Goal: Task Accomplishment & Management: Manage account settings

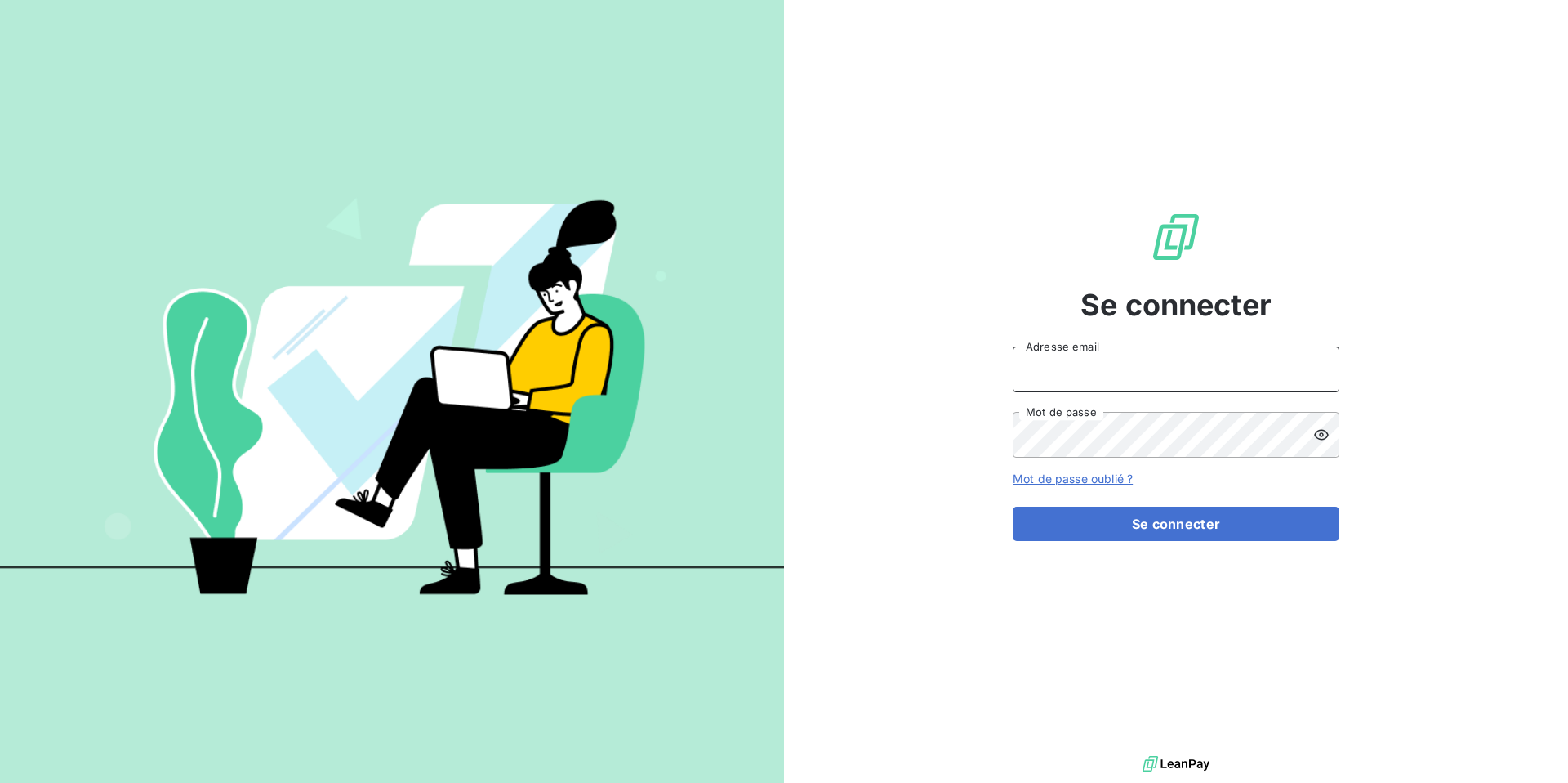
click at [1058, 364] on input "Adresse email" at bounding box center [1176, 369] width 327 height 46
type input "[DOMAIN_NAME][EMAIL_ADDRESS][DOMAIN_NAME]"
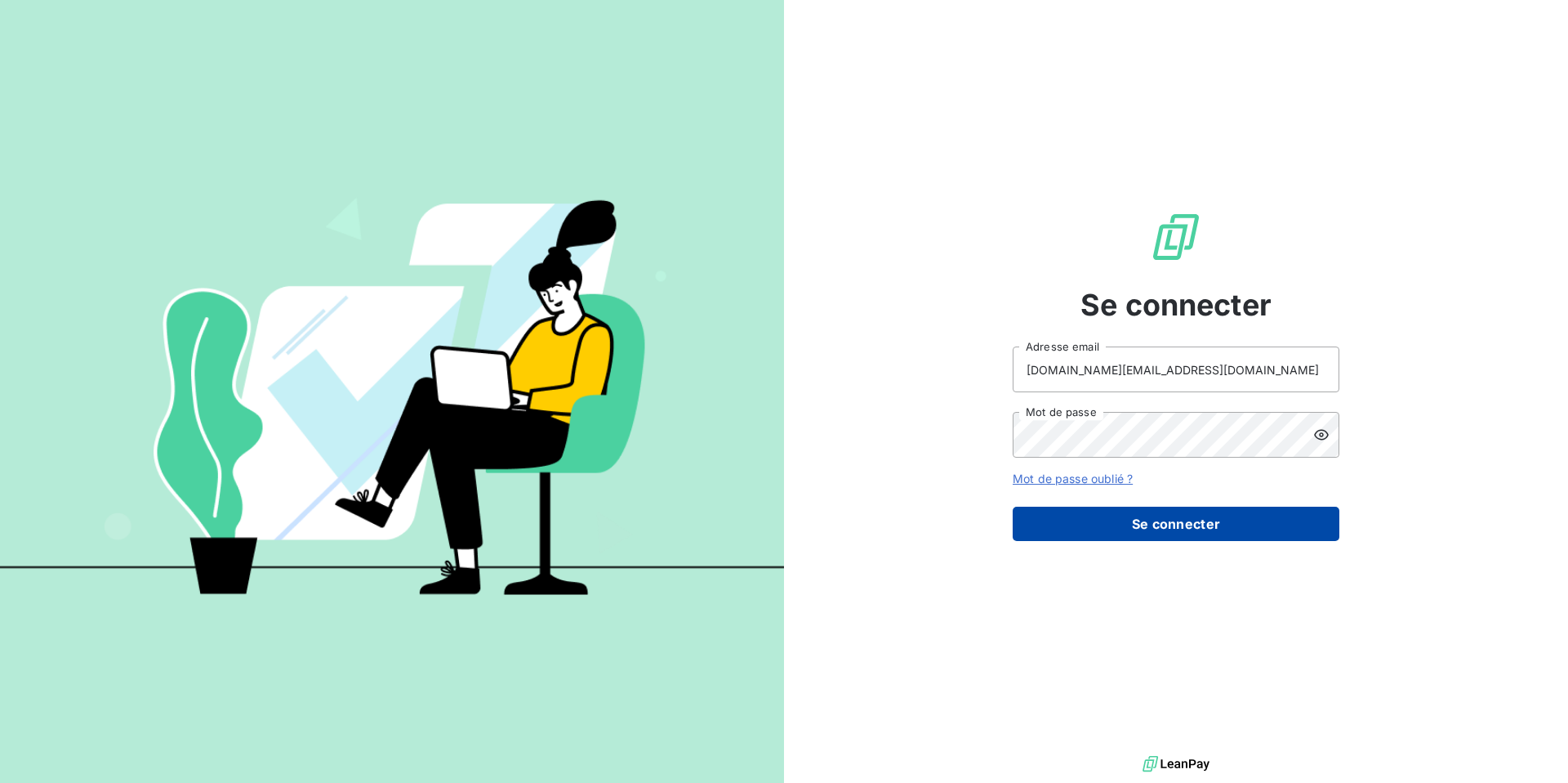
click at [1193, 532] on button "Se connecter" at bounding box center [1176, 523] width 327 height 34
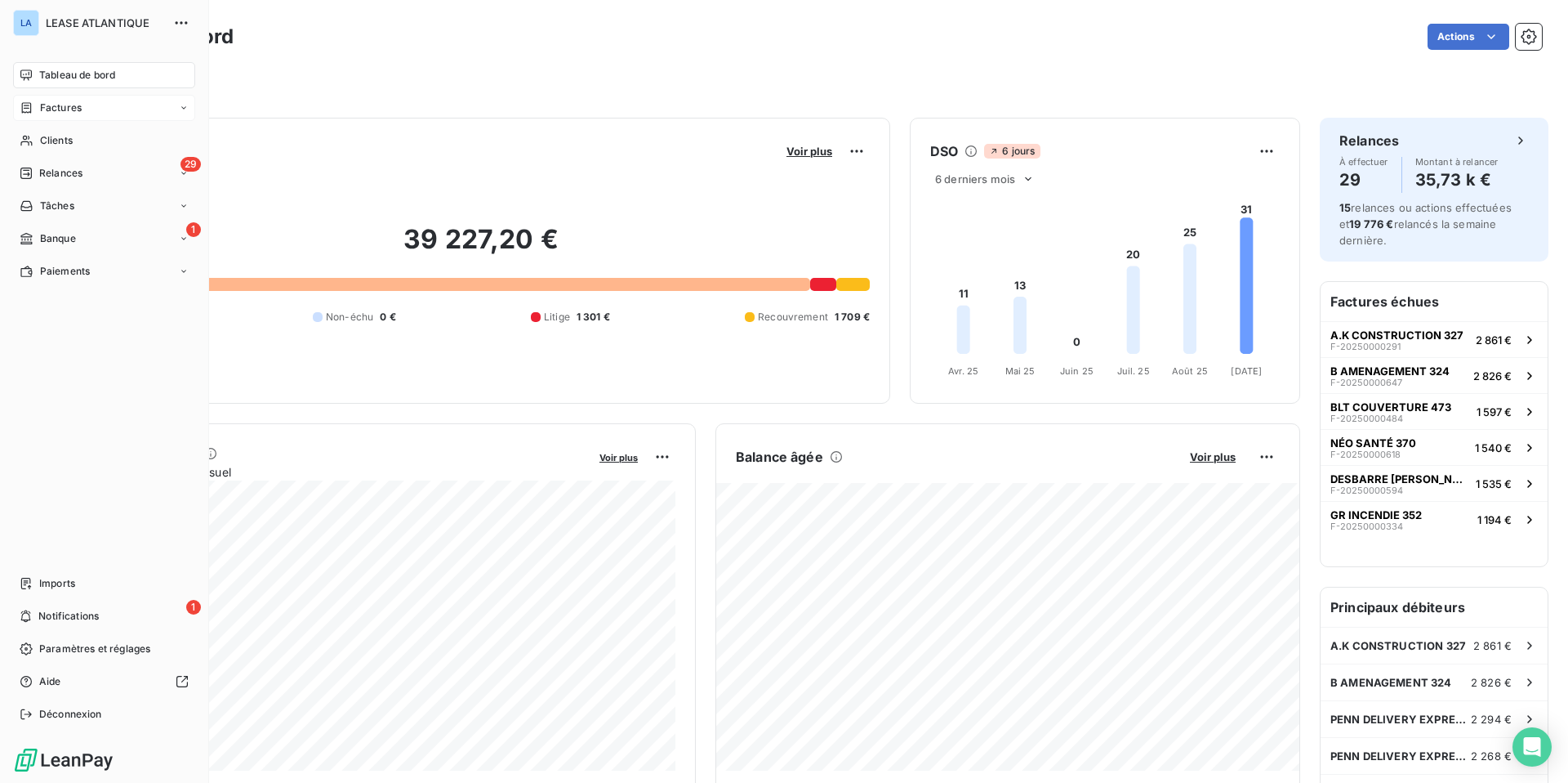
click at [61, 107] on span "Factures" at bounding box center [60, 108] width 41 height 15
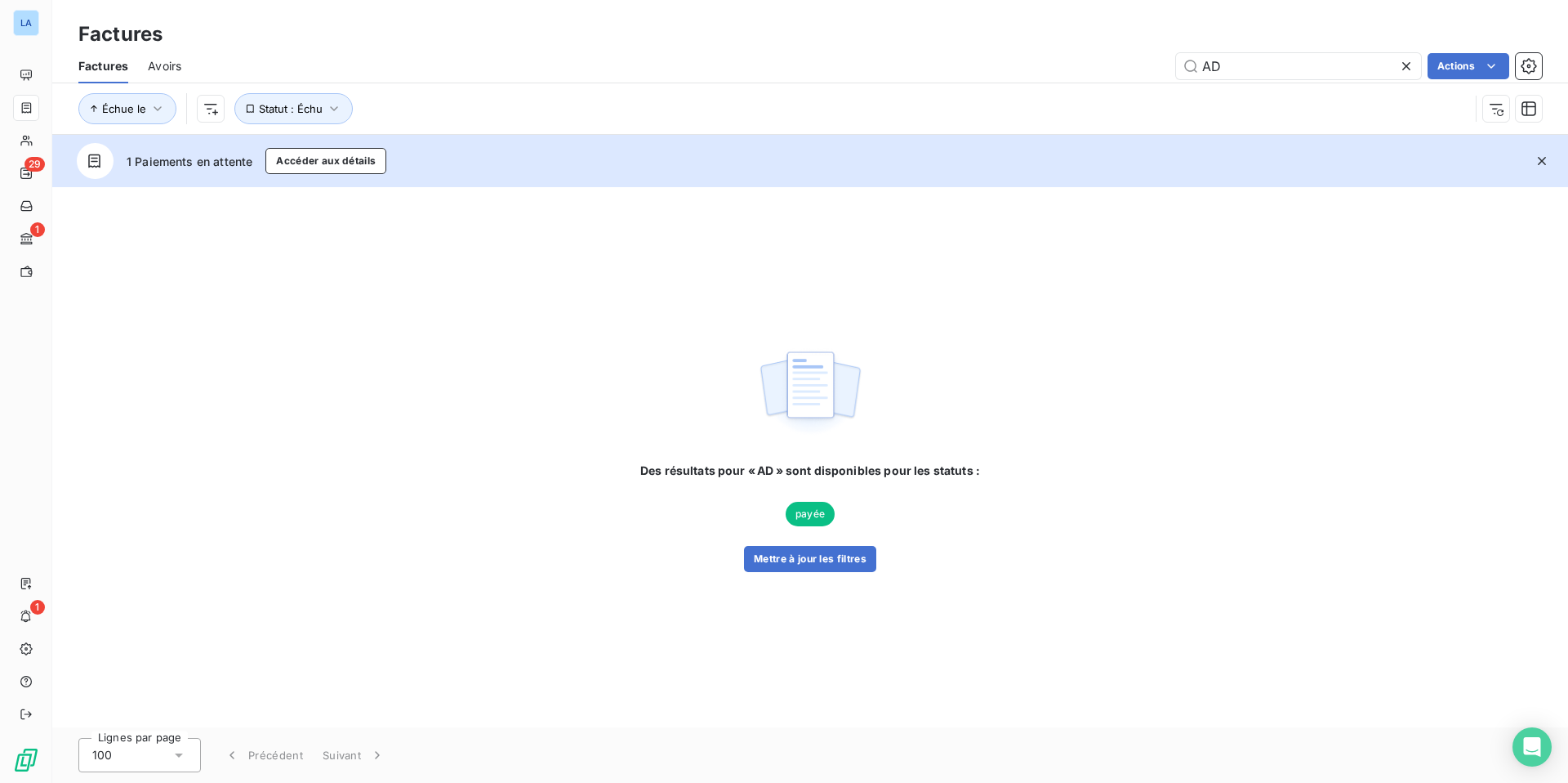
click at [1401, 65] on icon at bounding box center [1406, 66] width 17 height 17
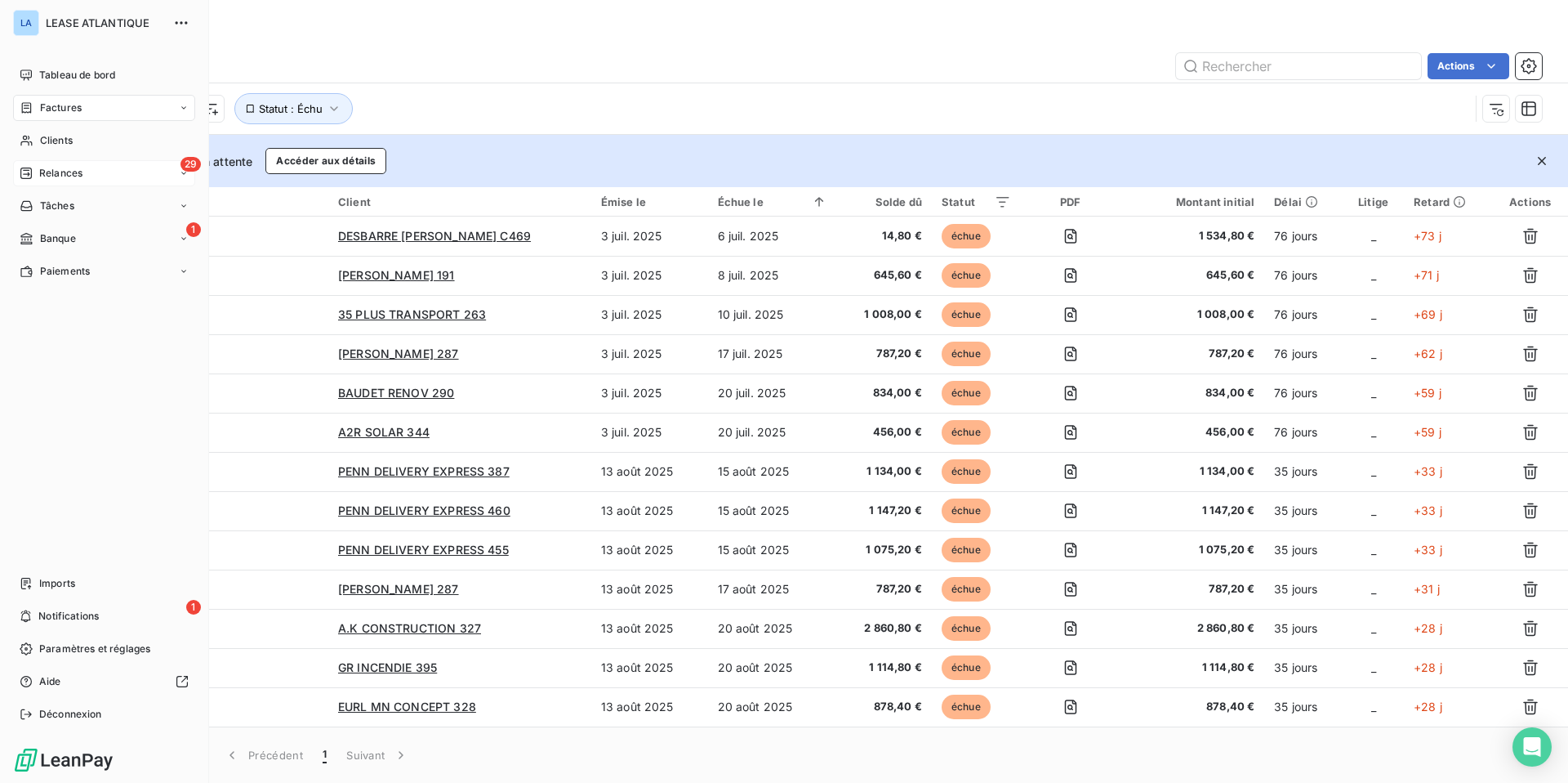
click at [71, 177] on span "Relances" at bounding box center [61, 173] width 43 height 15
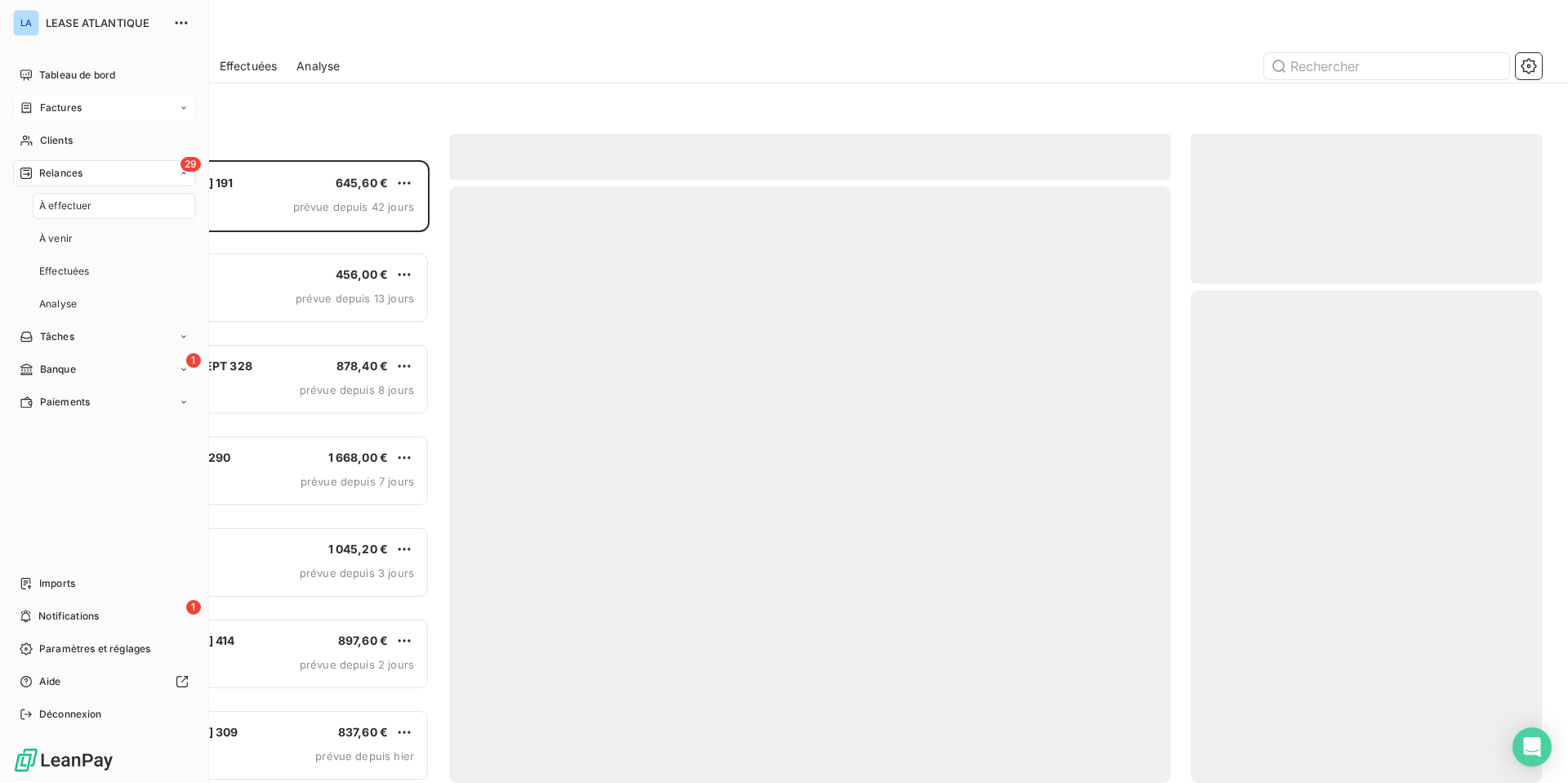
scroll to position [623, 351]
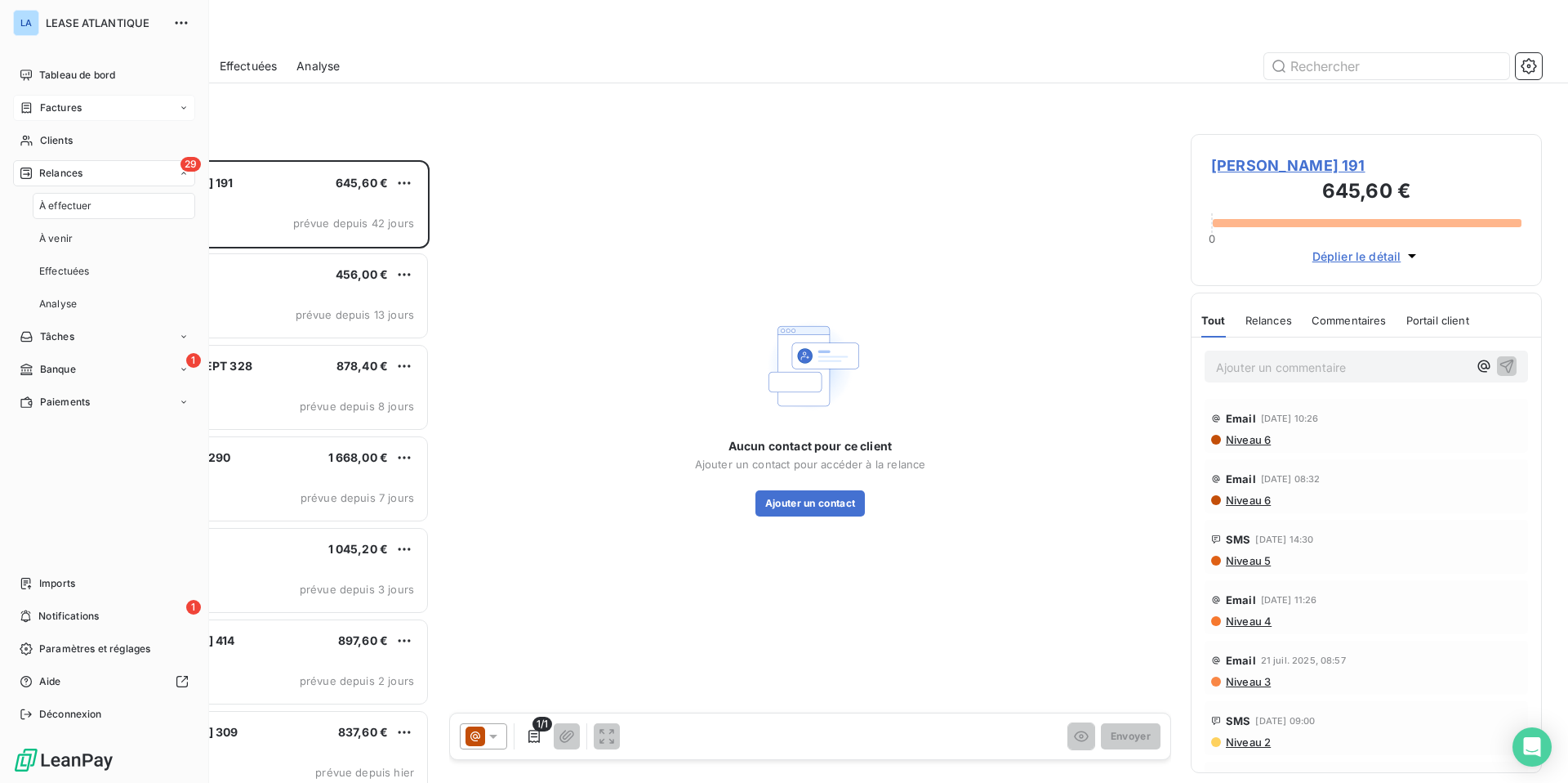
click at [72, 203] on div "LA LEASE ATLANTIQUE Tableau de bord Factures Clients 29 Relances À effectuer À …" at bounding box center [784, 392] width 1568 height 783
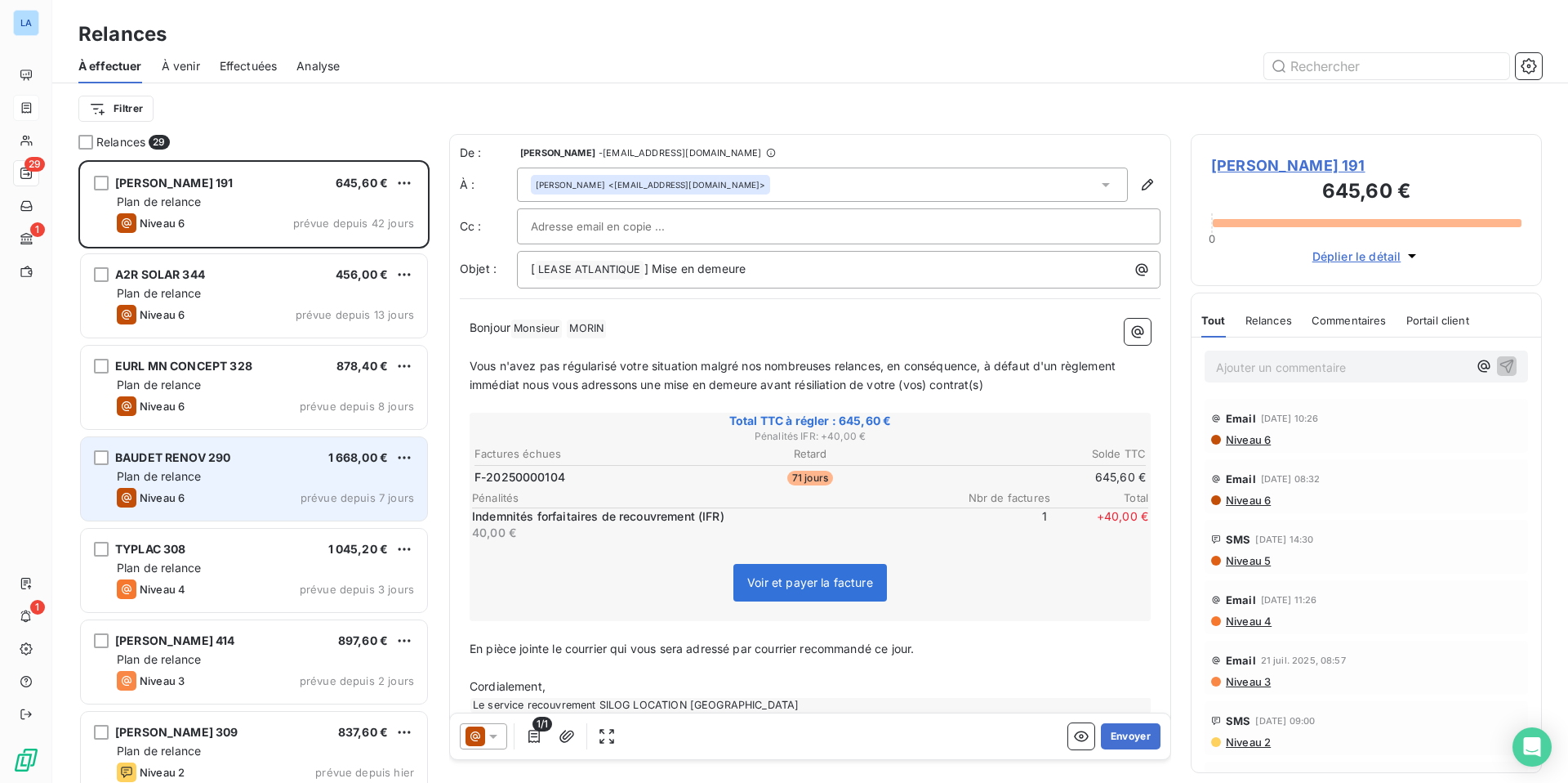
click at [271, 481] on div "Plan de relance" at bounding box center [265, 476] width 297 height 17
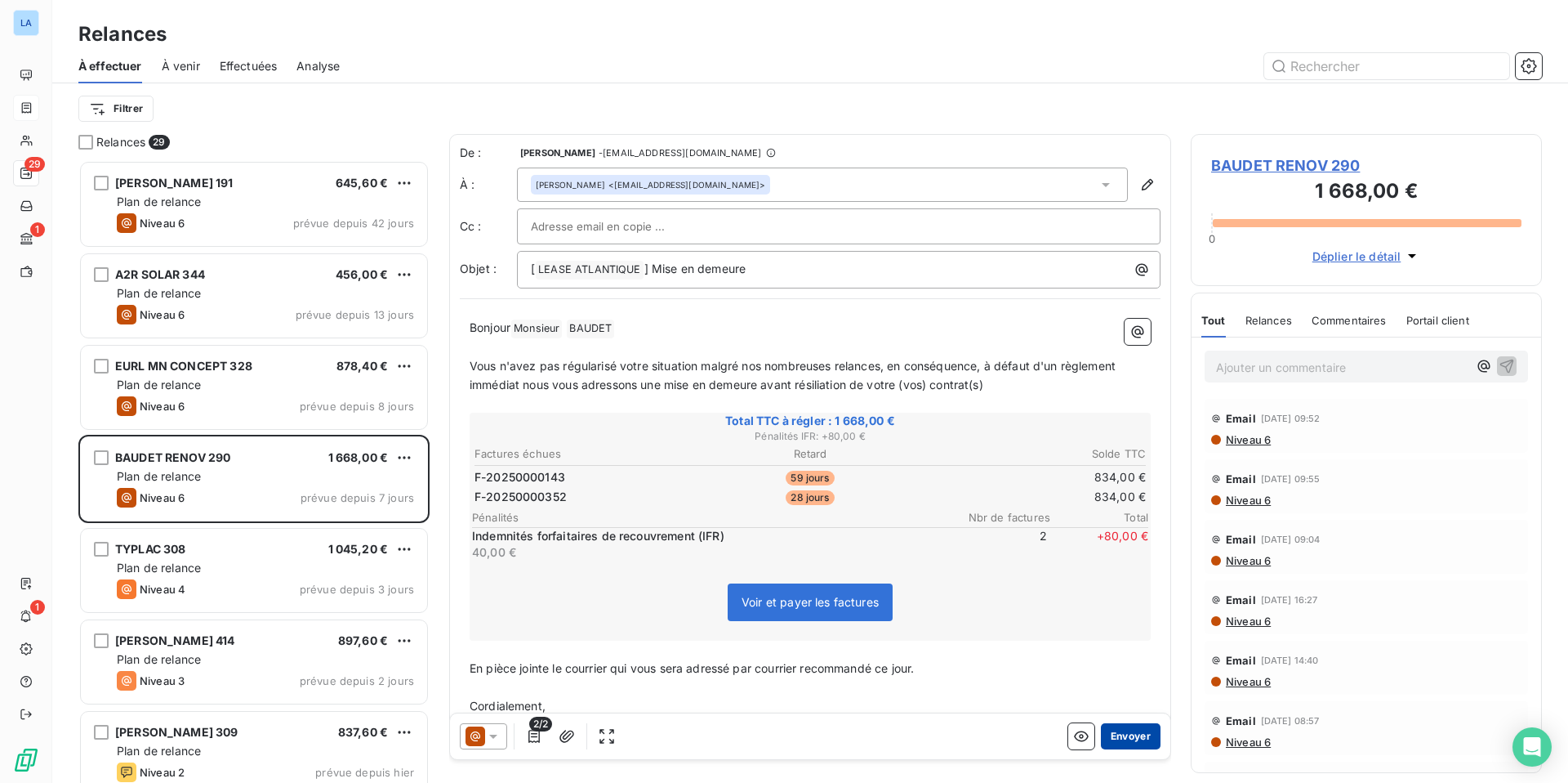
click at [1123, 694] on button "Envoyer" at bounding box center [1131, 736] width 60 height 26
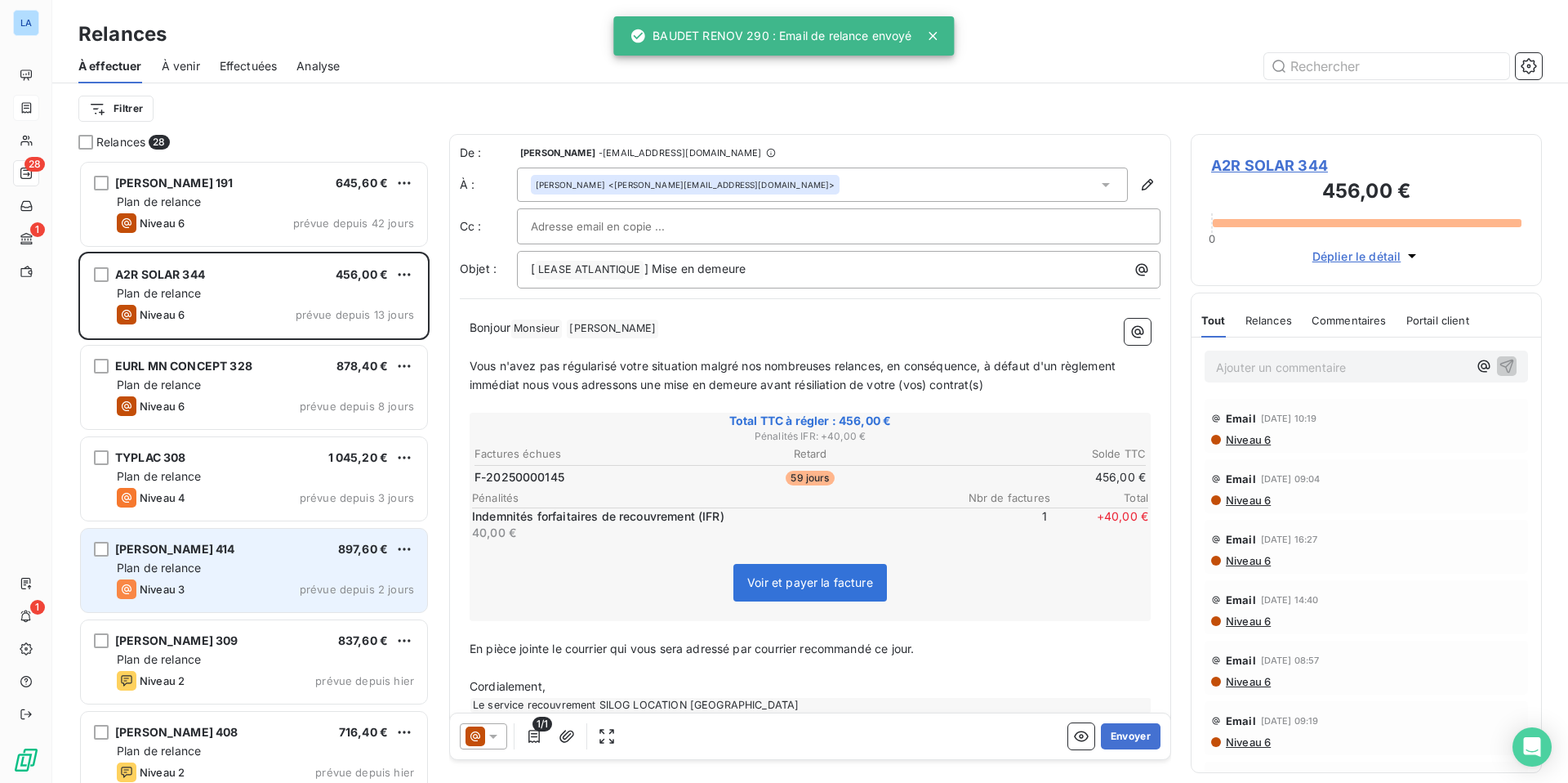
click at [316, 553] on div "[PERSON_NAME] 414 897,60 €" at bounding box center [265, 549] width 297 height 15
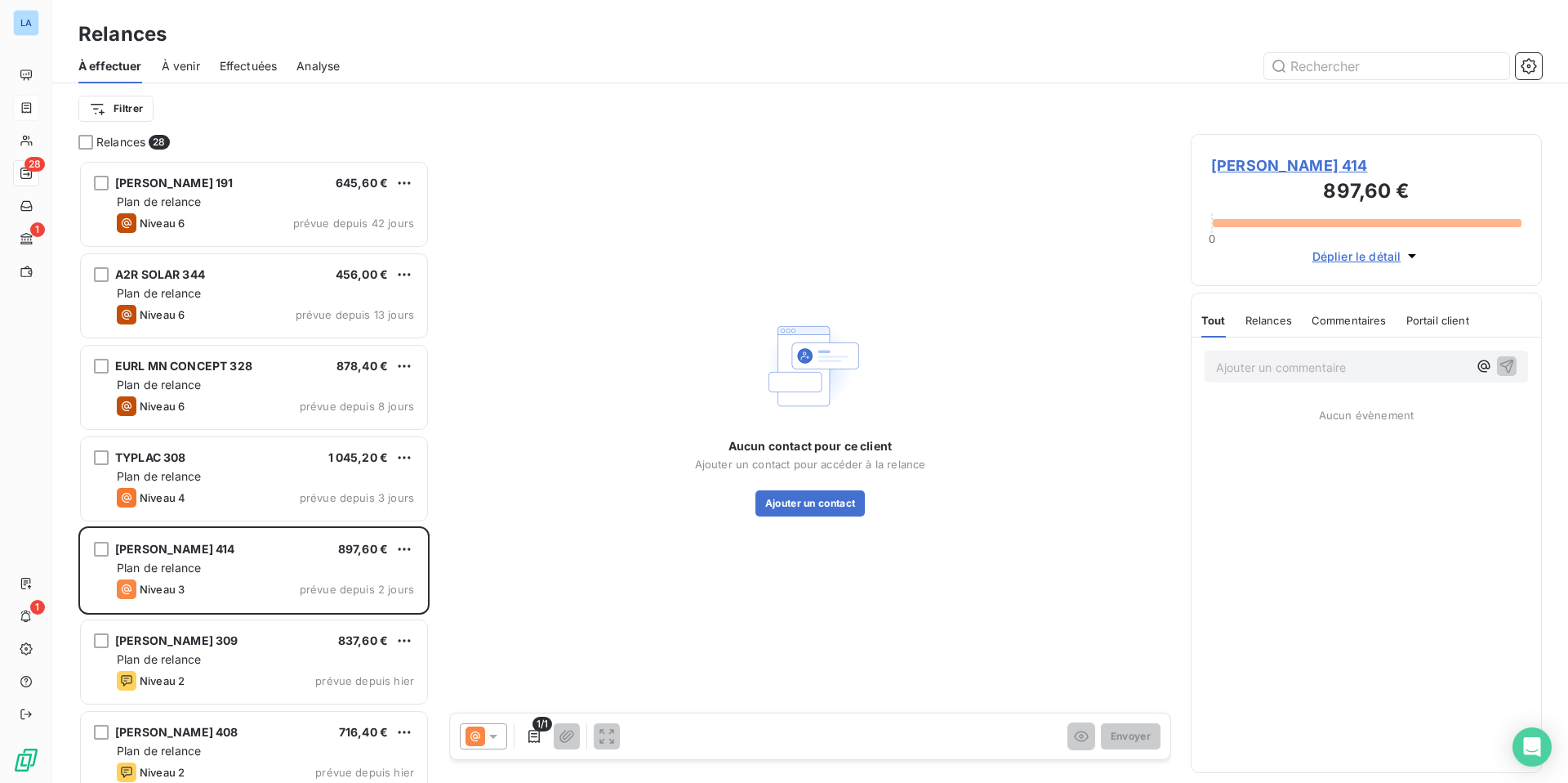
click at [496, 694] on icon at bounding box center [494, 736] width 17 height 17
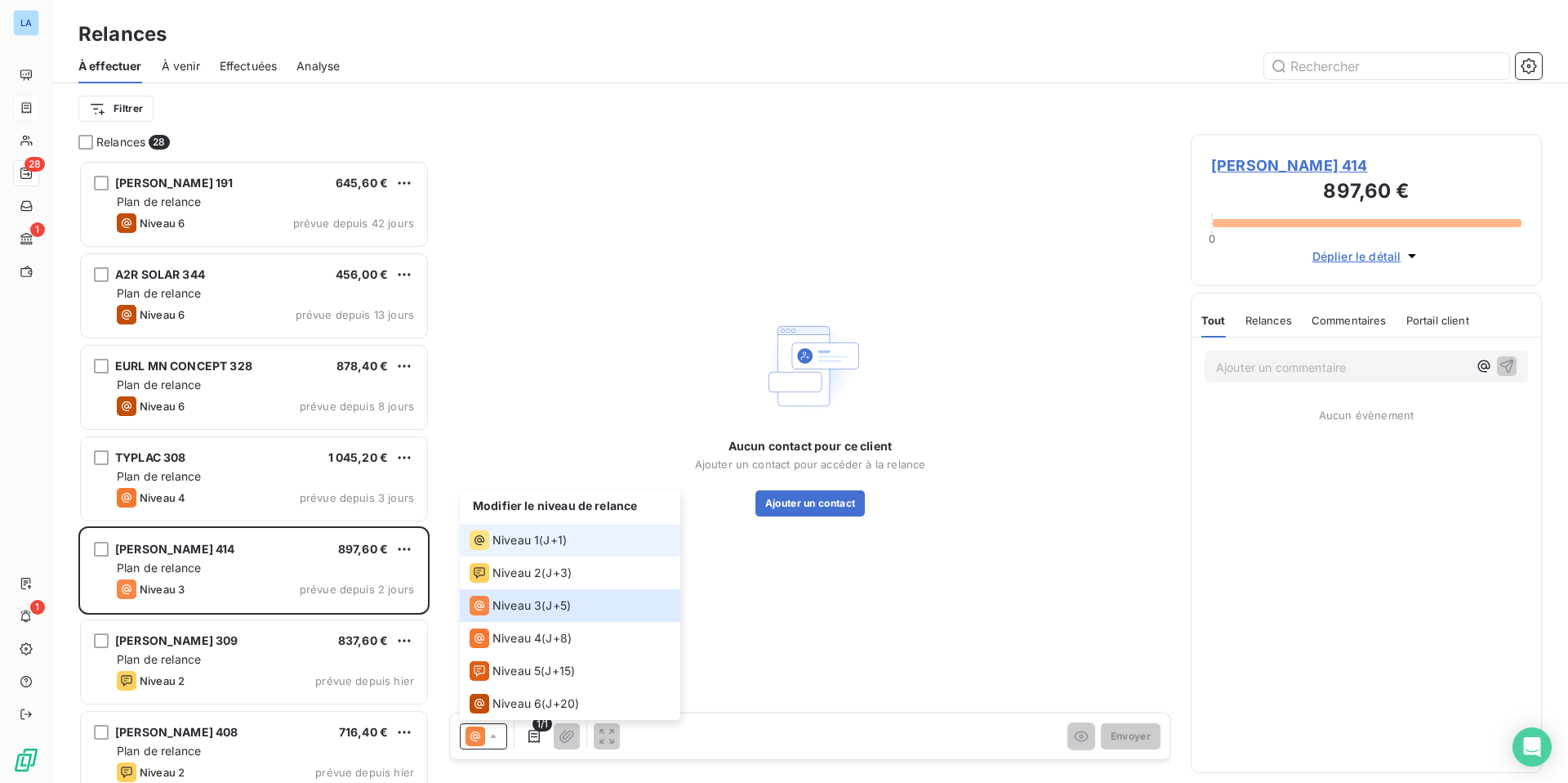
click at [524, 536] on span "Niveau 1" at bounding box center [516, 540] width 47 height 17
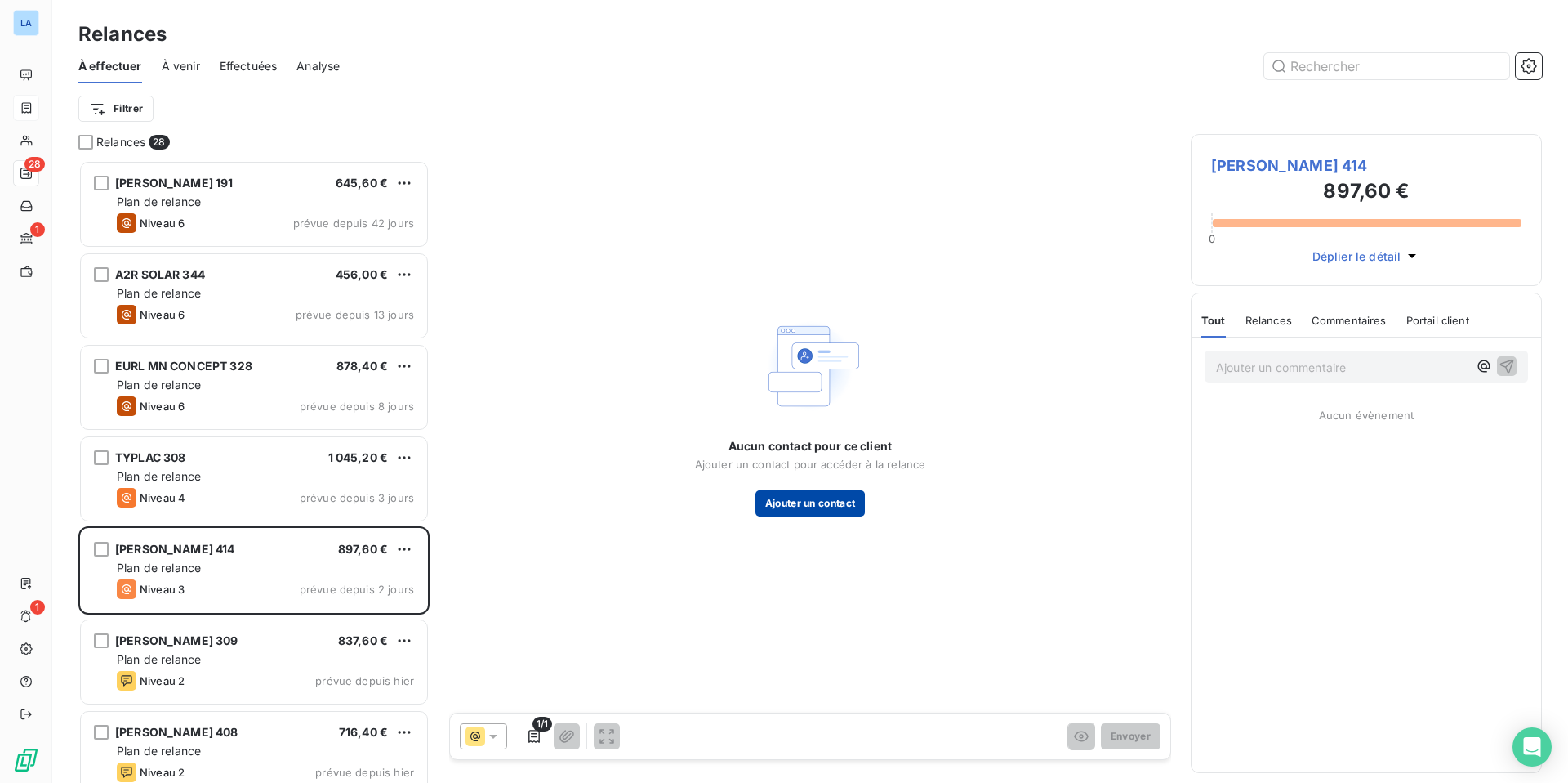
click at [801, 501] on button "Ajouter un contact" at bounding box center [810, 503] width 110 height 26
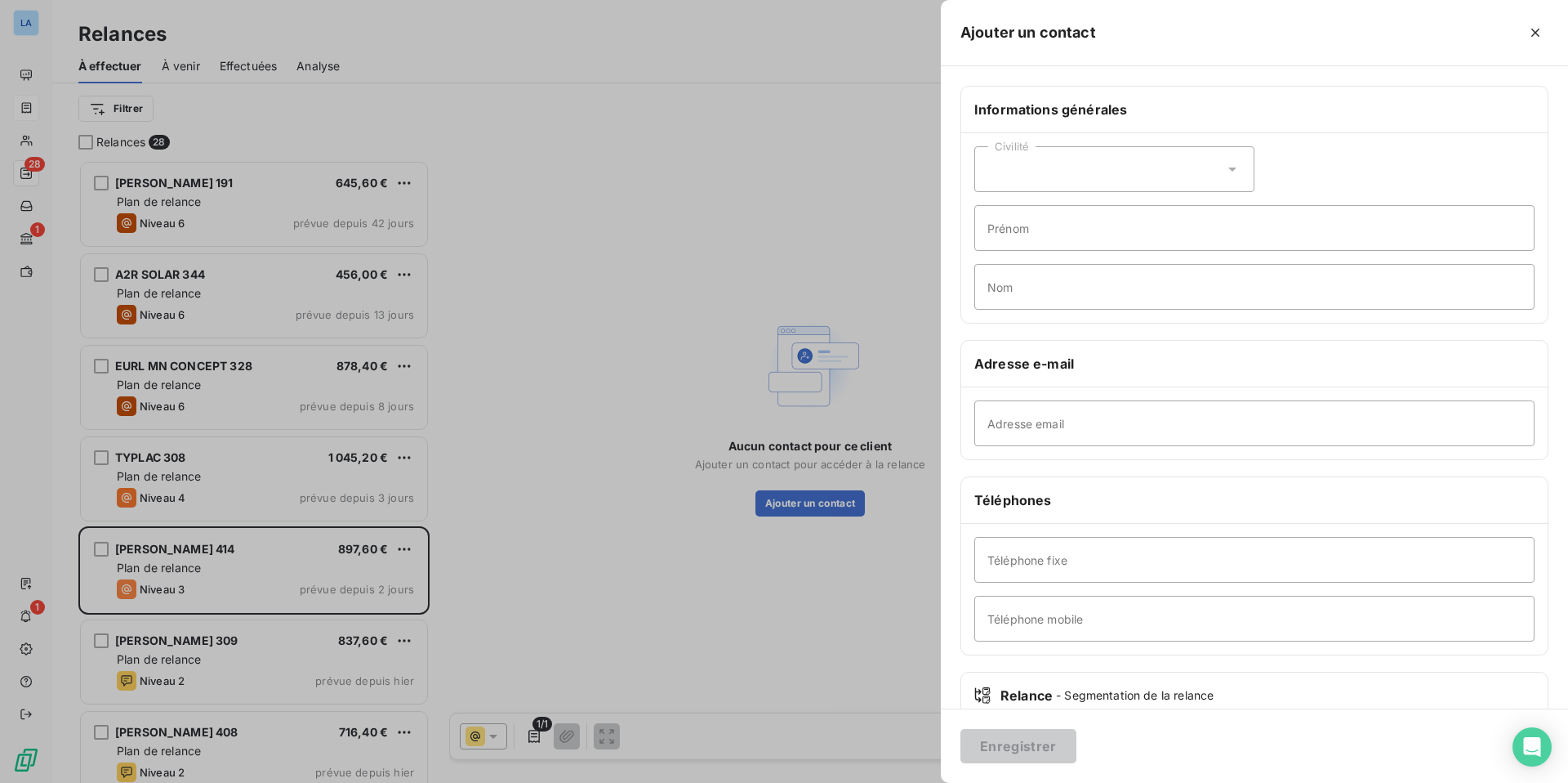
click at [1239, 175] on icon at bounding box center [1233, 169] width 17 height 17
click at [1217, 233] on li "Monsieur" at bounding box center [1114, 240] width 280 height 29
click at [1091, 228] on input "Prénom" at bounding box center [1254, 228] width 560 height 46
type input "MAXIME"
click at [1036, 288] on input "Nom" at bounding box center [1254, 286] width 560 height 46
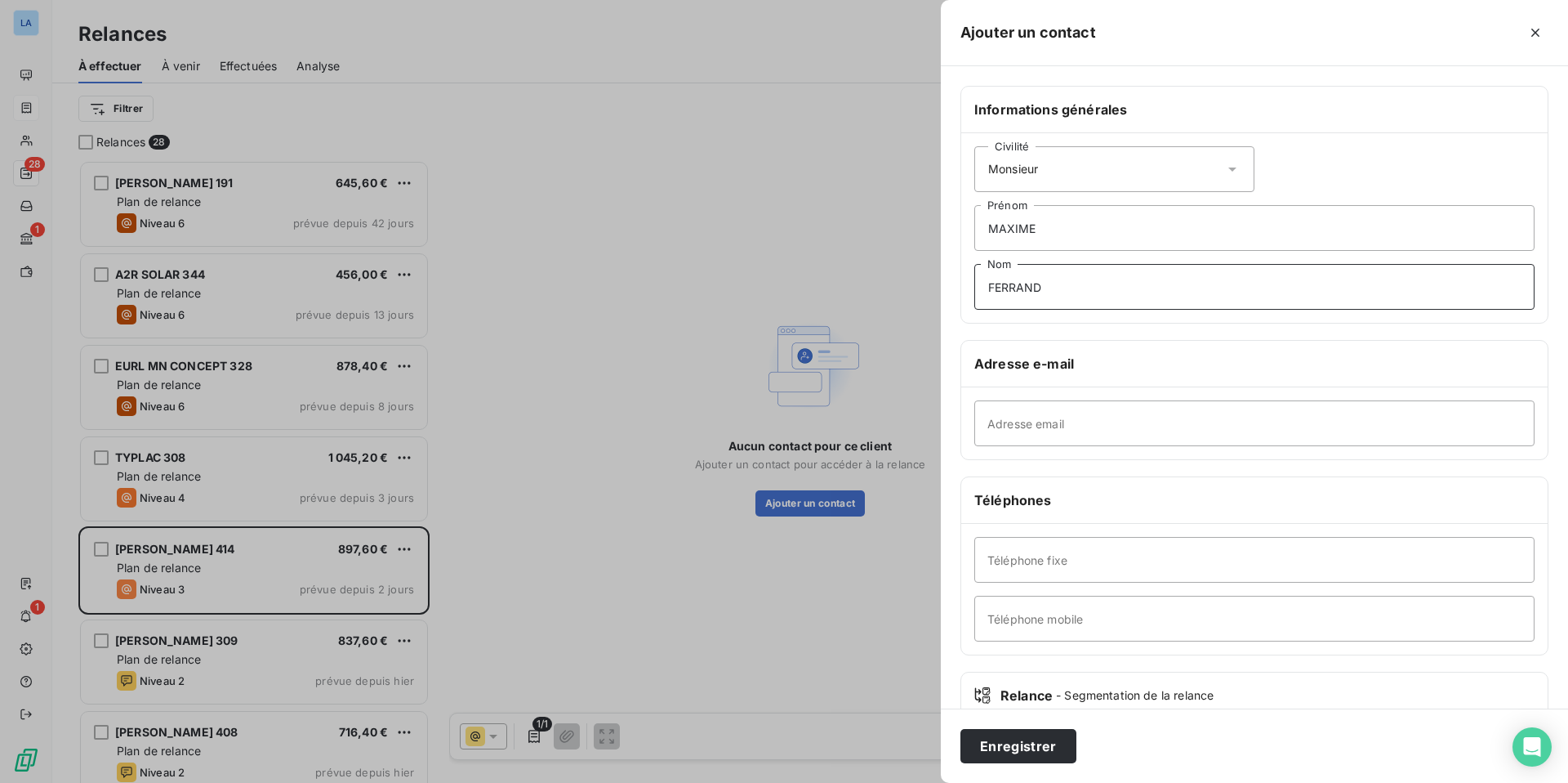
type input "FERRAND"
click at [1018, 426] on input "Adresse email" at bounding box center [1254, 424] width 560 height 46
paste input "[EMAIL_ADDRESS][DOMAIN_NAME]"
type input "[EMAIL_ADDRESS][DOMAIN_NAME]"
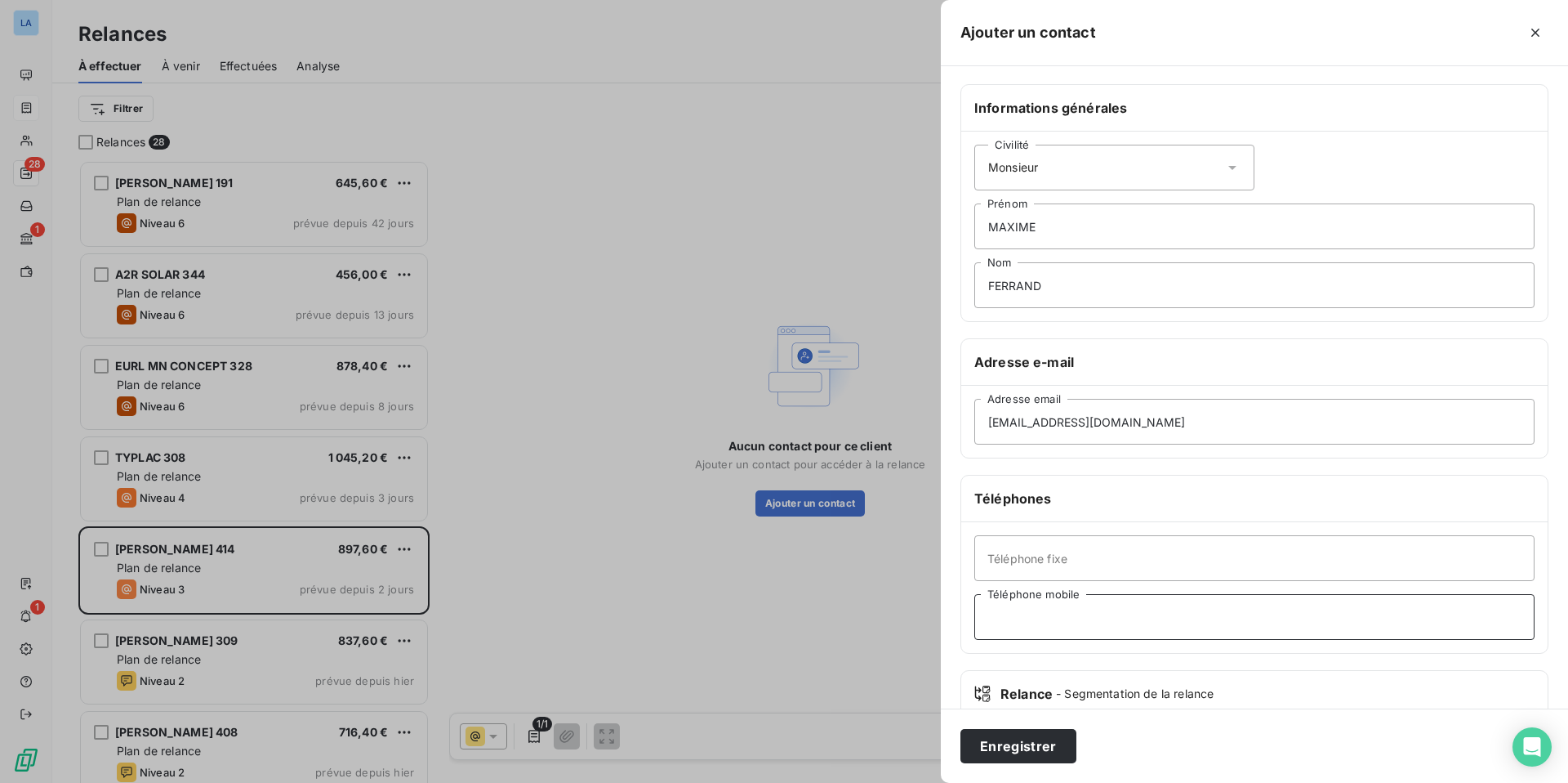
click at [1058, 619] on input "Téléphone mobile" at bounding box center [1254, 617] width 560 height 46
paste input "06 21 86 16 29"
type input "06 21 86 16 29"
click at [1025, 694] on button "Enregistrer" at bounding box center [1018, 745] width 116 height 34
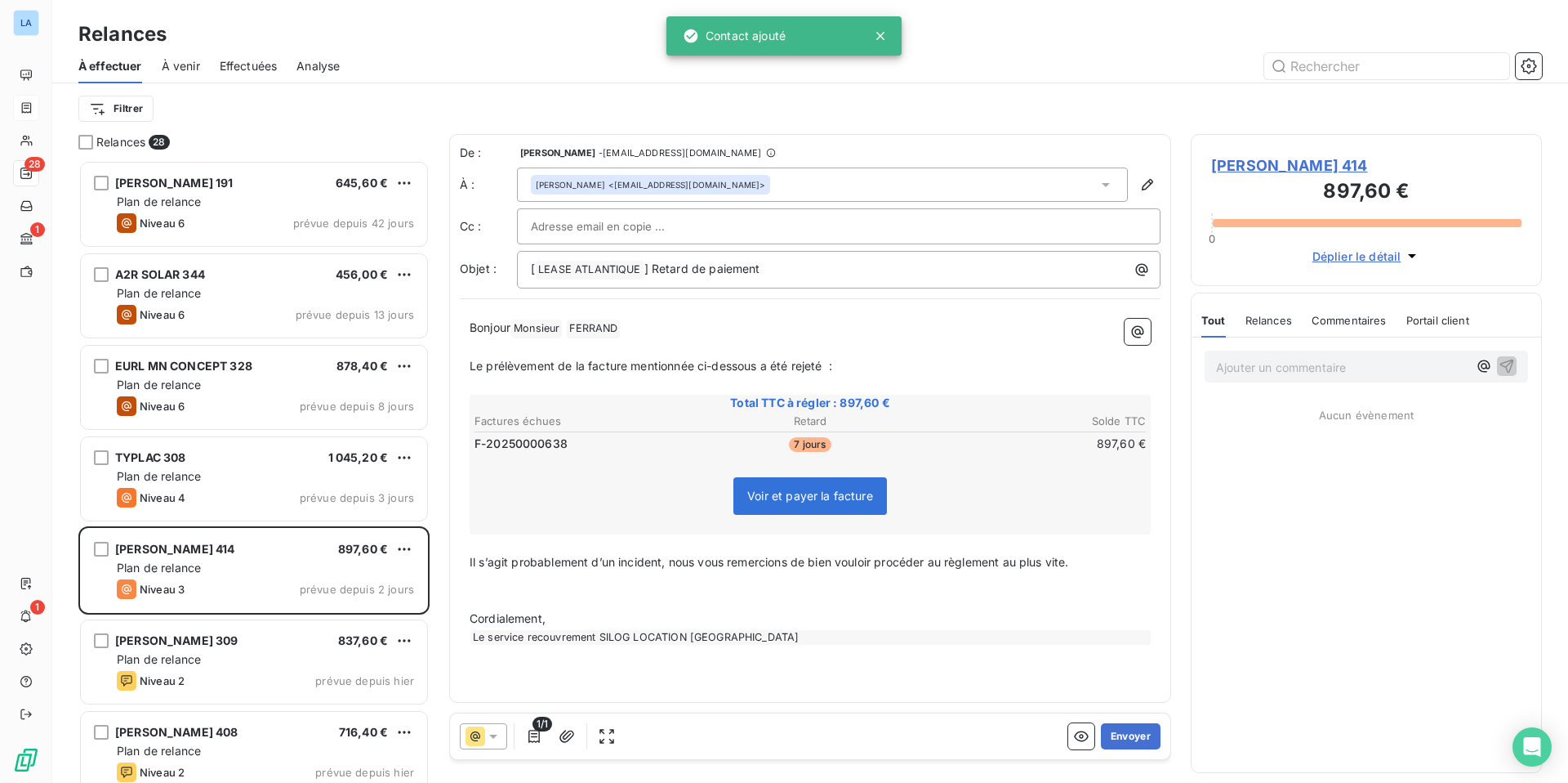
click at [489, 694] on icon at bounding box center [494, 736] width 17 height 17
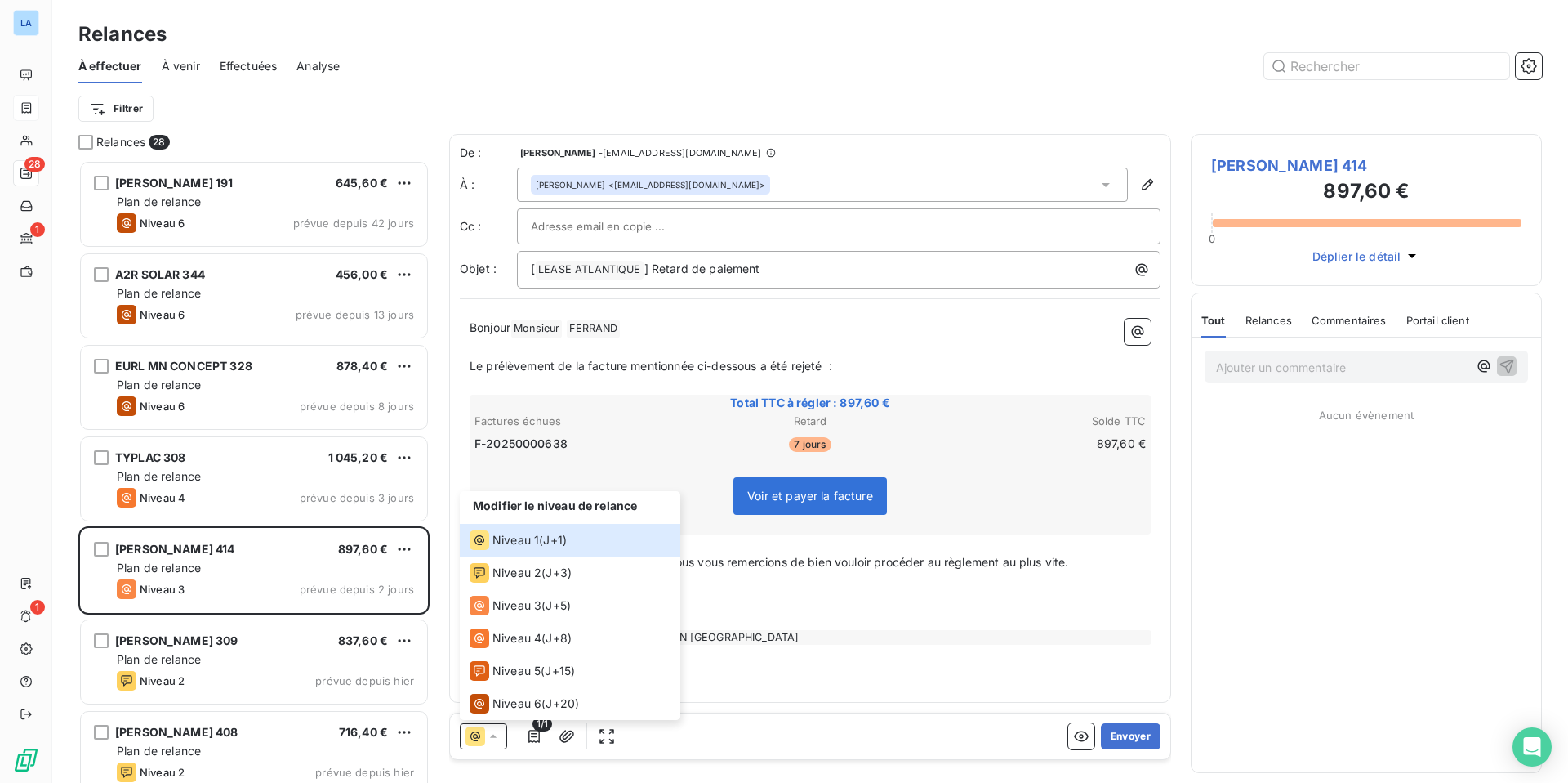
click at [982, 592] on p "﻿" at bounding box center [810, 600] width 681 height 18
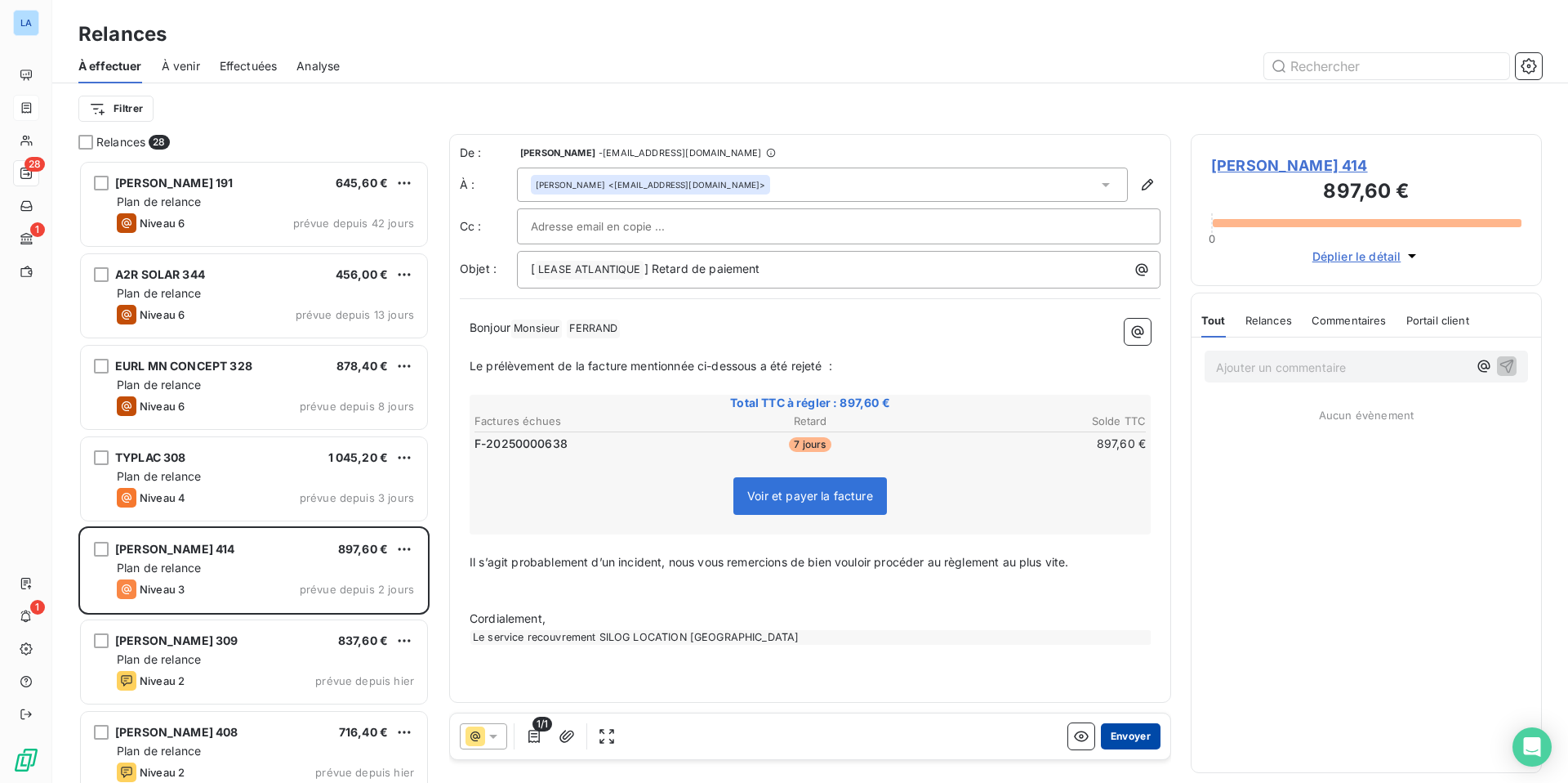
click at [1131, 694] on button "Envoyer" at bounding box center [1131, 736] width 60 height 26
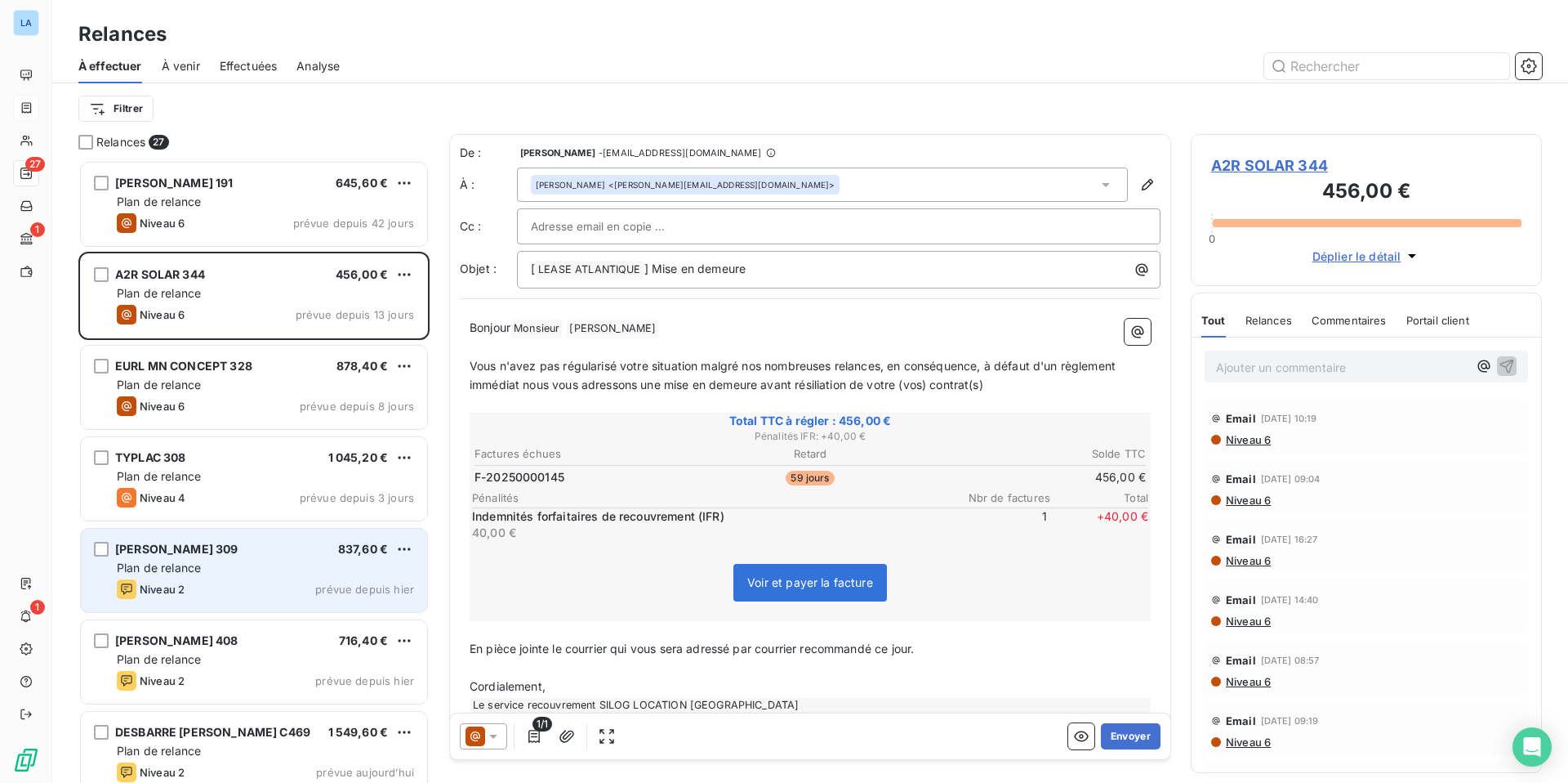
click at [238, 553] on span "[PERSON_NAME] 309" at bounding box center [177, 548] width 123 height 14
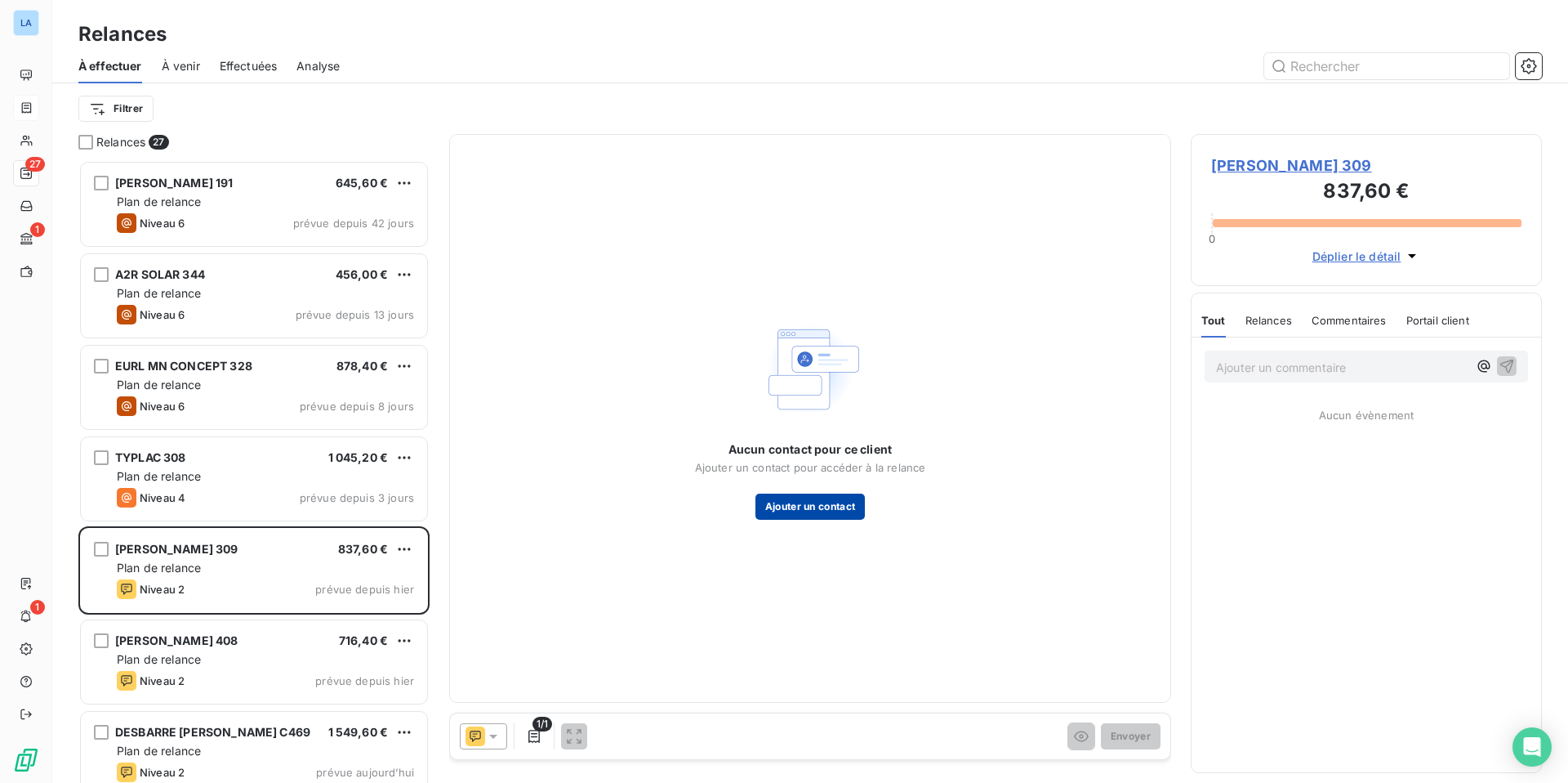
click at [801, 503] on button "Ajouter un contact" at bounding box center [810, 507] width 110 height 26
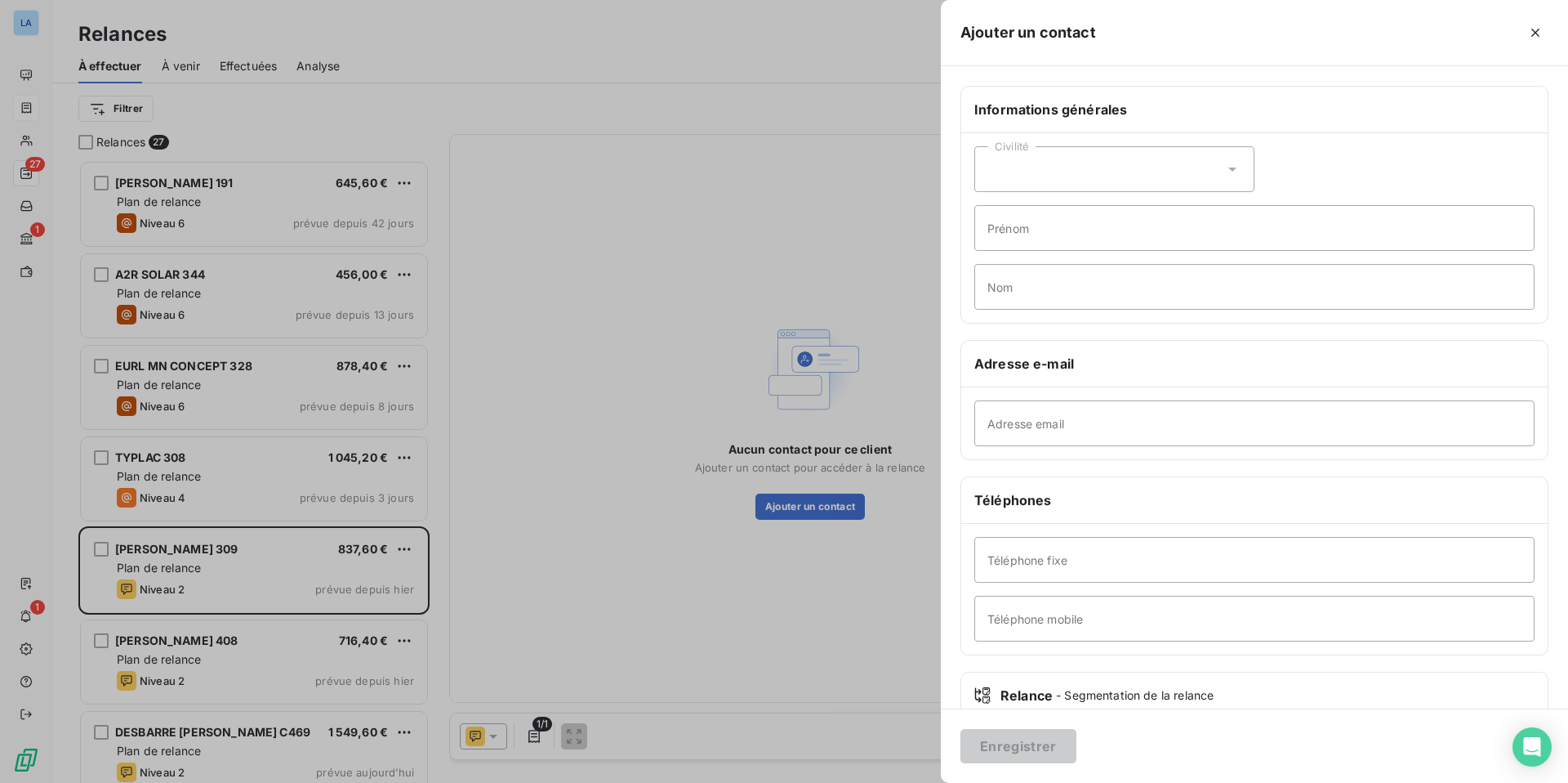
click at [1237, 173] on icon at bounding box center [1233, 169] width 17 height 17
click at [1219, 229] on li "Monsieur" at bounding box center [1114, 240] width 280 height 29
click at [1162, 228] on input "Prénom" at bounding box center [1254, 228] width 560 height 46
type input "[PERSON_NAME]"
click at [1105, 285] on input "Nom" at bounding box center [1254, 286] width 560 height 46
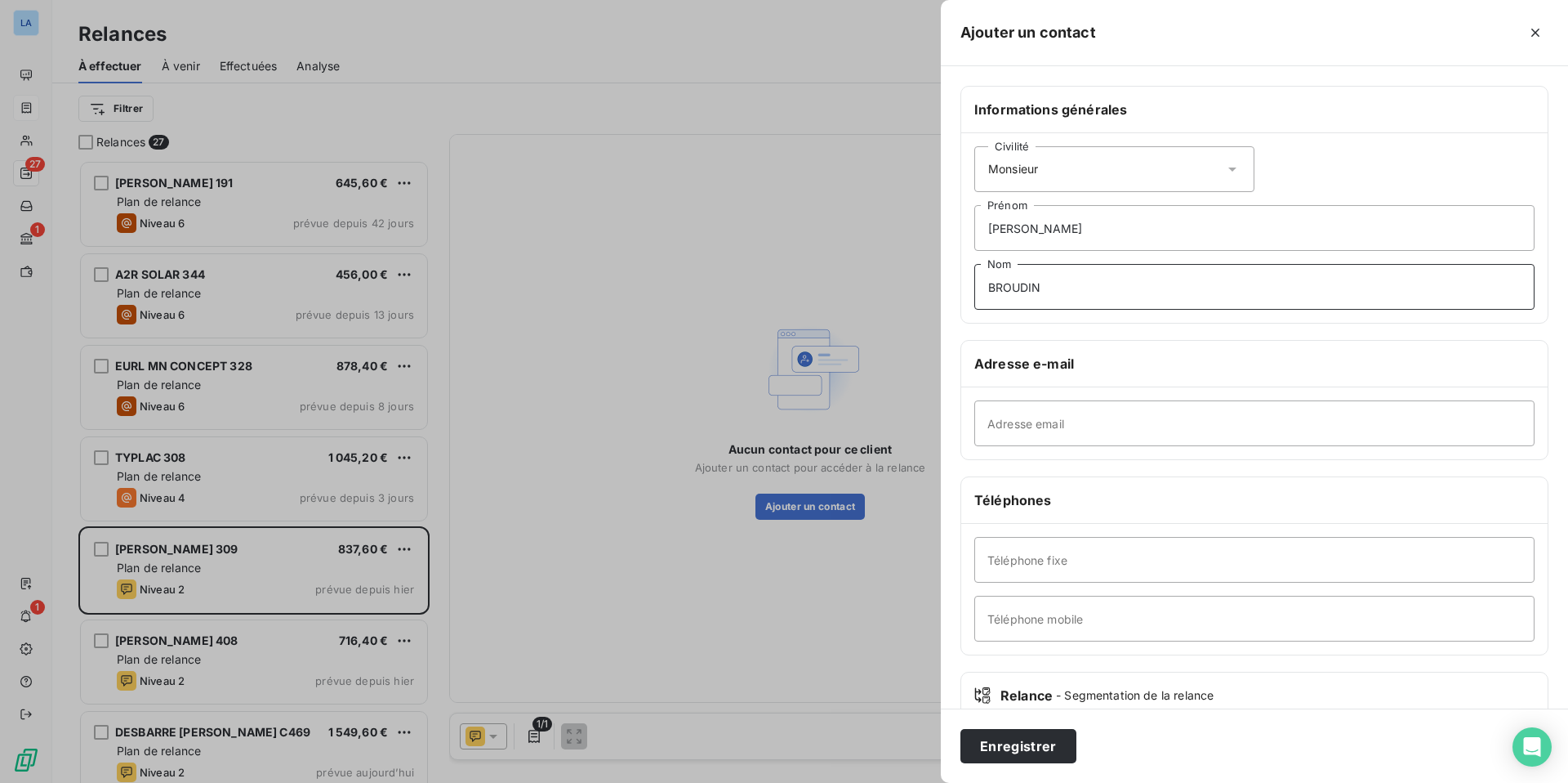
type input "BROUDIN"
click at [1005, 425] on input "Adresse email" at bounding box center [1254, 424] width 560 height 46
paste input "[EMAIL_ADDRESS][DOMAIN_NAME]"
type input "[EMAIL_ADDRESS][DOMAIN_NAME]"
click at [1020, 618] on input "Téléphone mobile" at bounding box center [1254, 619] width 560 height 46
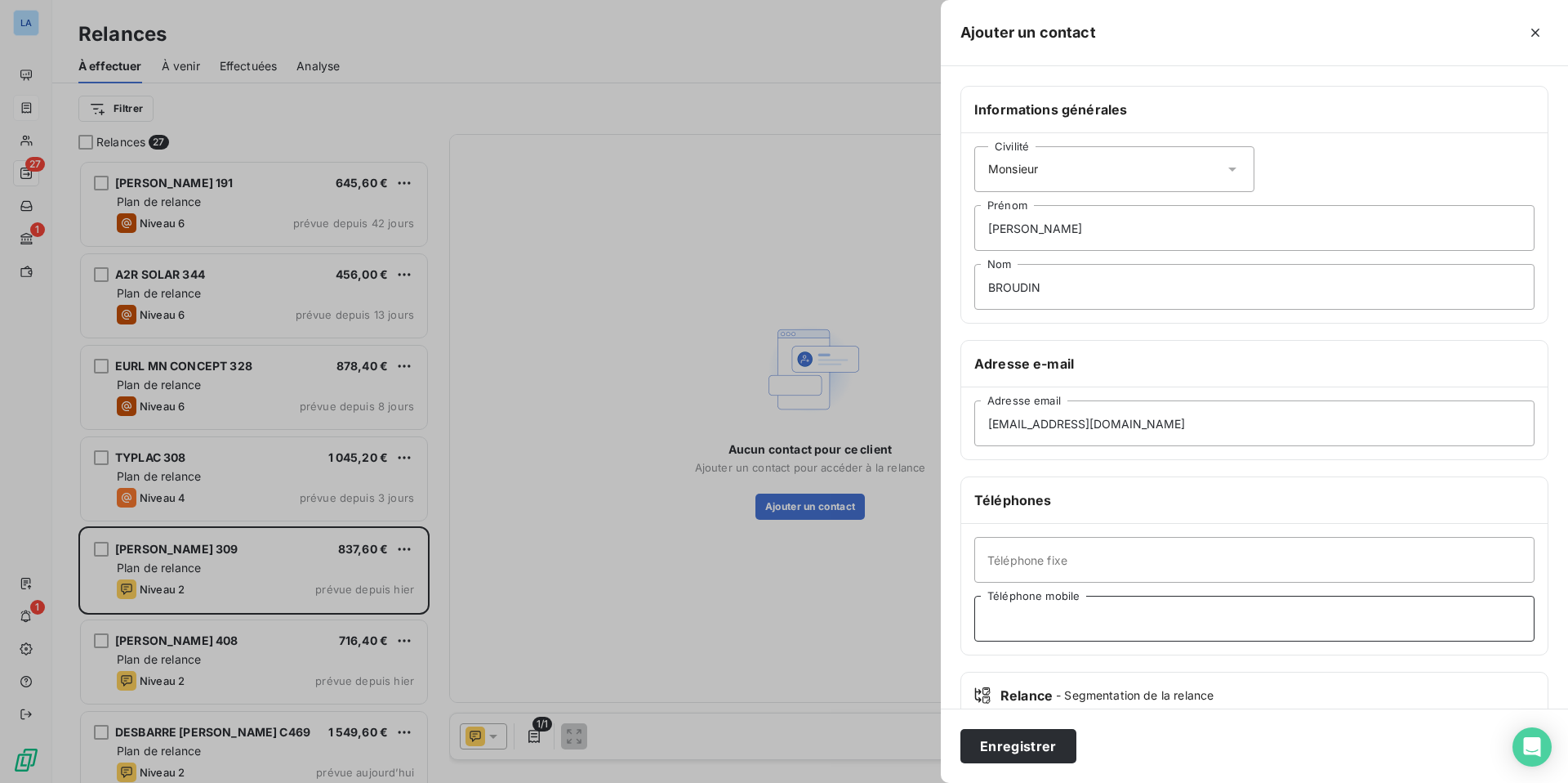
paste input "06 68 47 41 23"
type input "06 68 47 41 23"
click at [1028, 694] on button "Enregistrer" at bounding box center [1018, 745] width 116 height 34
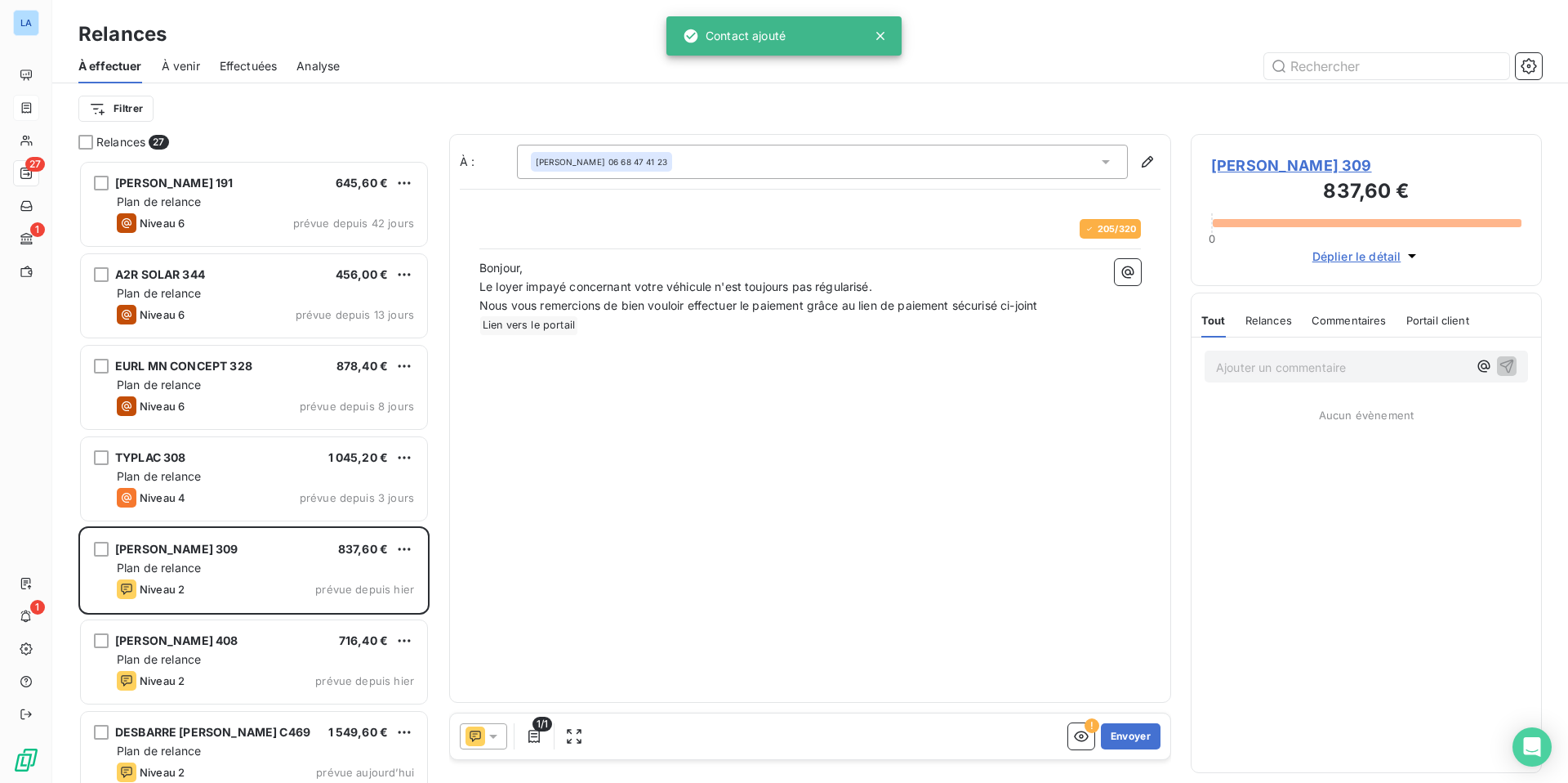
scroll to position [623, 351]
click at [494, 694] on icon at bounding box center [493, 736] width 8 height 4
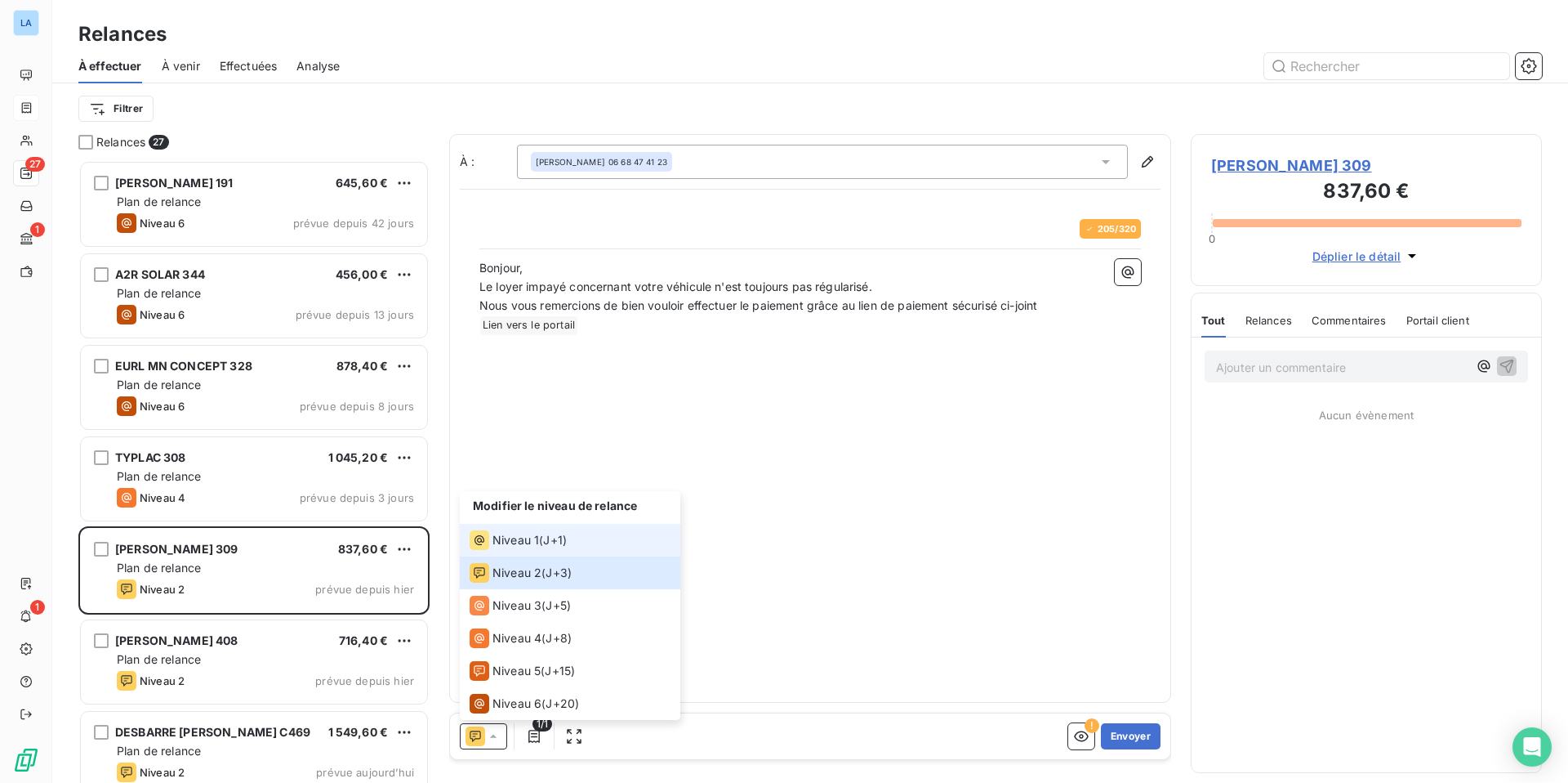
click at [516, 539] on span "Niveau 1" at bounding box center [516, 540] width 47 height 17
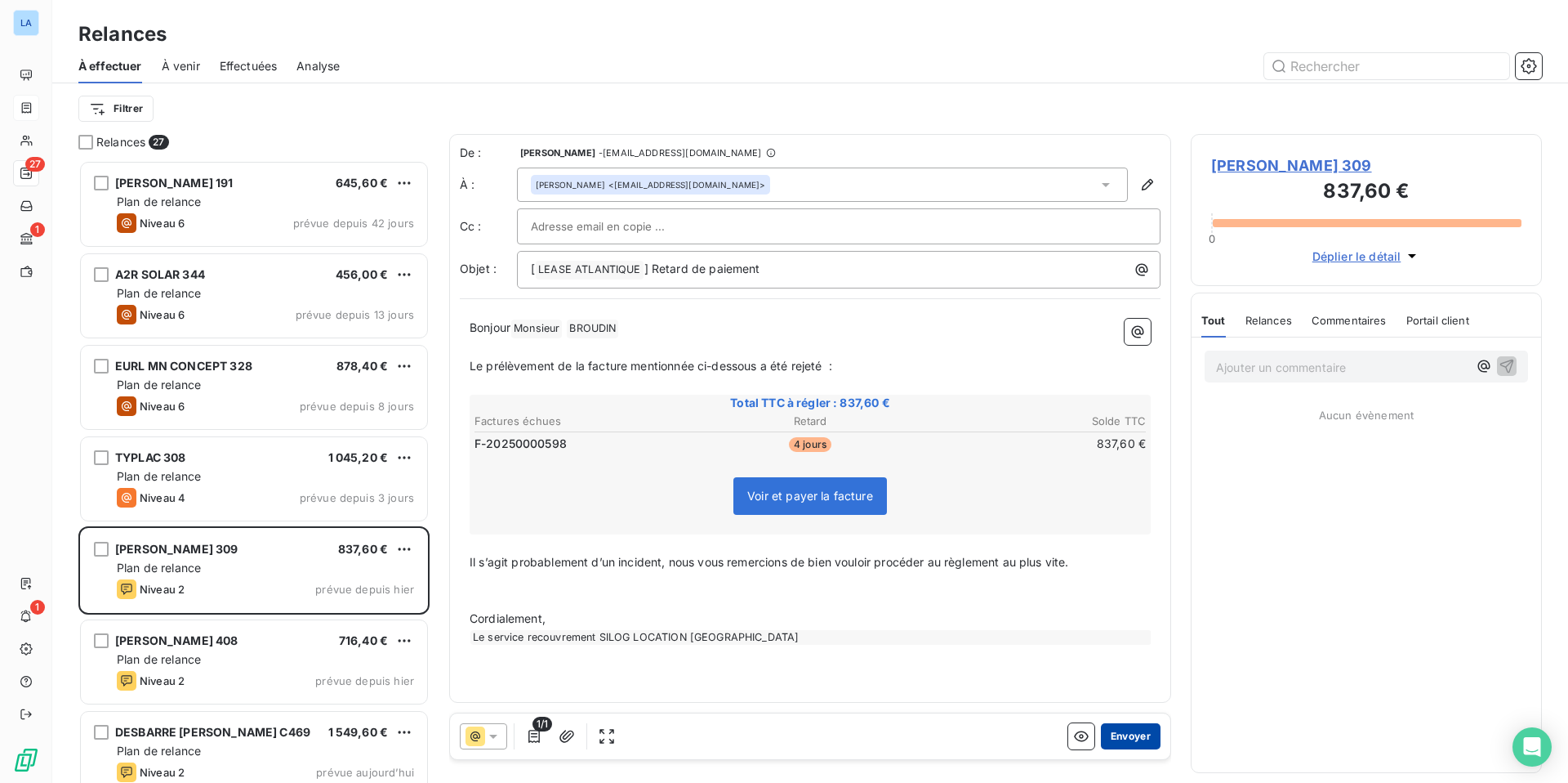
click at [1132, 694] on button "Envoyer" at bounding box center [1131, 736] width 60 height 26
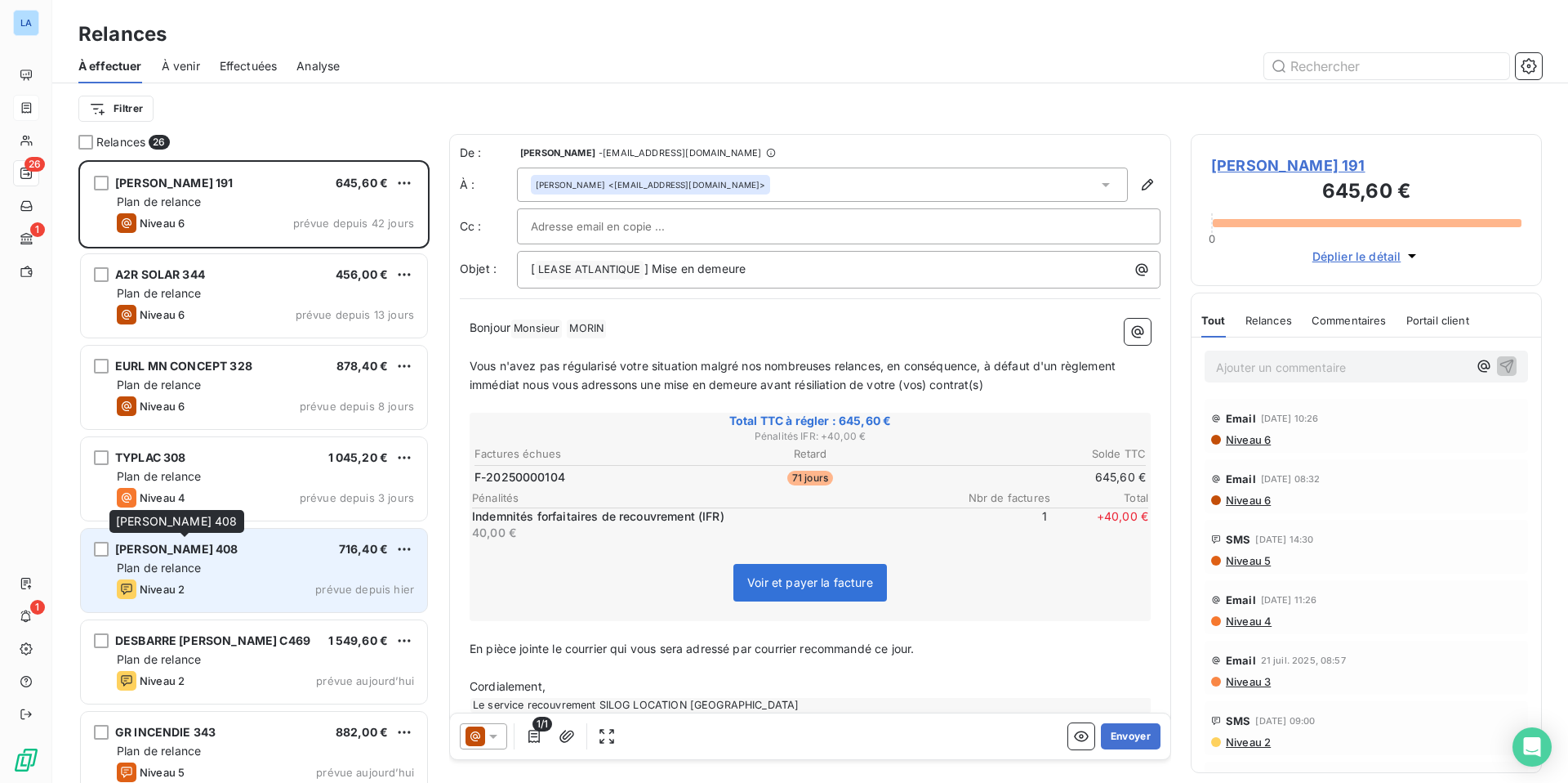
click at [238, 545] on span "[PERSON_NAME] 408" at bounding box center [177, 548] width 123 height 14
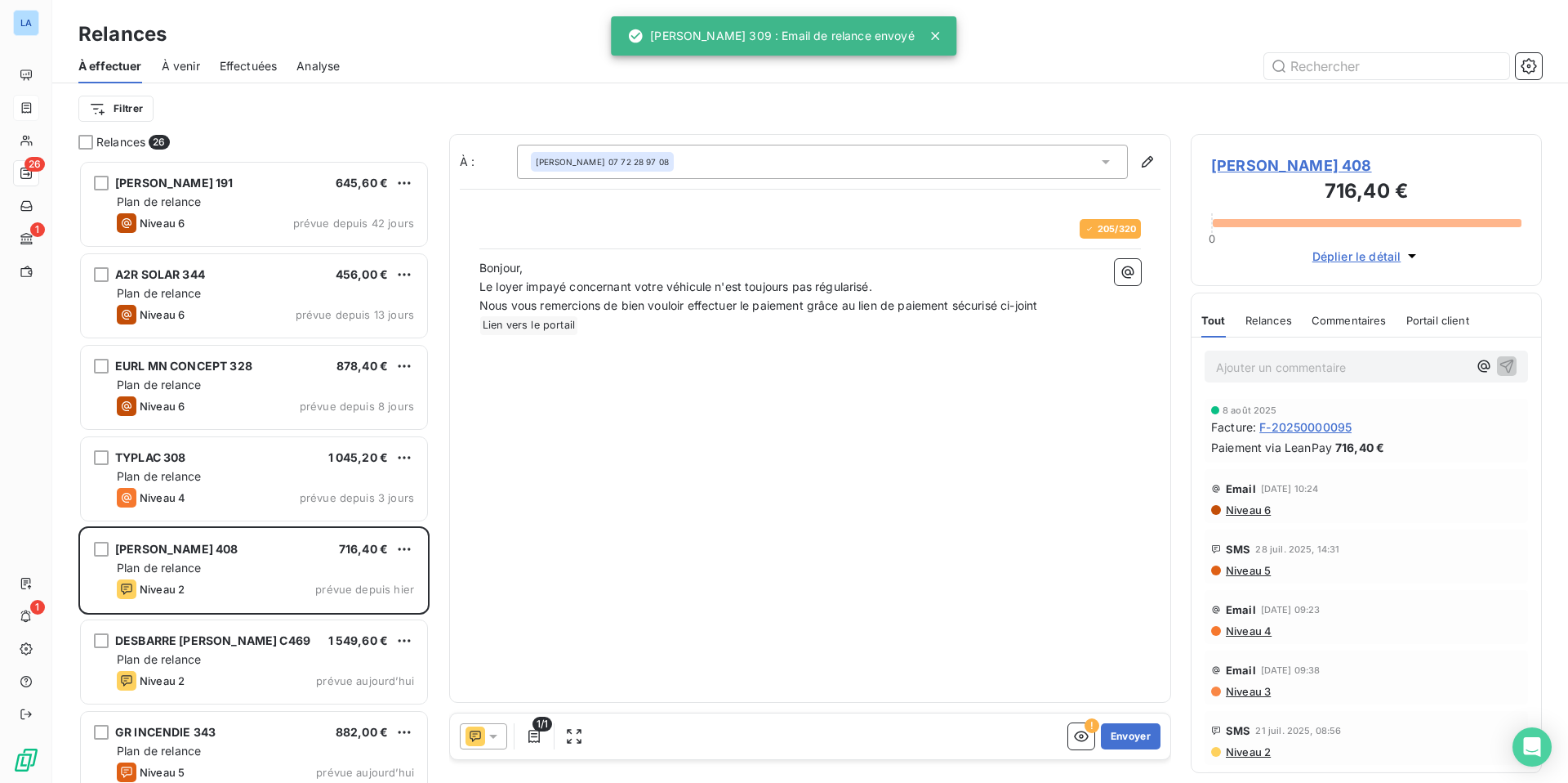
click at [494, 694] on icon at bounding box center [494, 736] width 17 height 17
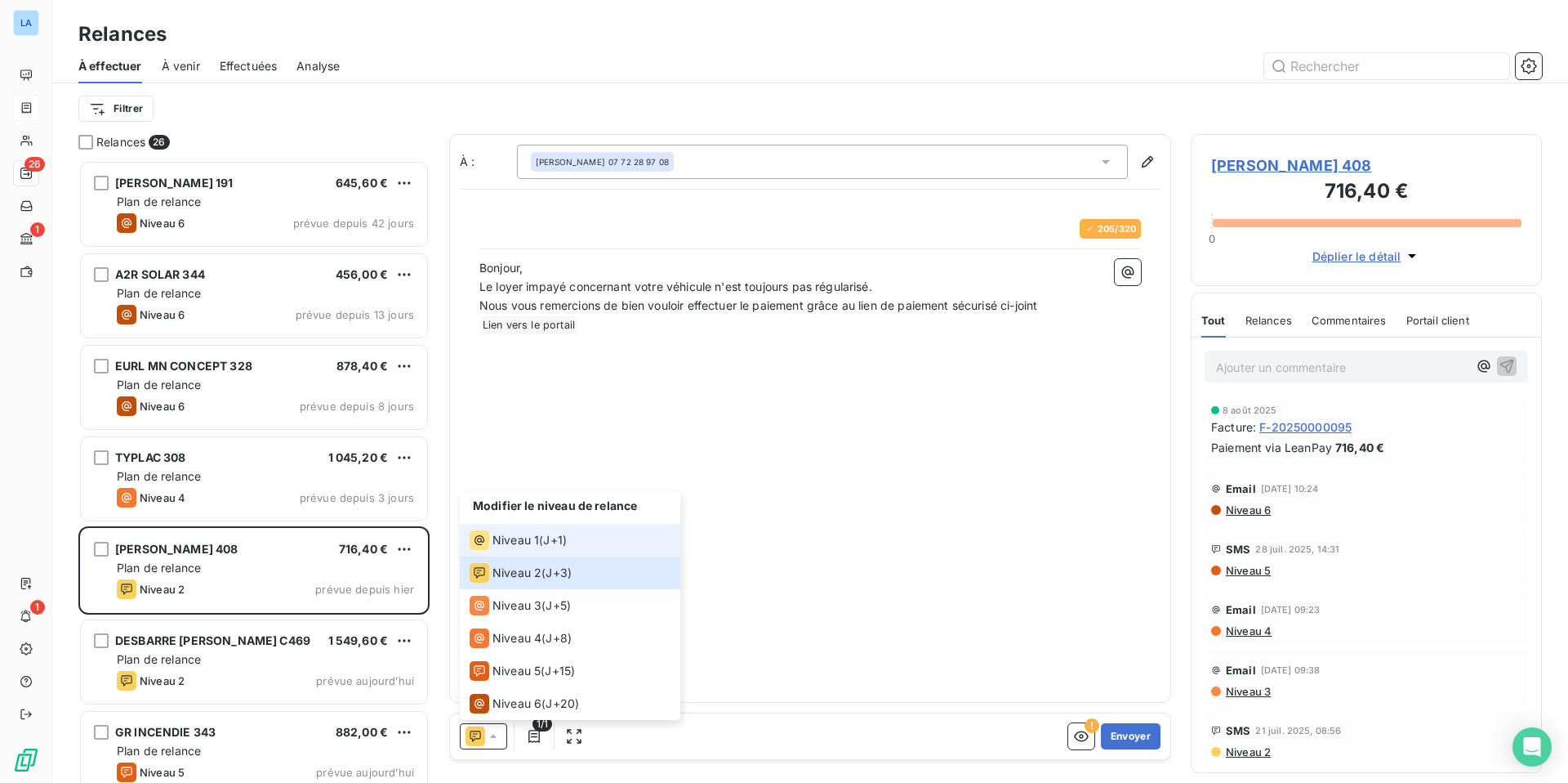
click at [519, 538] on span "Niveau 1" at bounding box center [516, 540] width 47 height 17
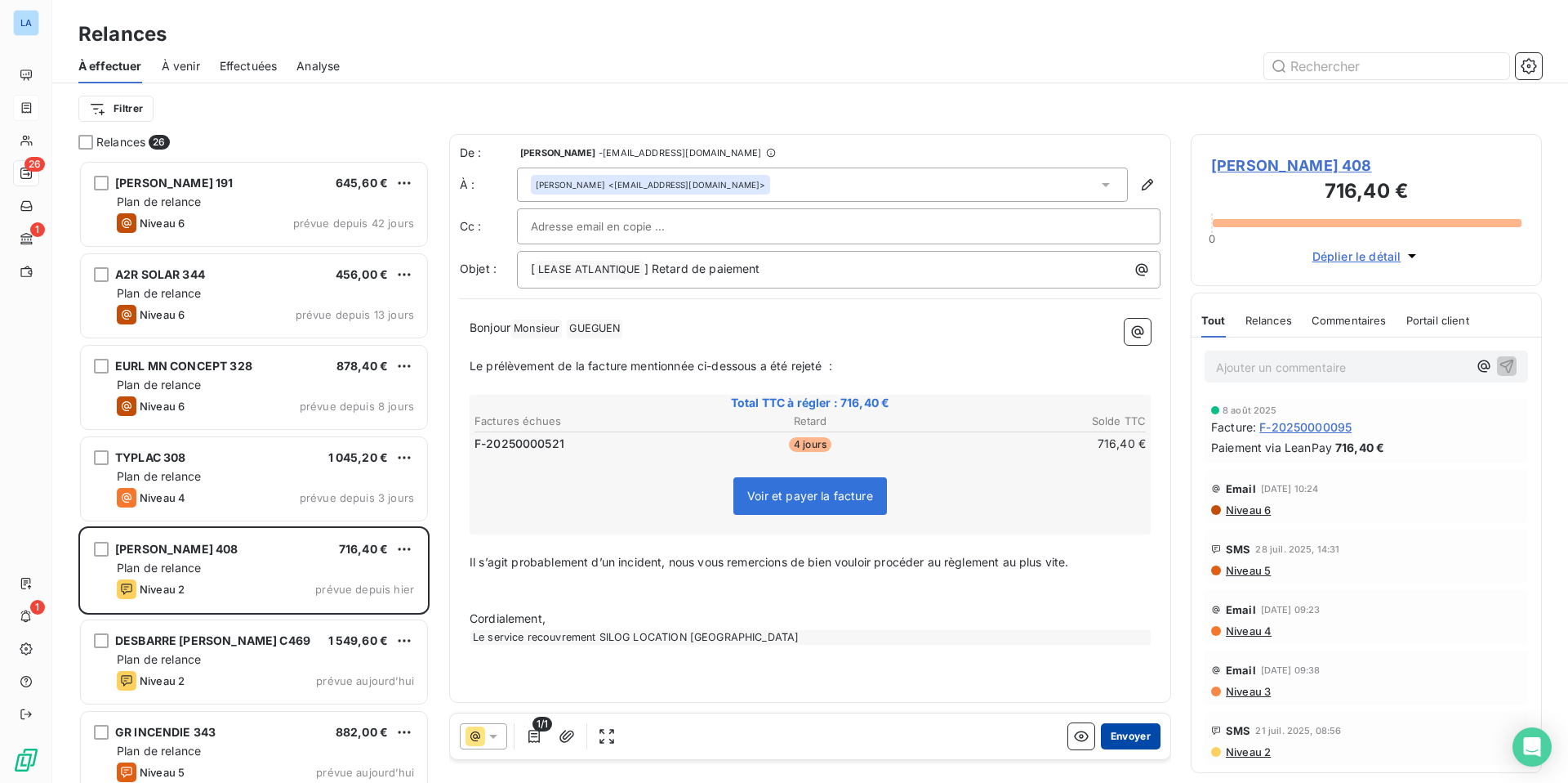
click at [1132, 694] on button "Envoyer" at bounding box center [1131, 736] width 60 height 26
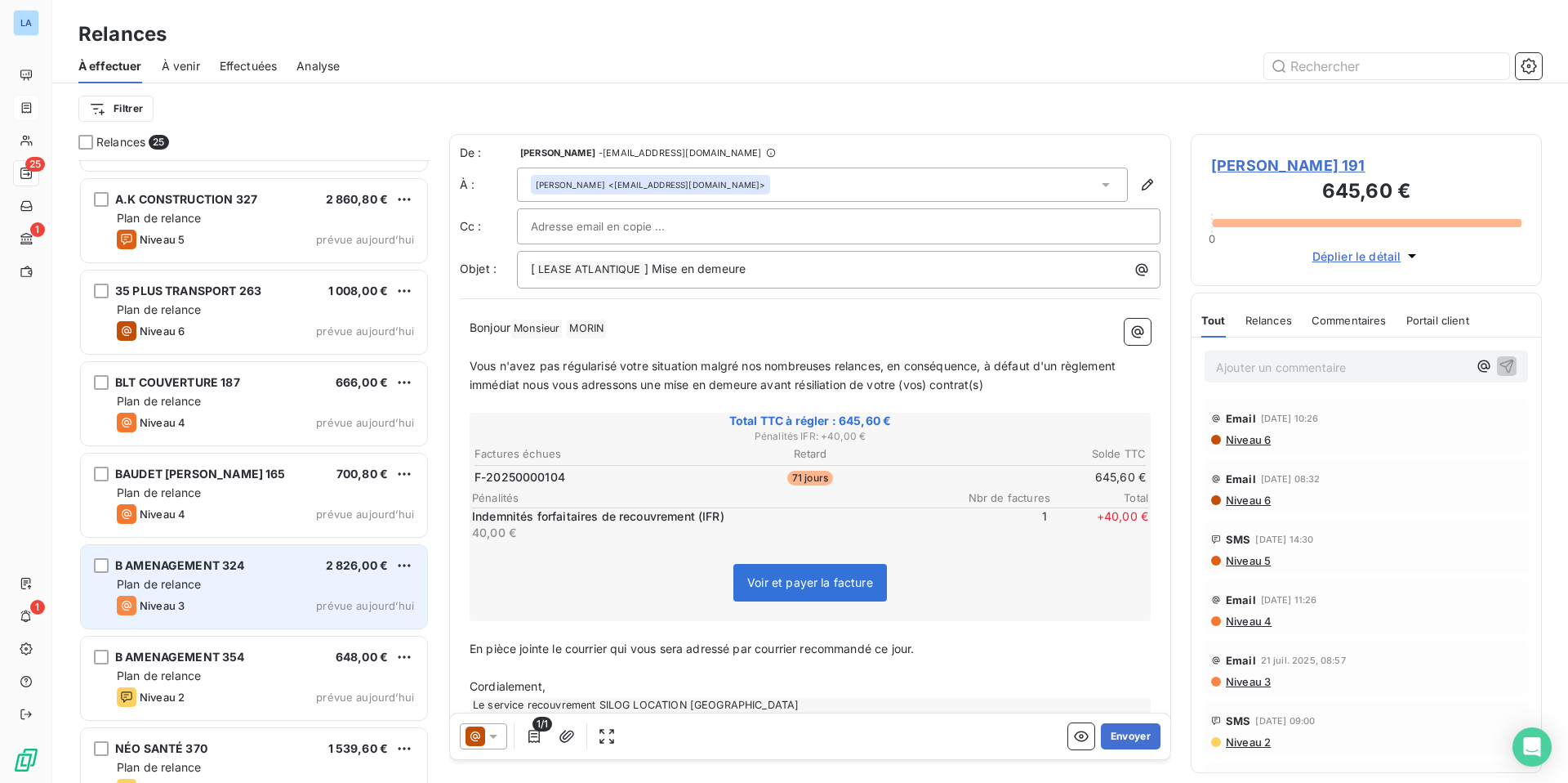
scroll to position [809, 0]
click at [217, 580] on div "Plan de relance" at bounding box center [265, 583] width 297 height 17
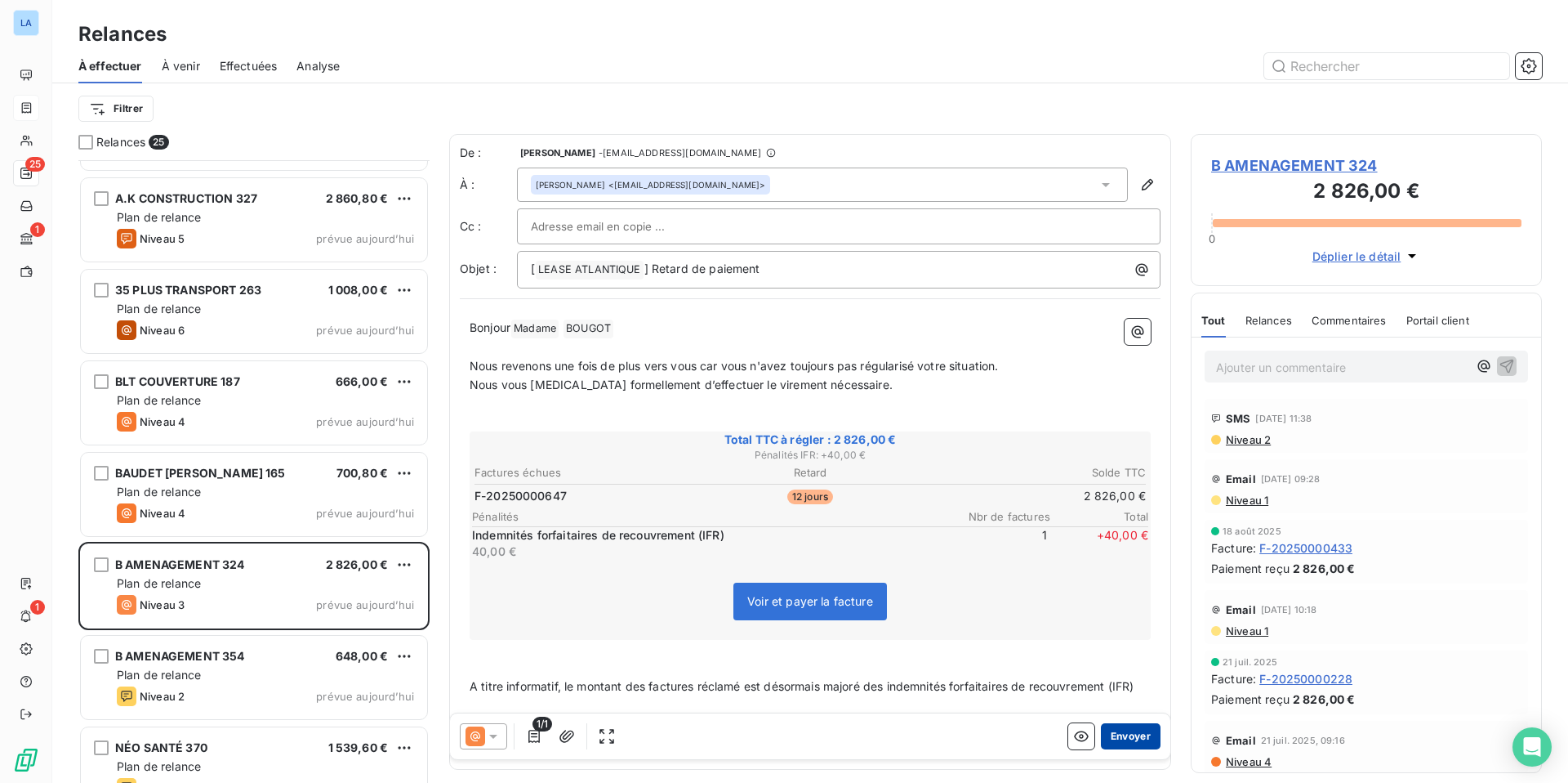
click at [1135, 694] on button "Envoyer" at bounding box center [1131, 736] width 60 height 26
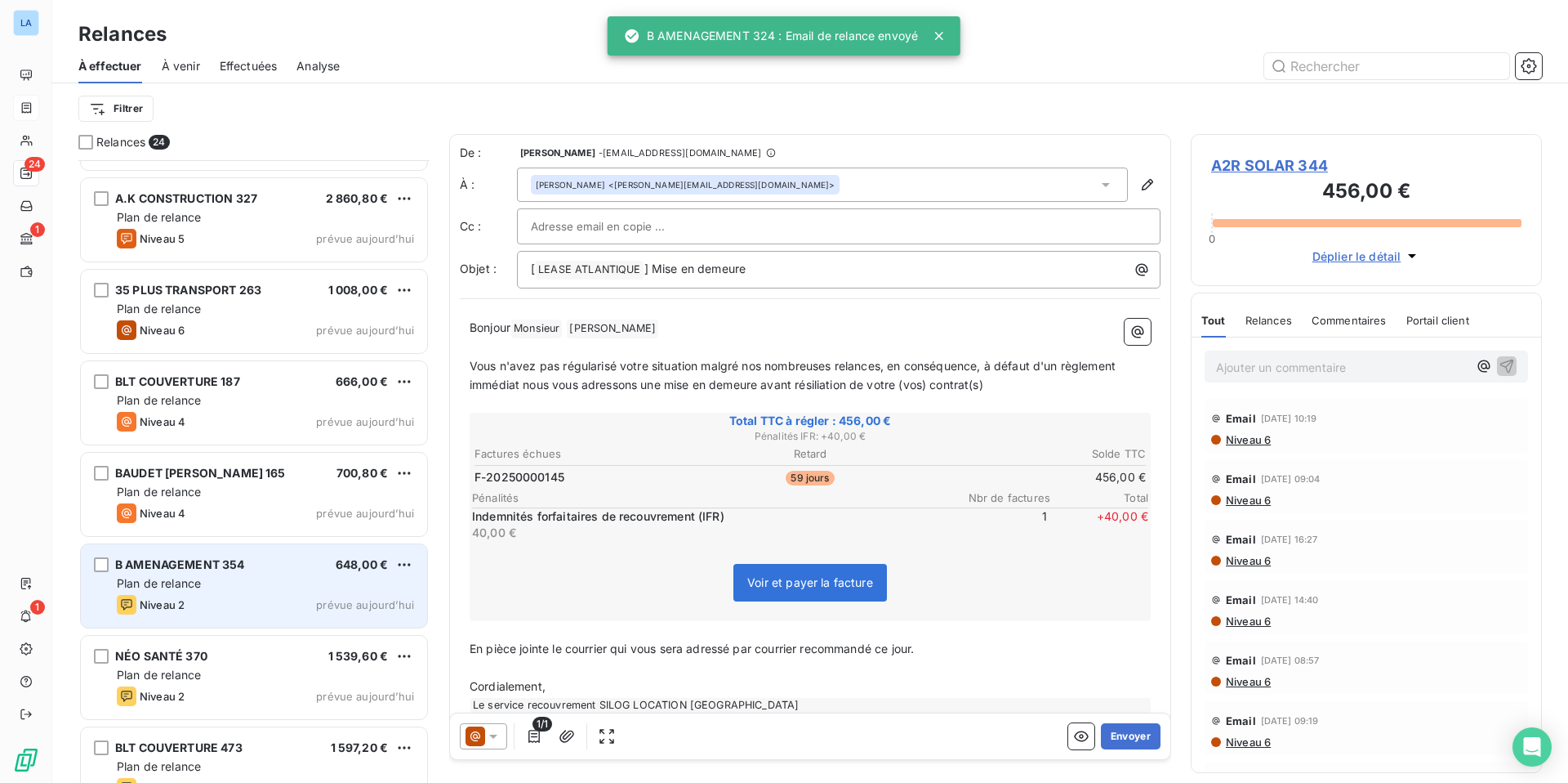
click at [242, 584] on div "Plan de relance" at bounding box center [265, 583] width 297 height 17
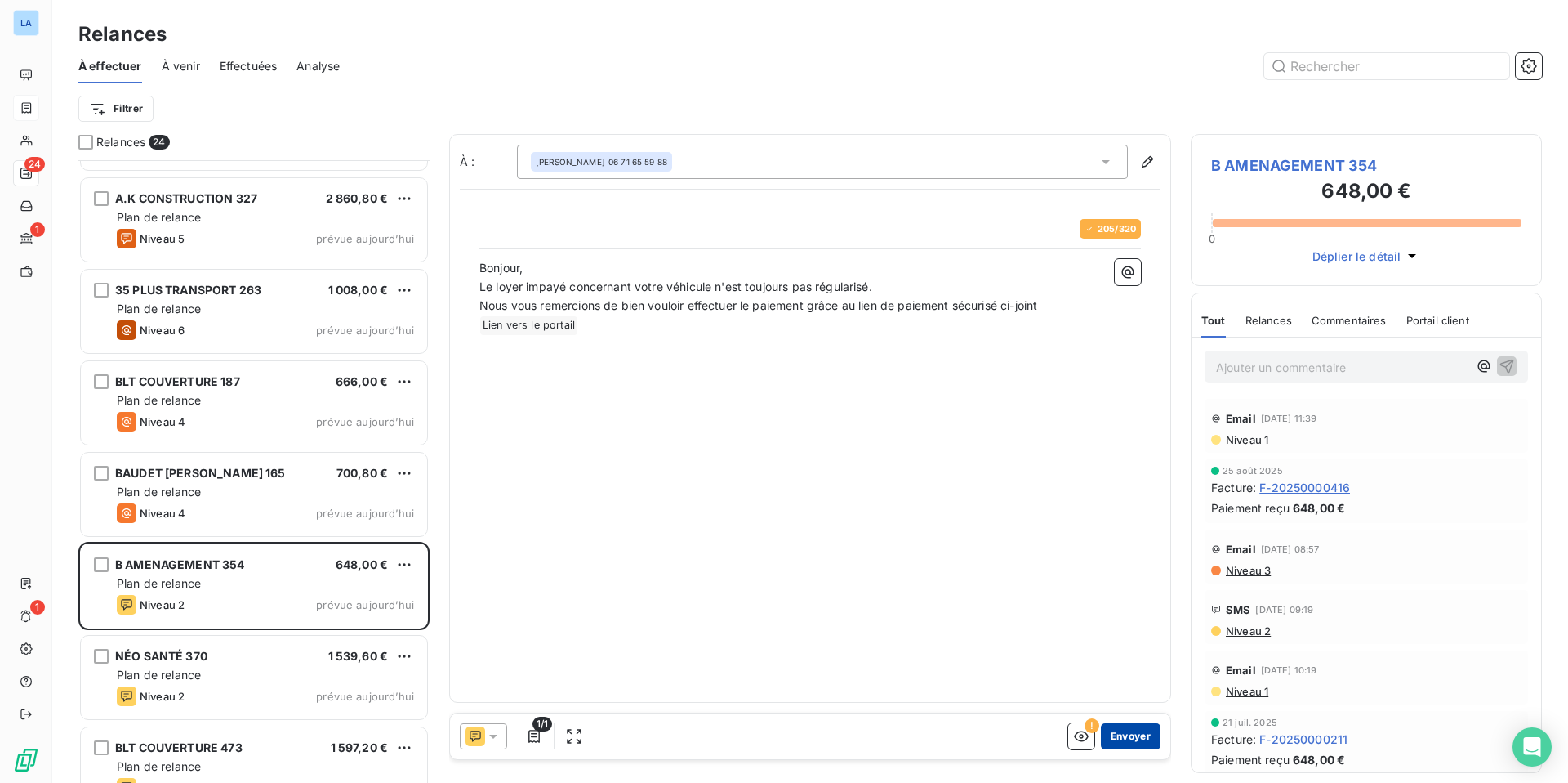
click at [1134, 694] on button "Envoyer" at bounding box center [1131, 736] width 60 height 26
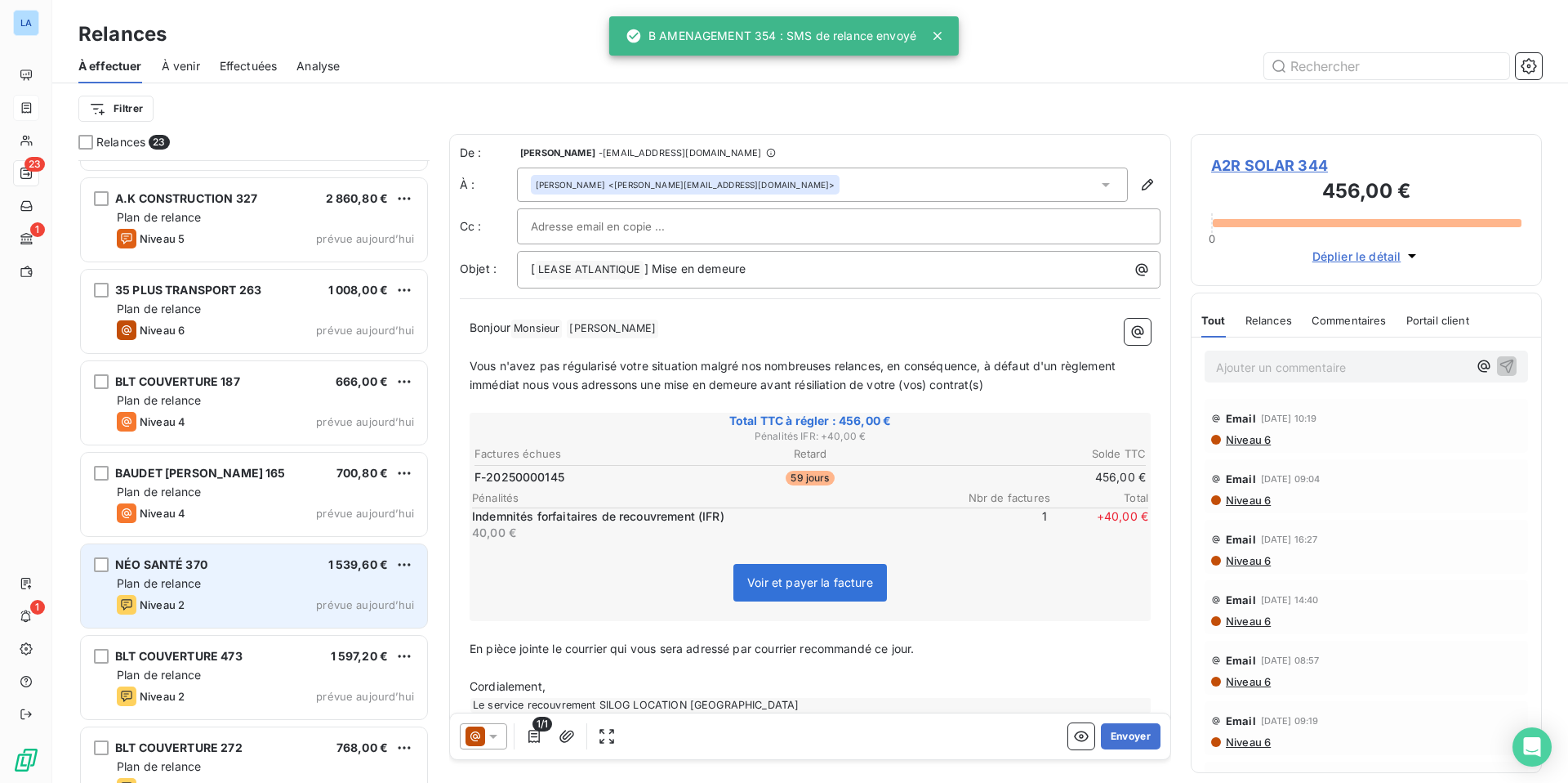
click at [250, 573] on div "NÉO SANTÉ 370 1 539,60 € Plan de relance Niveau 2 prévue [DATE]" at bounding box center [254, 586] width 346 height 83
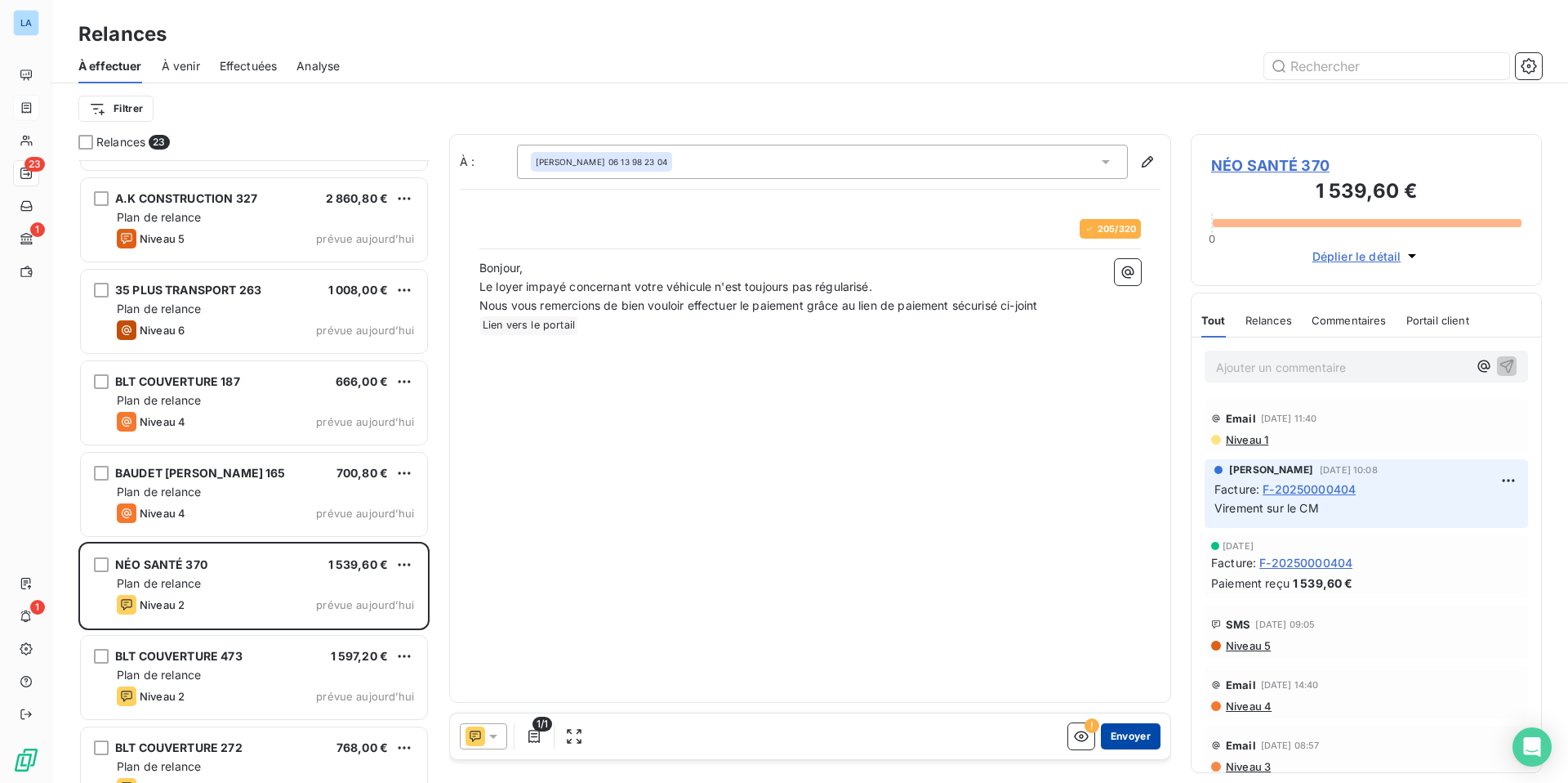
click at [1130, 694] on button "Envoyer" at bounding box center [1131, 736] width 60 height 26
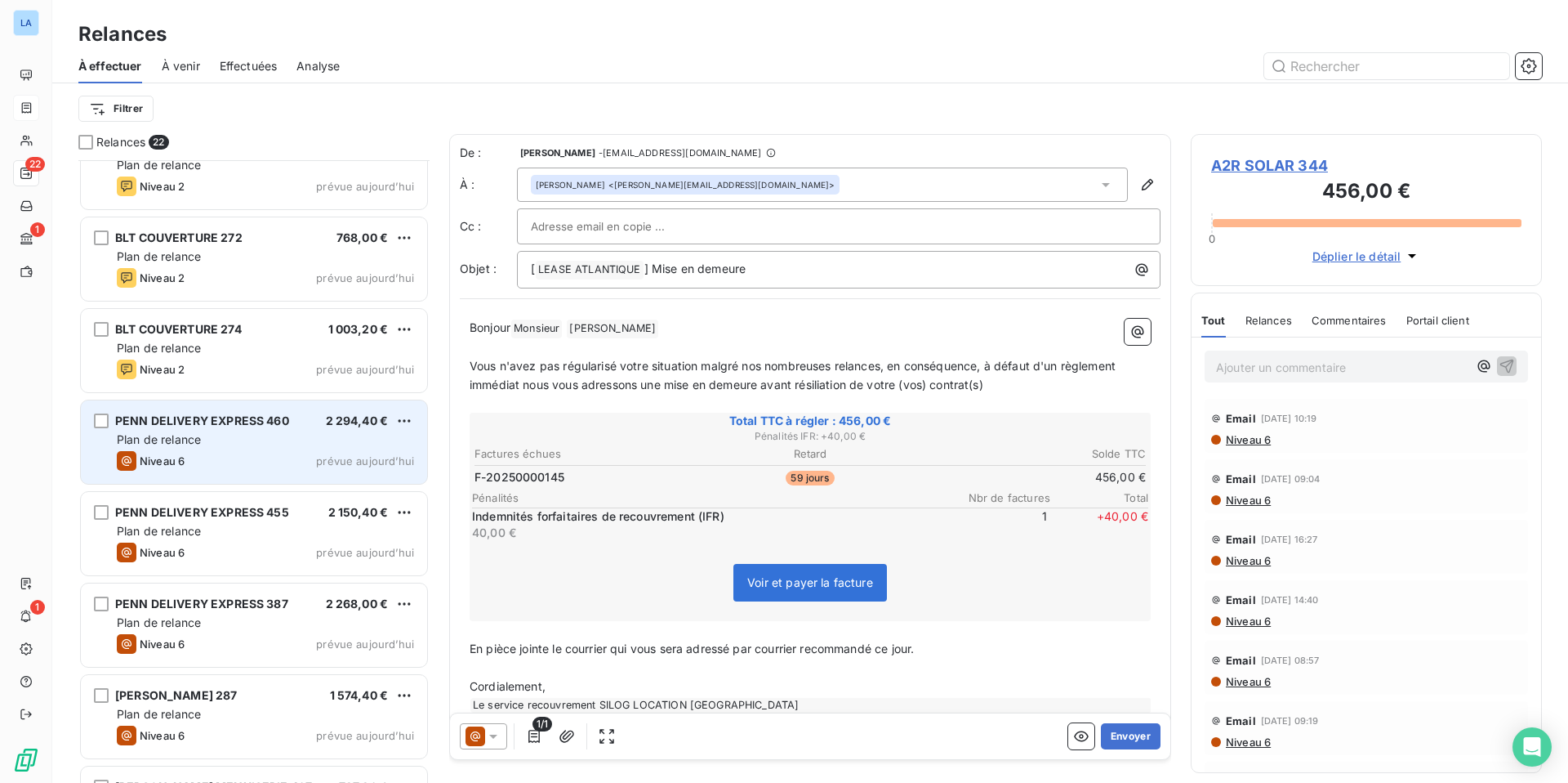
click at [254, 445] on div "Plan de relance" at bounding box center [265, 439] width 297 height 17
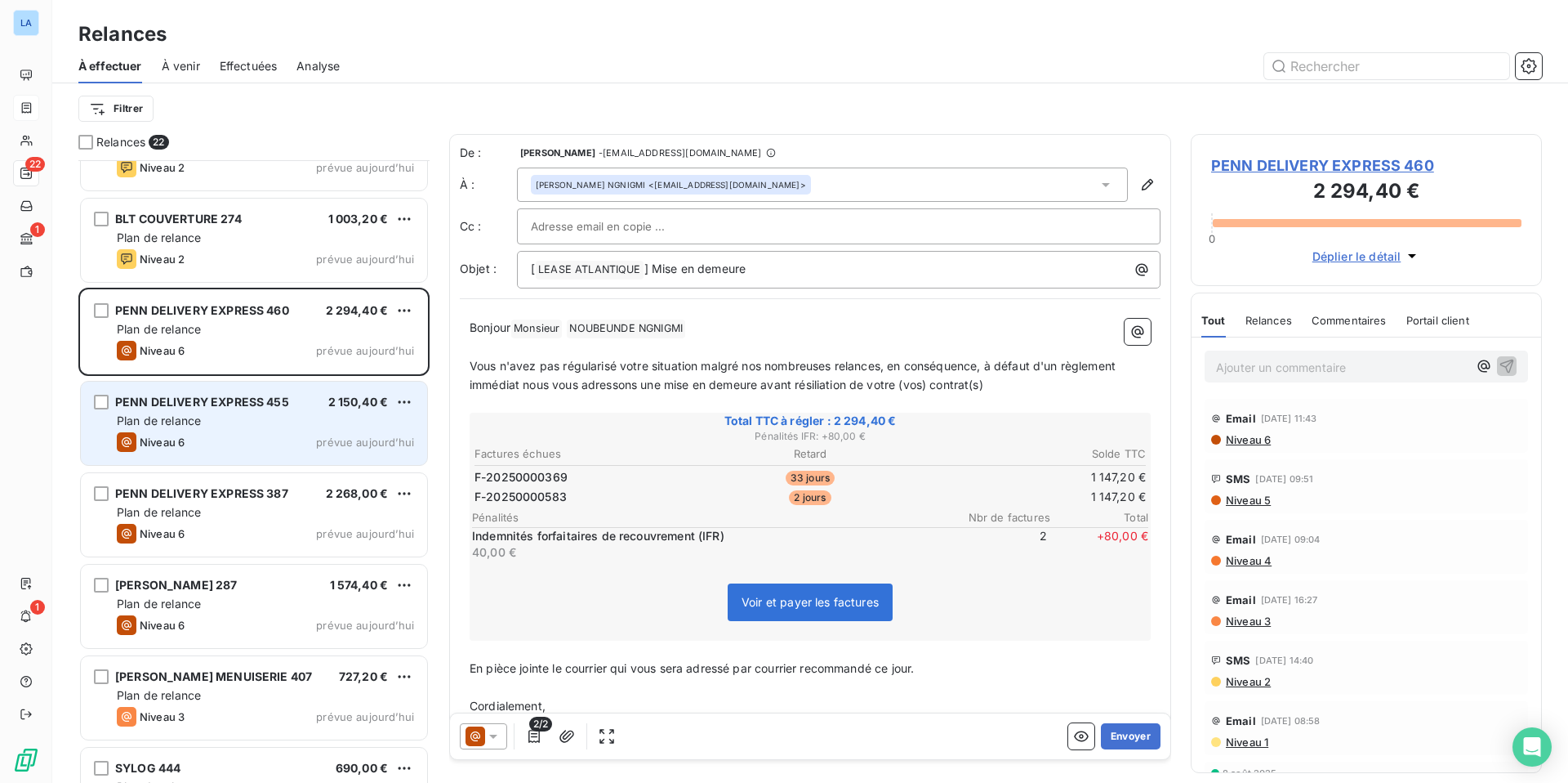
scroll to position [1391, 0]
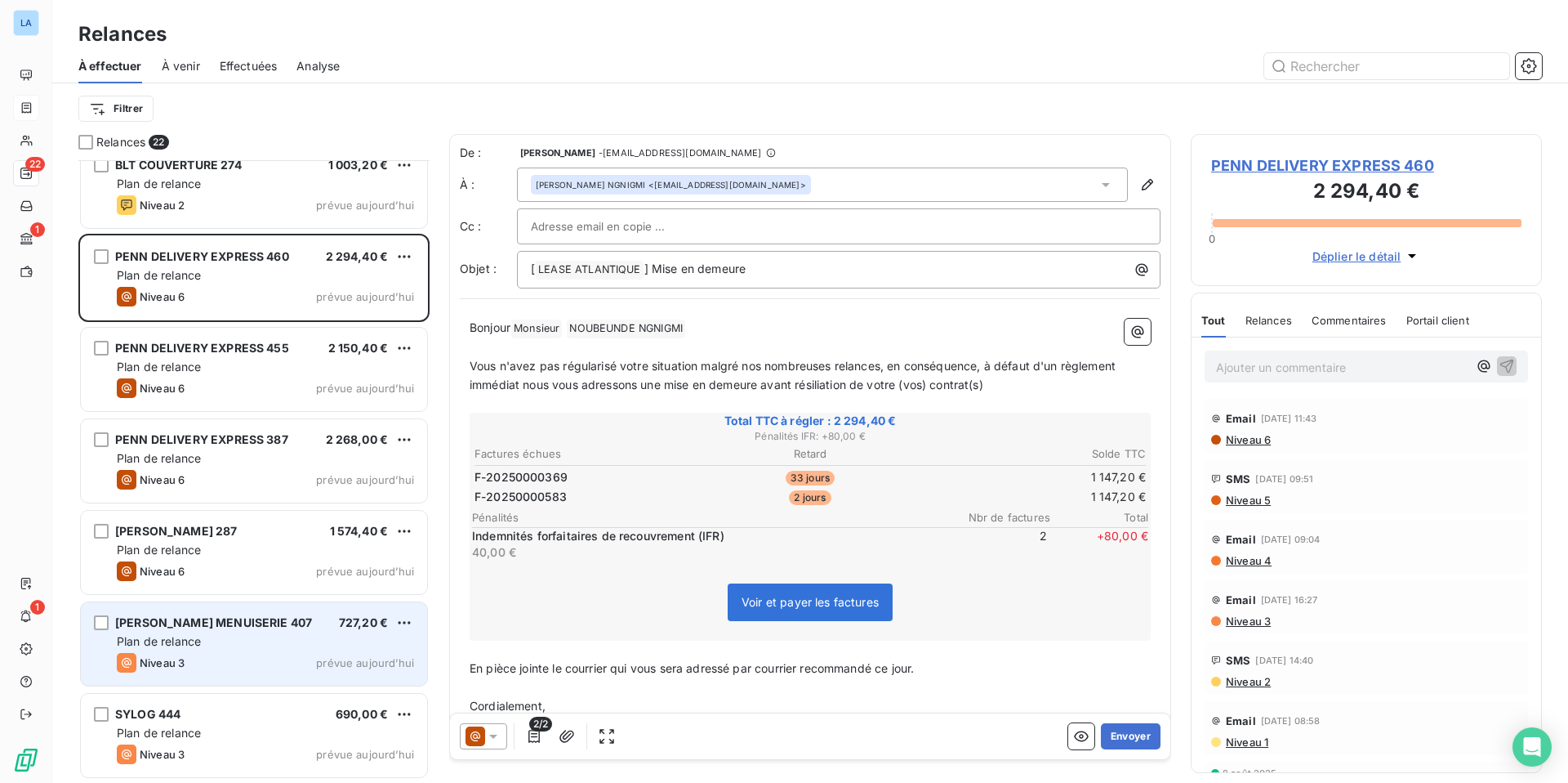
click at [154, 648] on span "Plan de relance" at bounding box center [158, 640] width 84 height 14
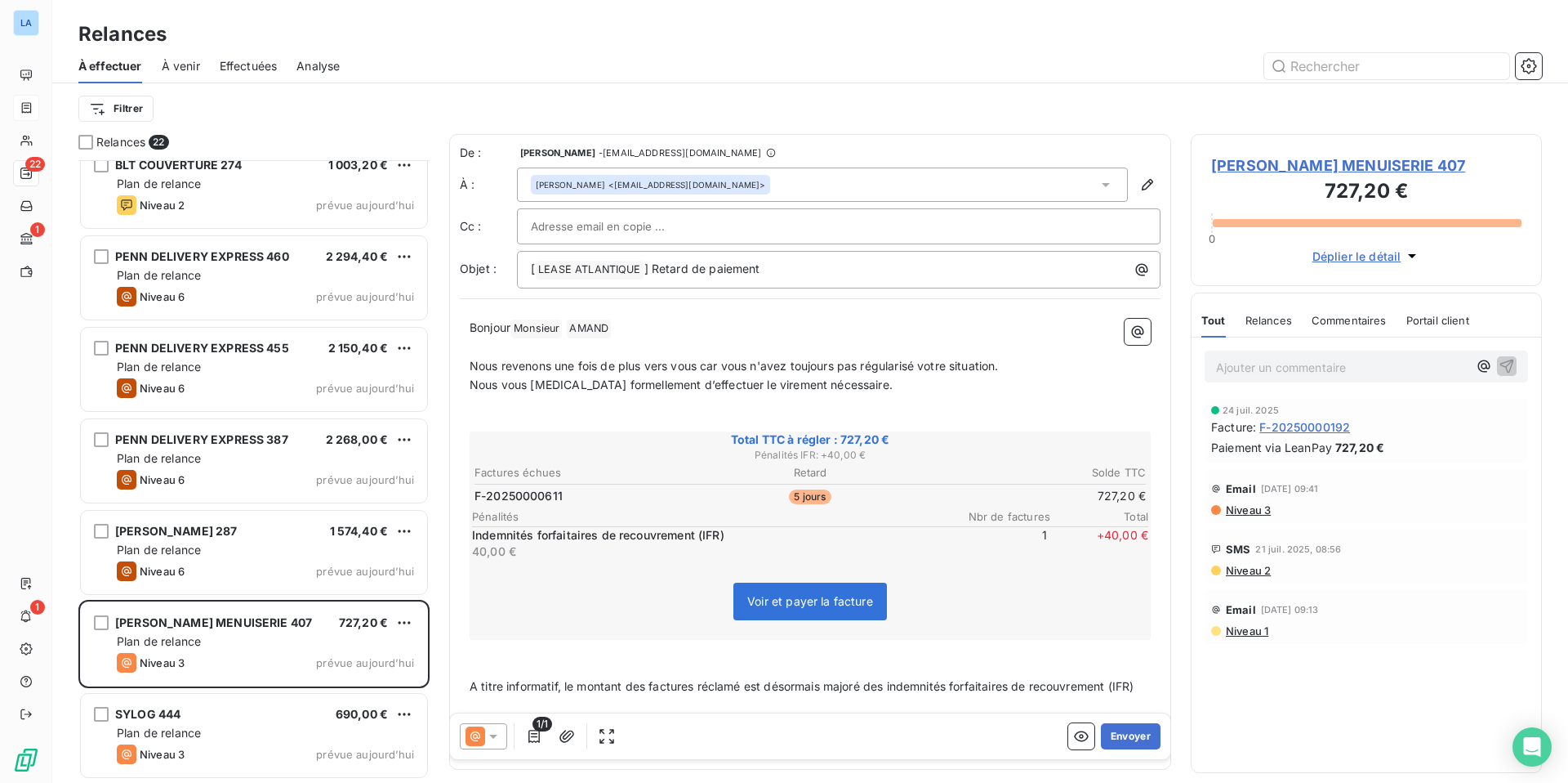
click at [493, 694] on icon at bounding box center [493, 736] width 8 height 4
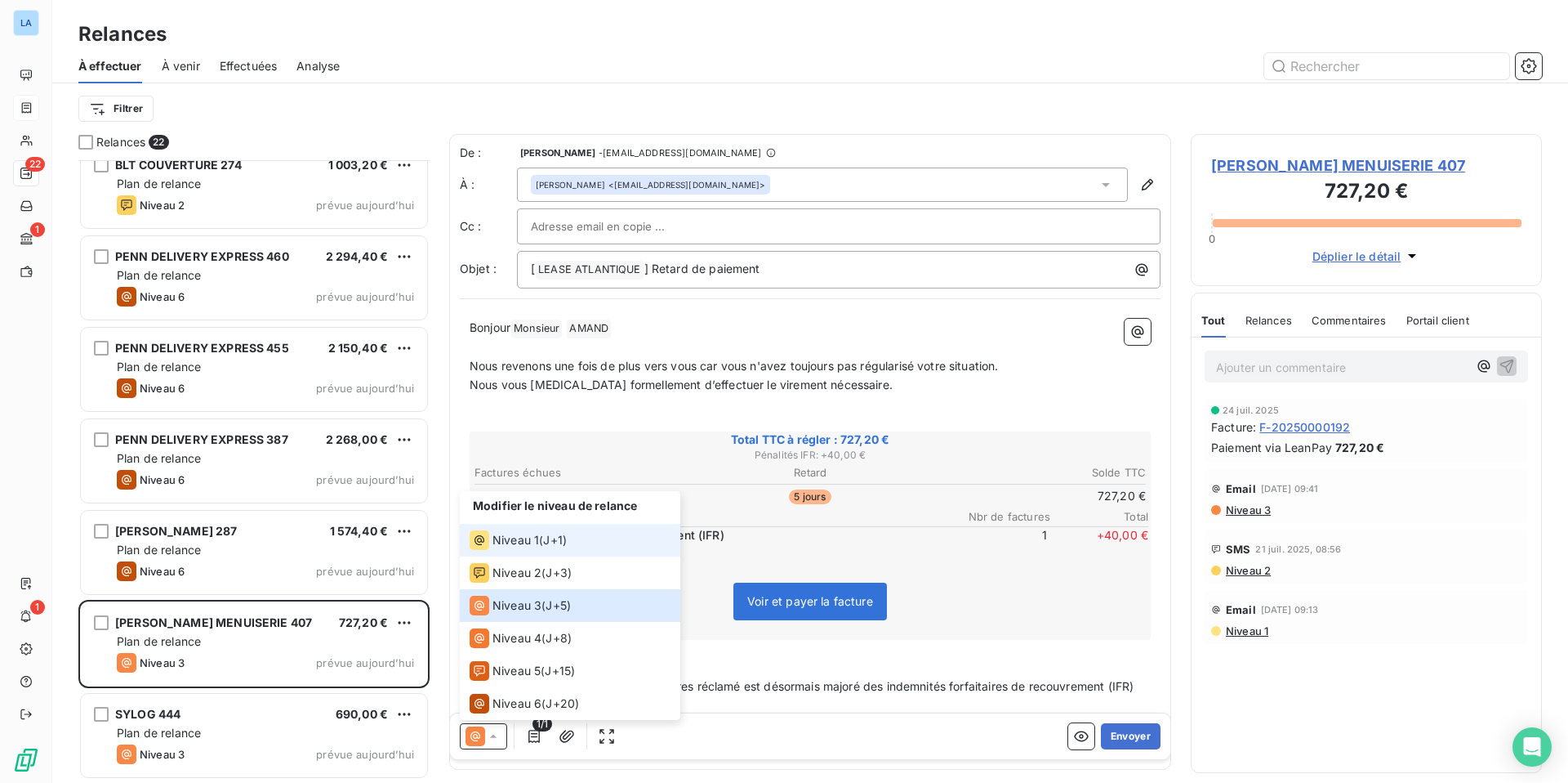
click at [533, 541] on span "Niveau 1" at bounding box center [516, 540] width 47 height 17
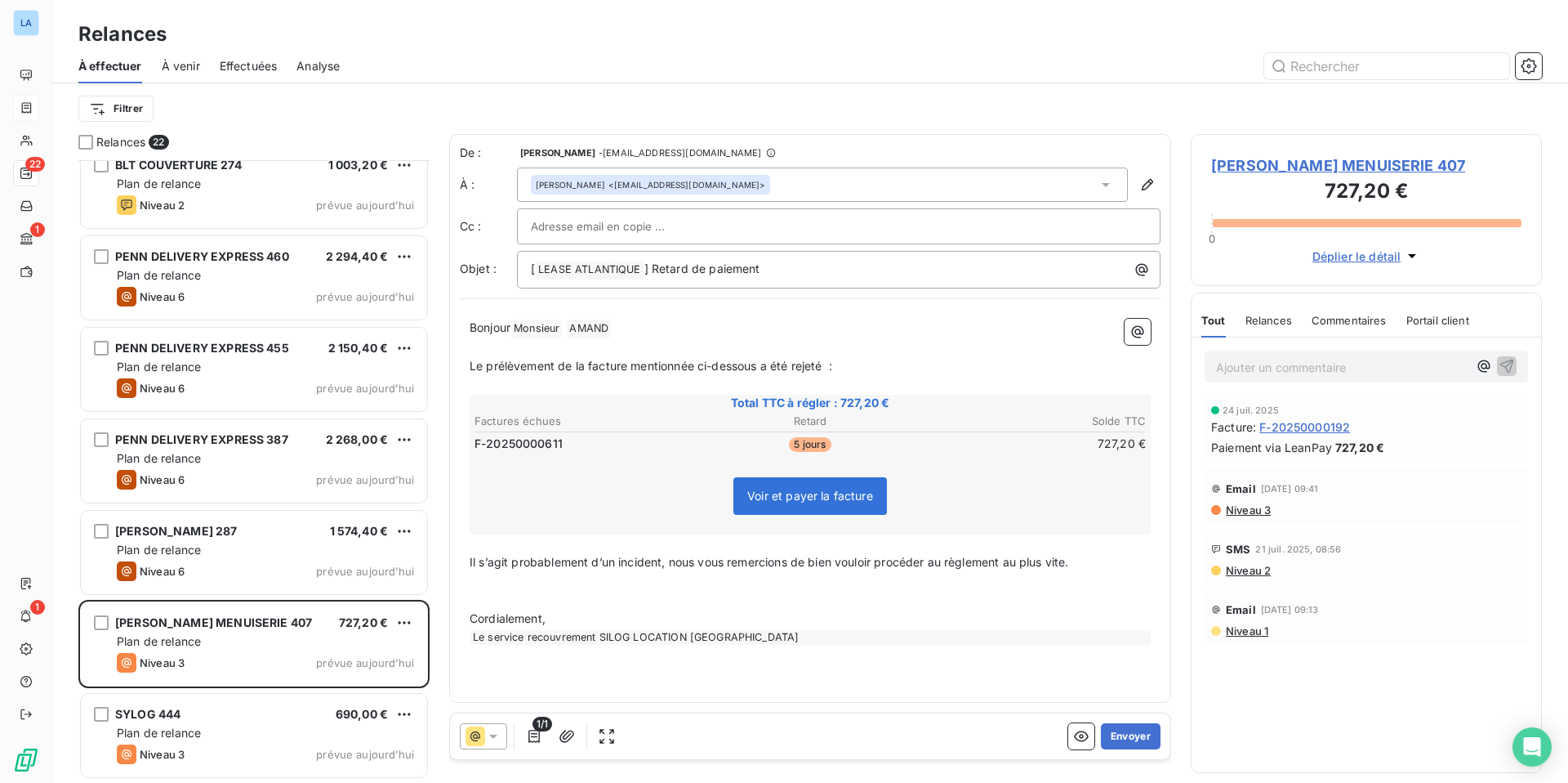
click at [496, 694] on div at bounding box center [482, 736] width 47 height 26
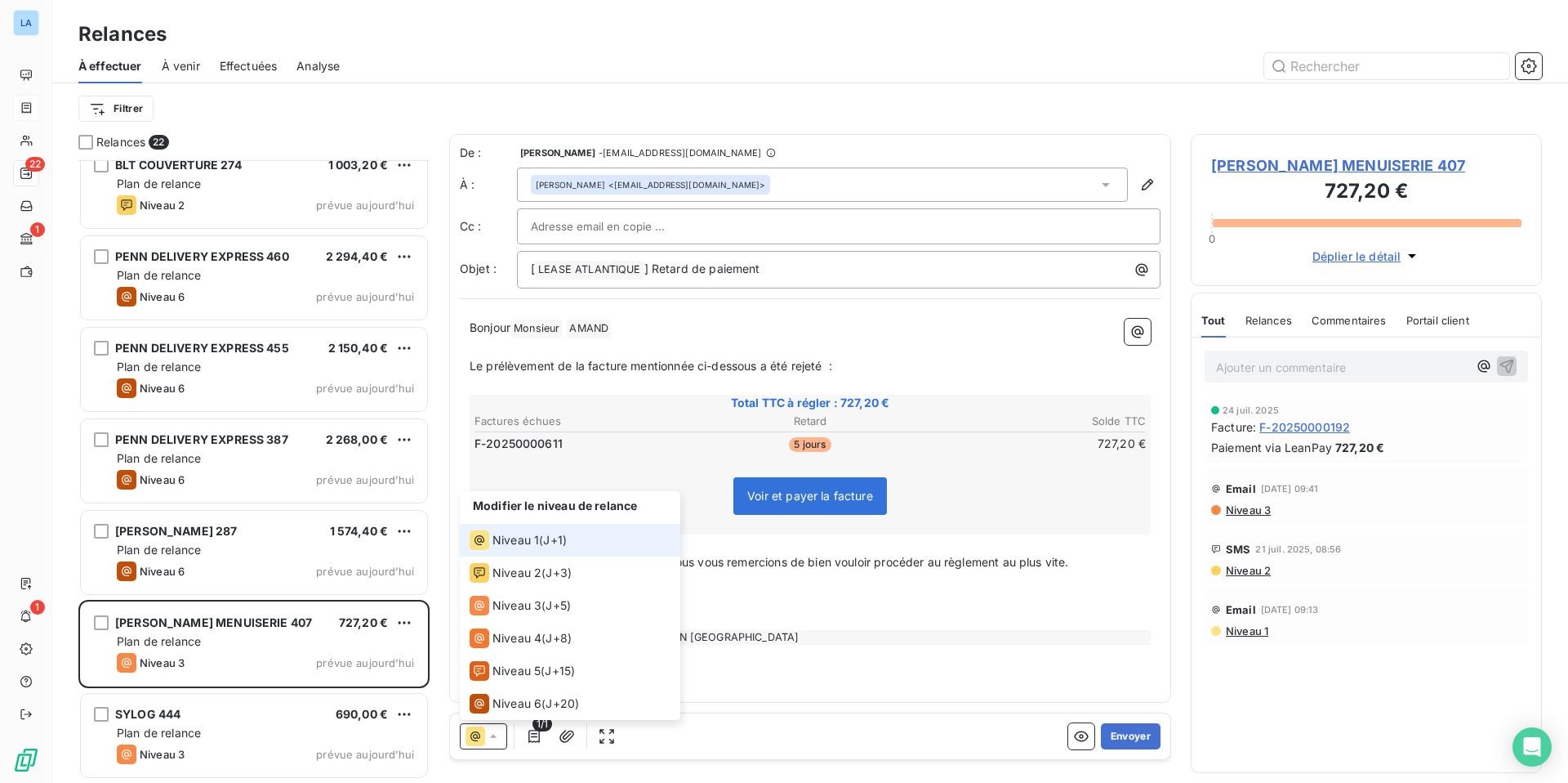
click at [596, 542] on li "Niveau 1 ( J+1 )" at bounding box center [569, 540] width 220 height 32
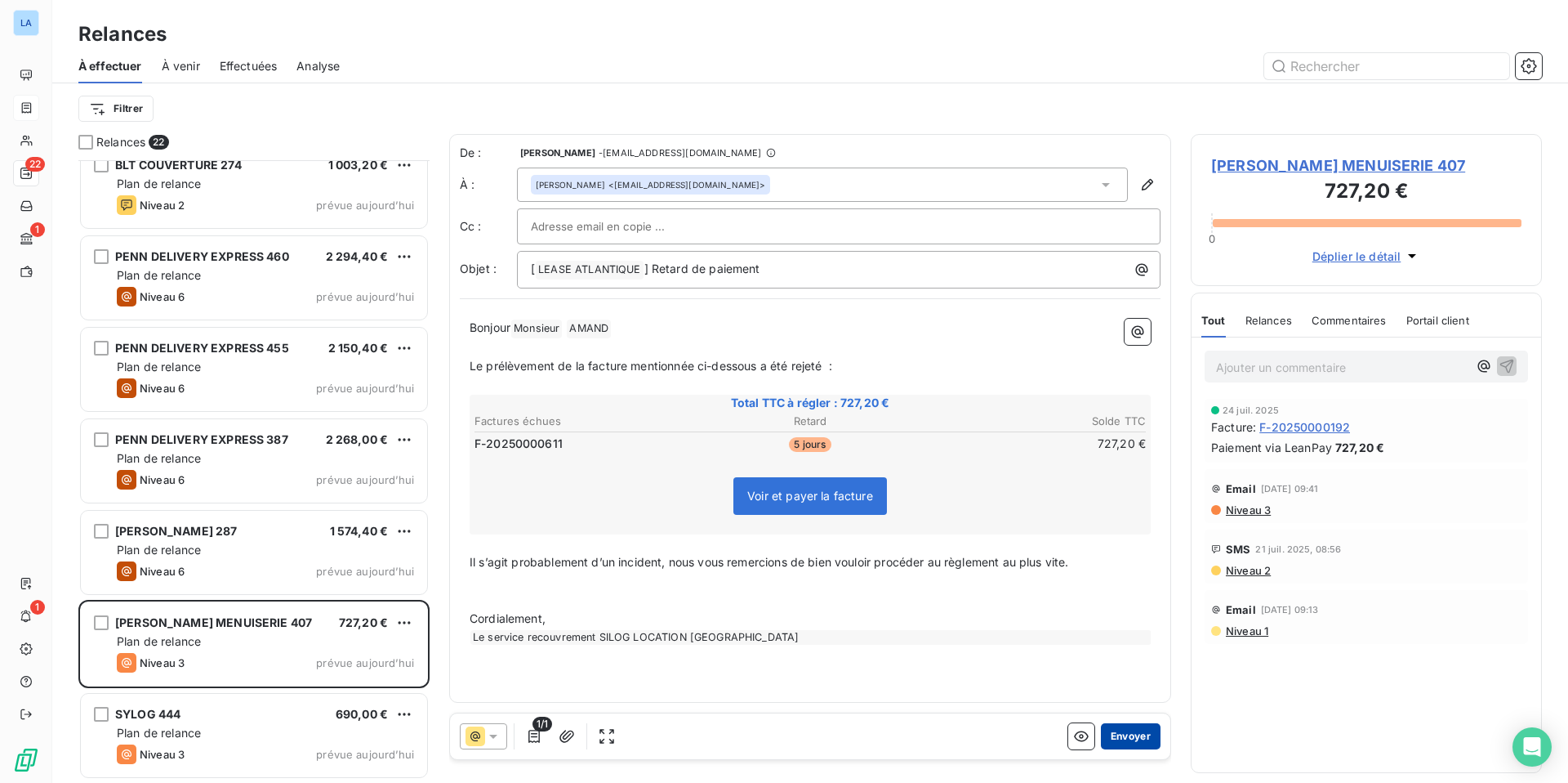
click at [1124, 694] on button "Envoyer" at bounding box center [1131, 736] width 60 height 26
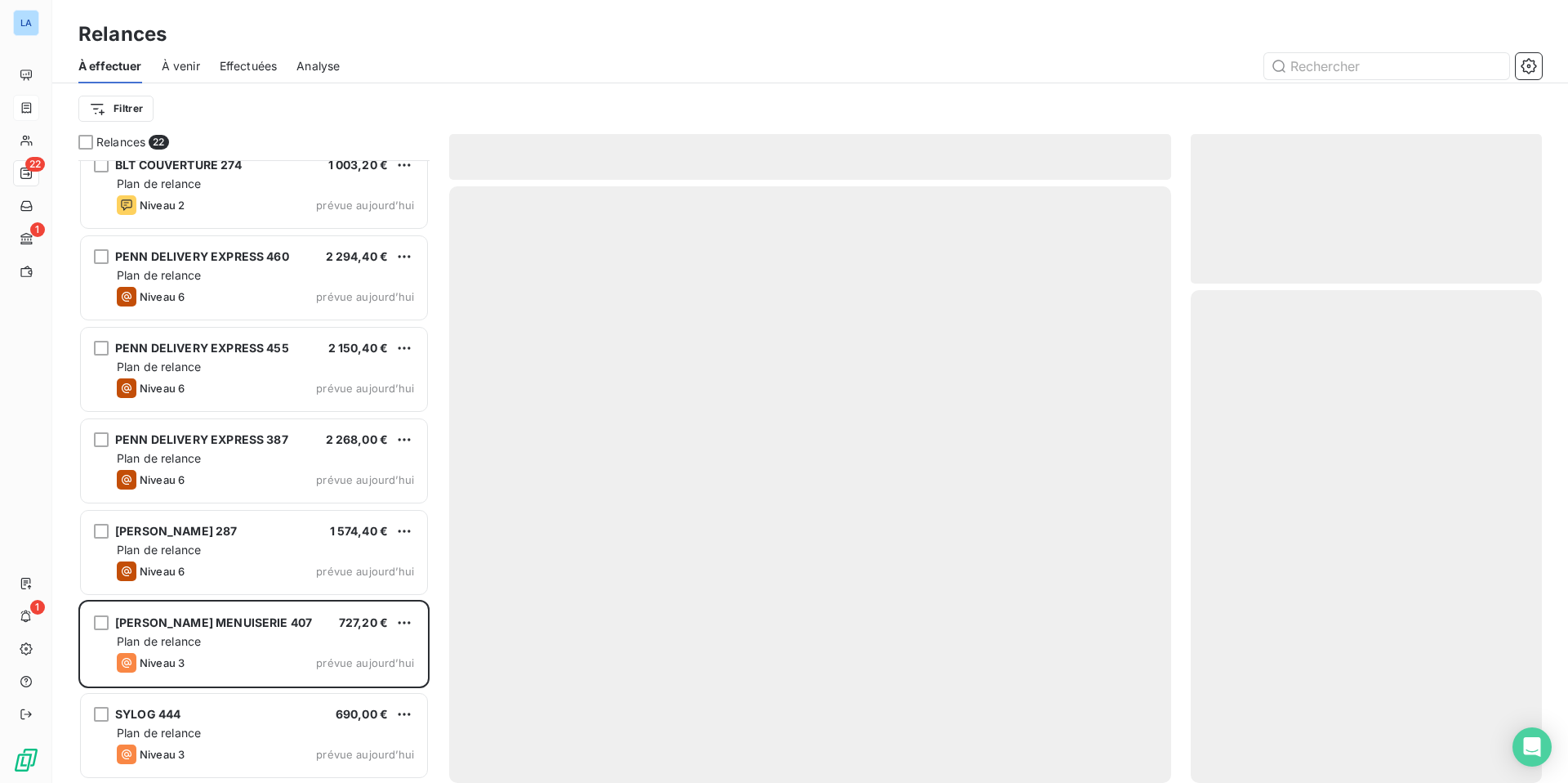
scroll to position [1299, 0]
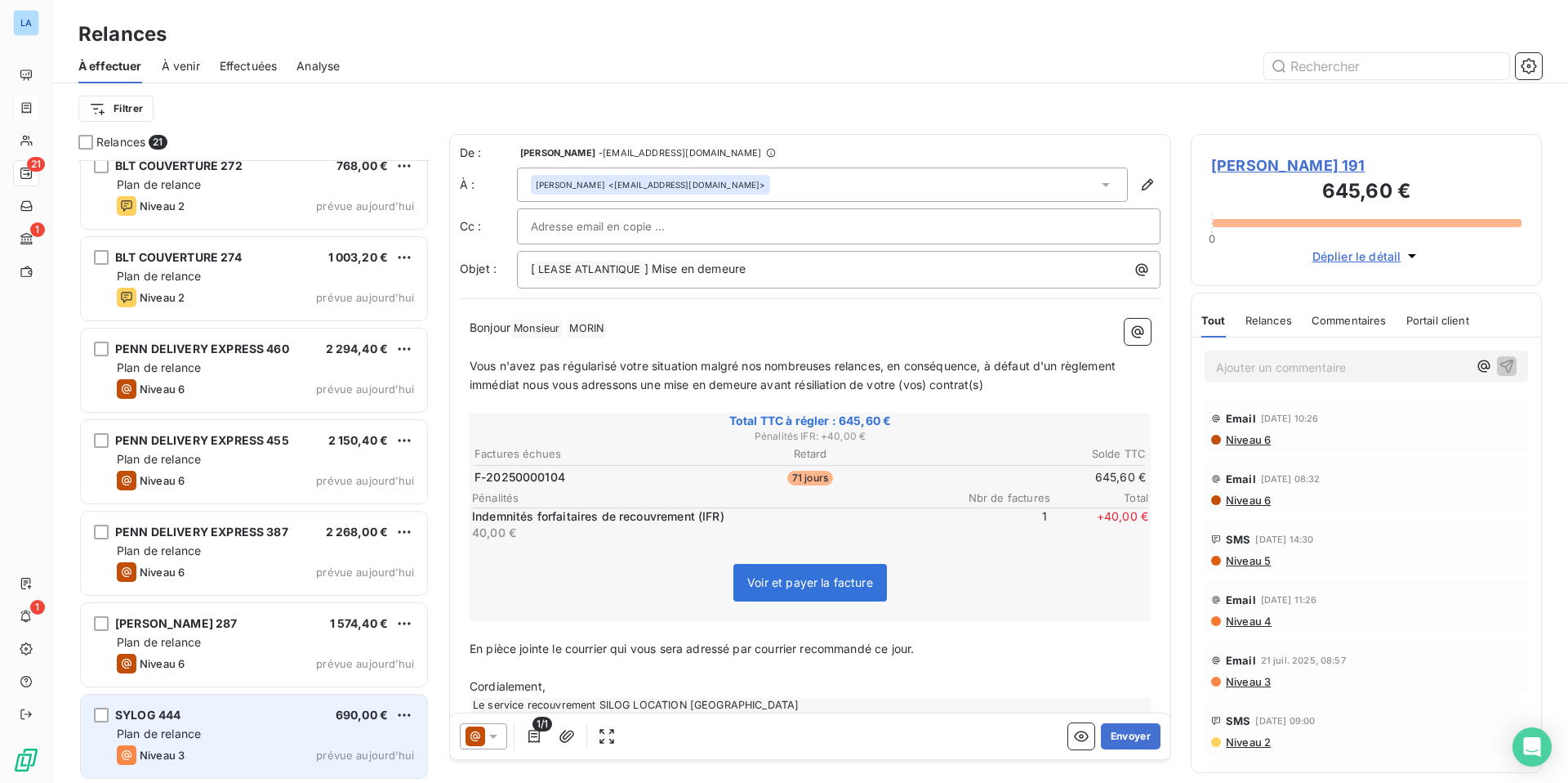
click at [242, 694] on div "Niveau 3 prévue aujourd’hui" at bounding box center [265, 754] width 297 height 19
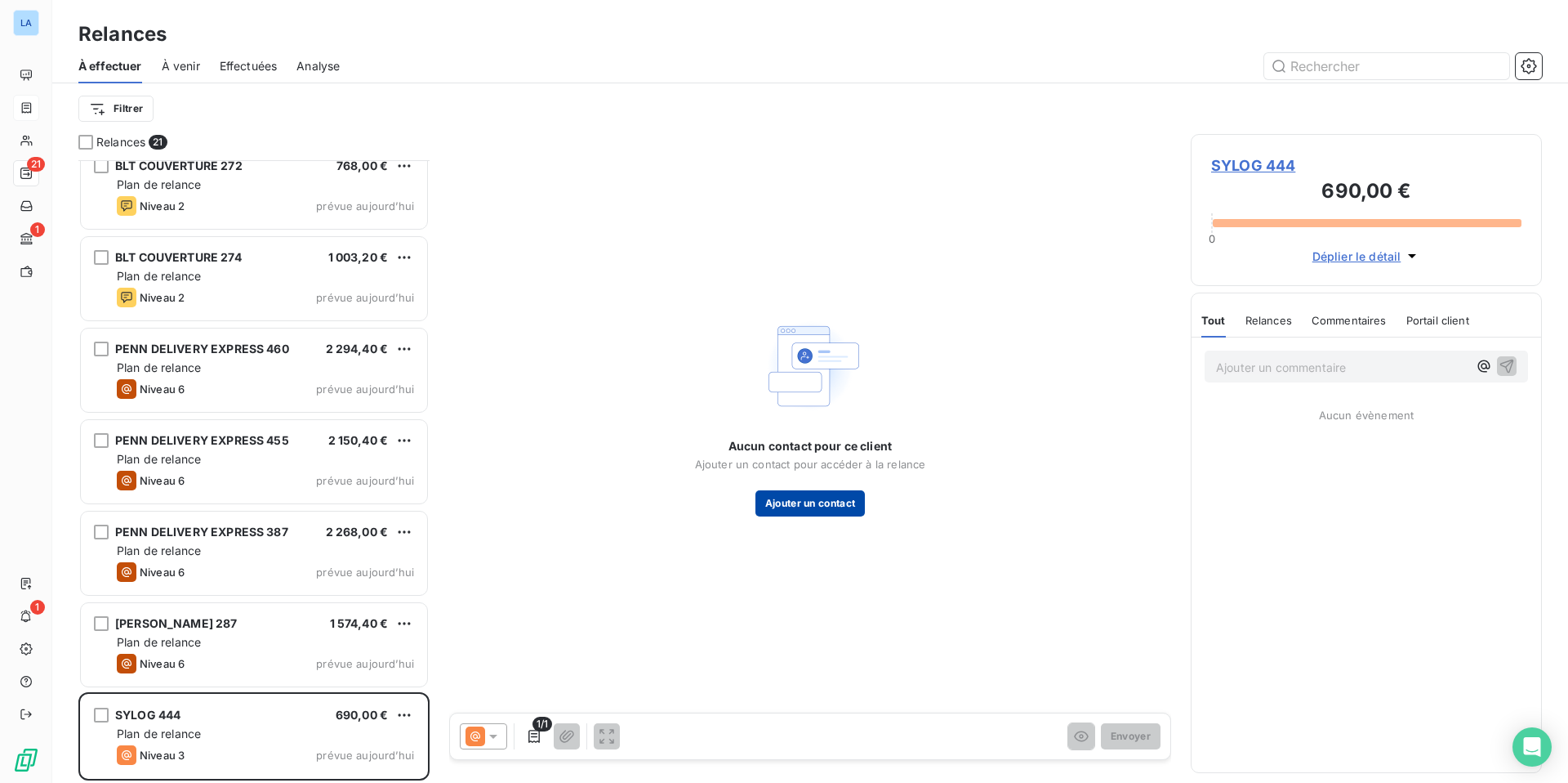
click at [802, 502] on button "Ajouter un contact" at bounding box center [810, 503] width 110 height 26
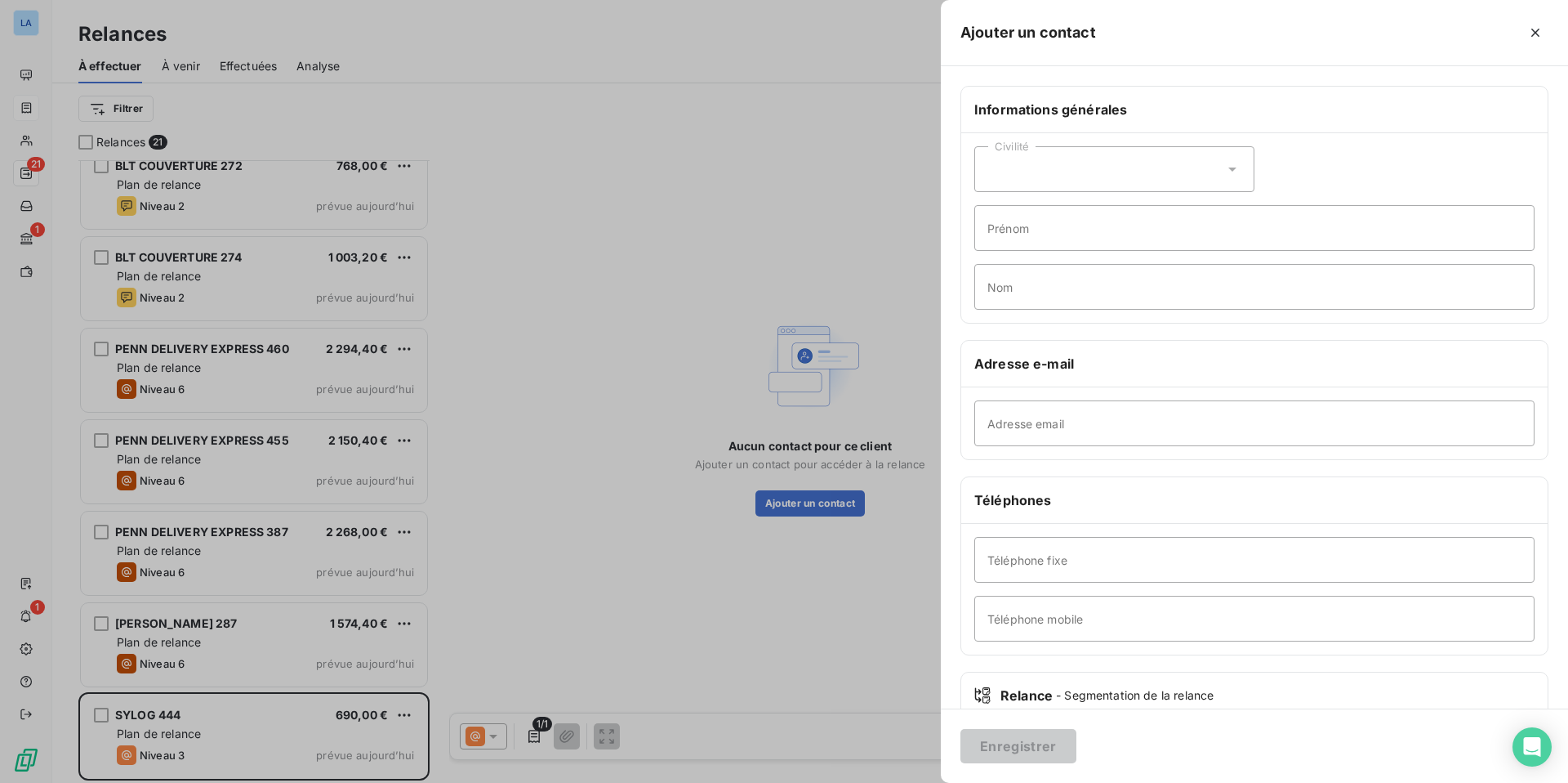
click at [1239, 169] on icon at bounding box center [1233, 169] width 17 height 17
click at [1195, 235] on li "Monsieur" at bounding box center [1114, 240] width 280 height 29
click at [1147, 233] on input "Prénom" at bounding box center [1254, 228] width 560 height 46
type input "[PERSON_NAME]"
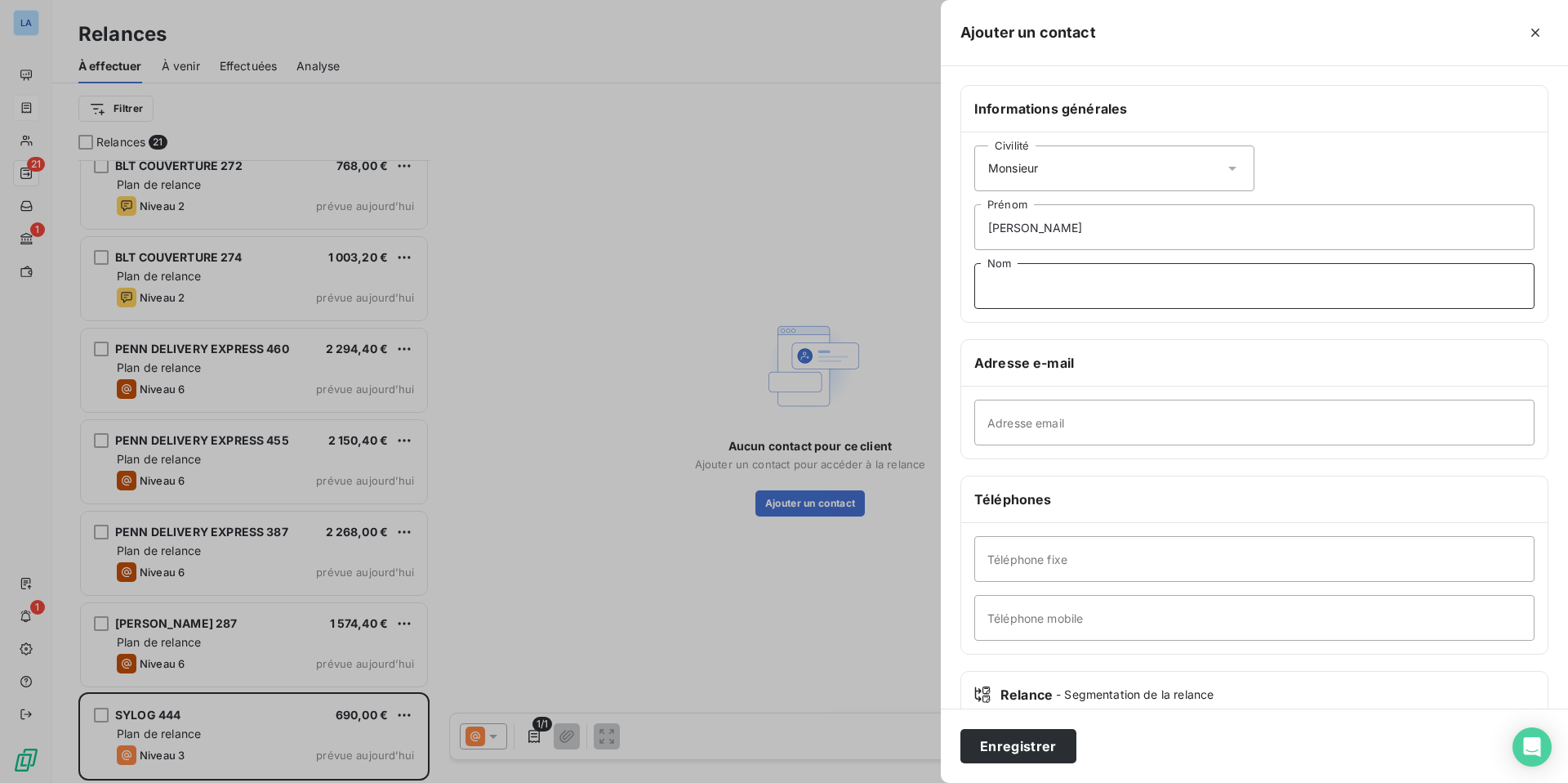
click at [1097, 290] on input "Nom" at bounding box center [1254, 286] width 560 height 46
type input "SYLVA"
click at [1011, 424] on input "Adresse email" at bounding box center [1254, 423] width 560 height 46
paste input "[EMAIL_ADDRESS][DOMAIN_NAME]"
type input "[EMAIL_ADDRESS][DOMAIN_NAME]"
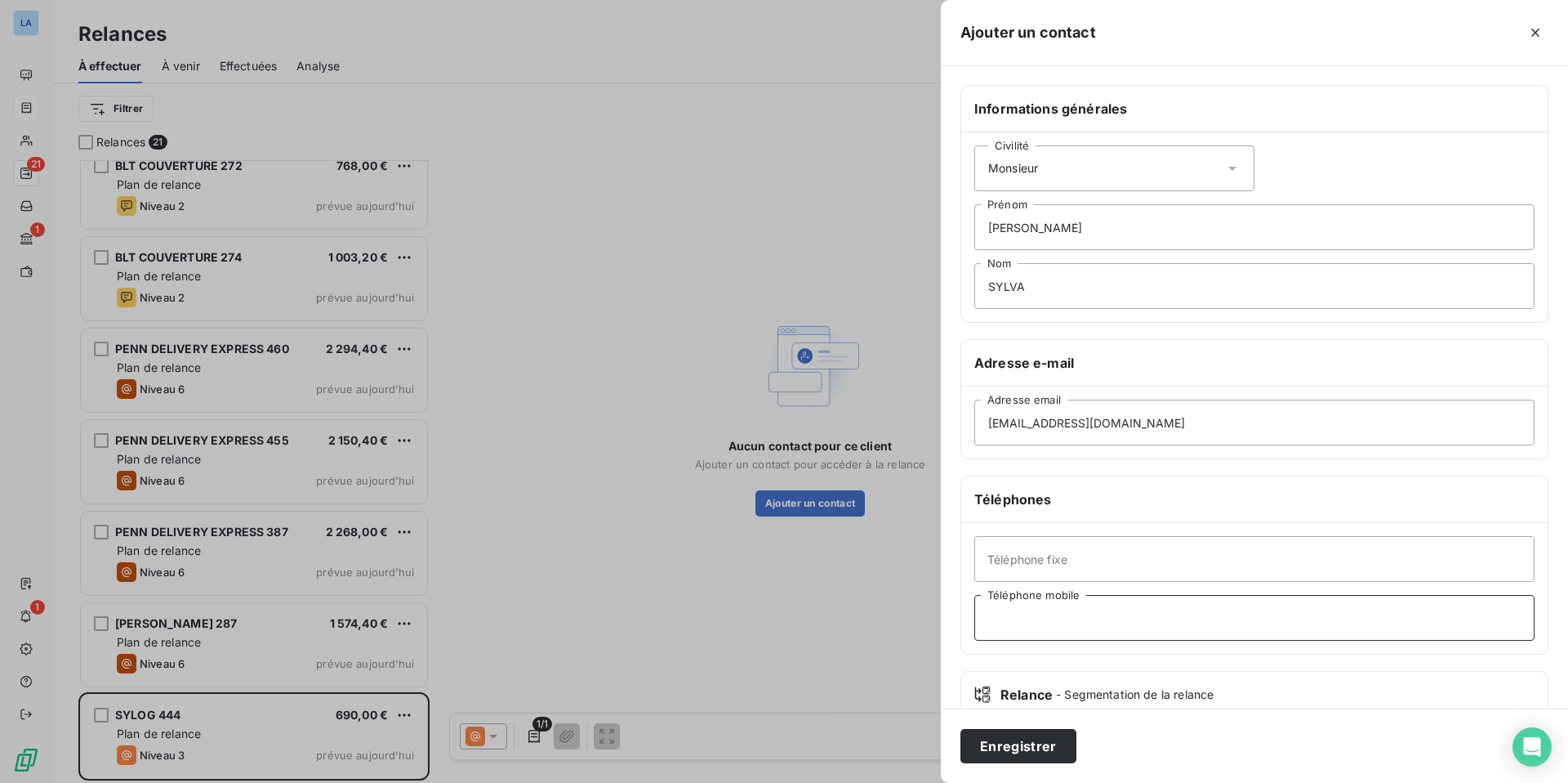
click at [1014, 617] on input "Téléphone mobile" at bounding box center [1254, 618] width 560 height 46
paste input "0651698975"
type input "0651698975"
click at [1016, 694] on button "Enregistrer" at bounding box center [1018, 745] width 116 height 34
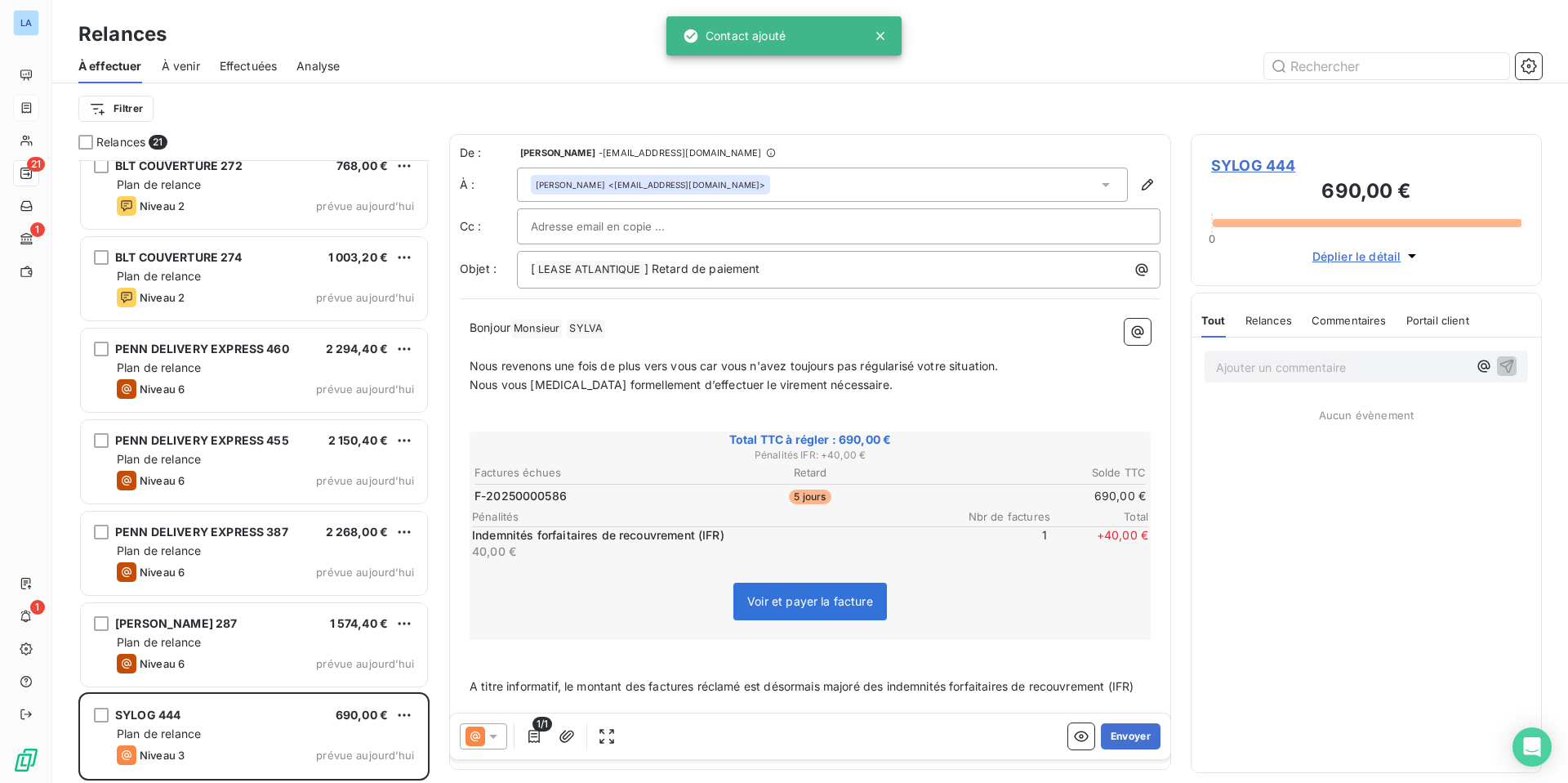
click at [488, 694] on icon at bounding box center [494, 736] width 17 height 17
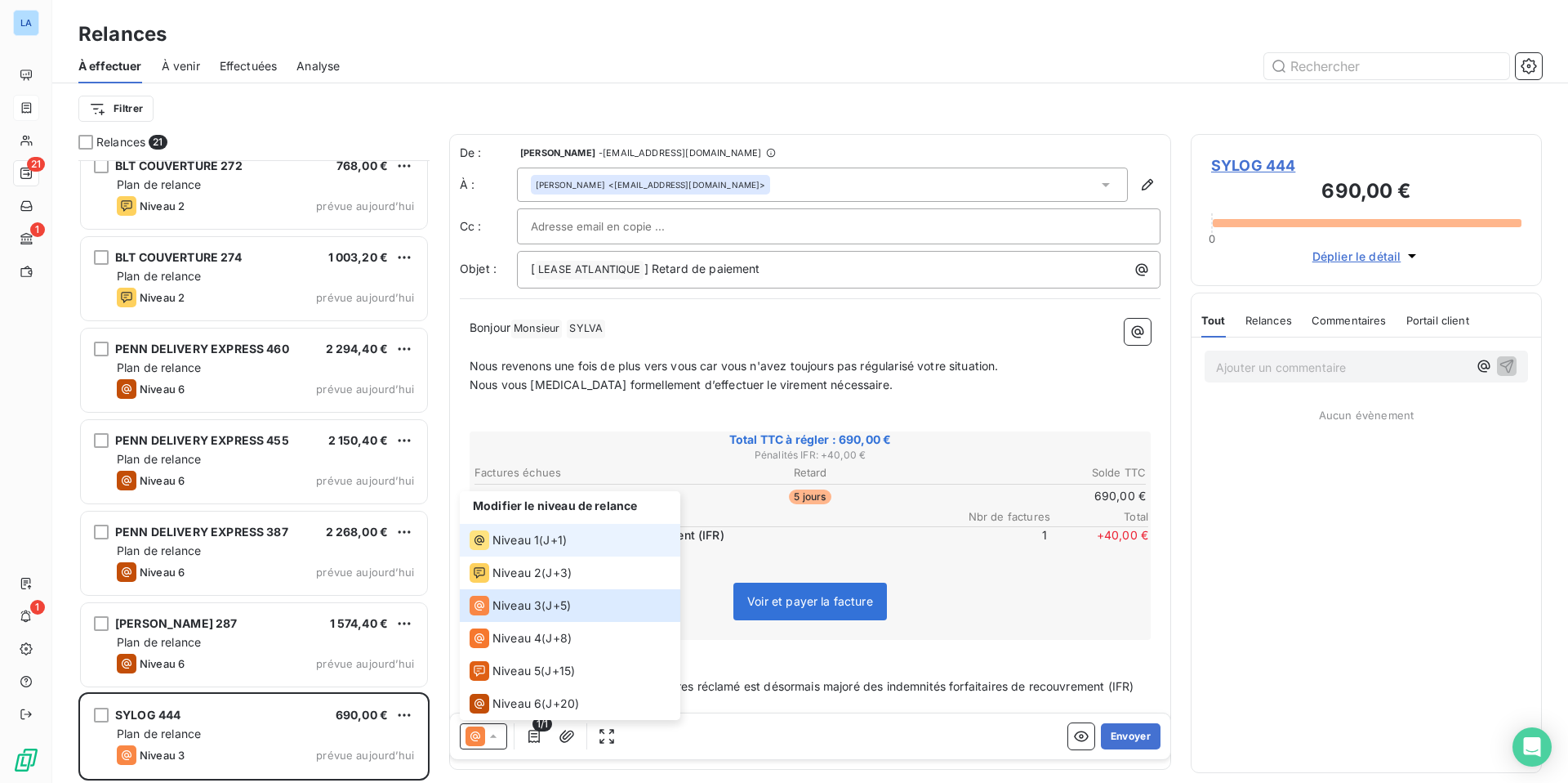
click at [522, 540] on span "Niveau 1" at bounding box center [516, 540] width 47 height 17
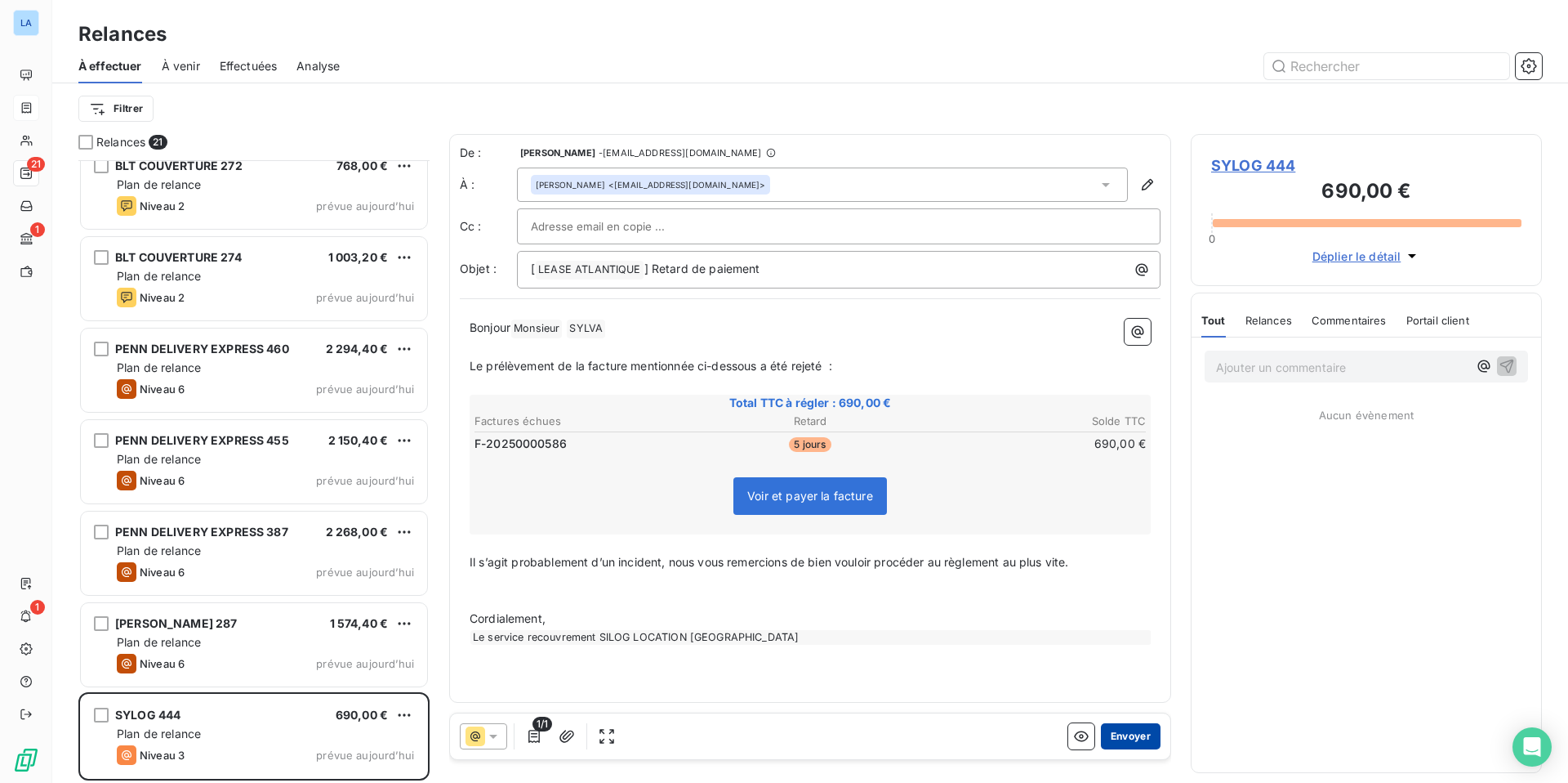
click at [1121, 694] on button "Envoyer" at bounding box center [1131, 736] width 60 height 26
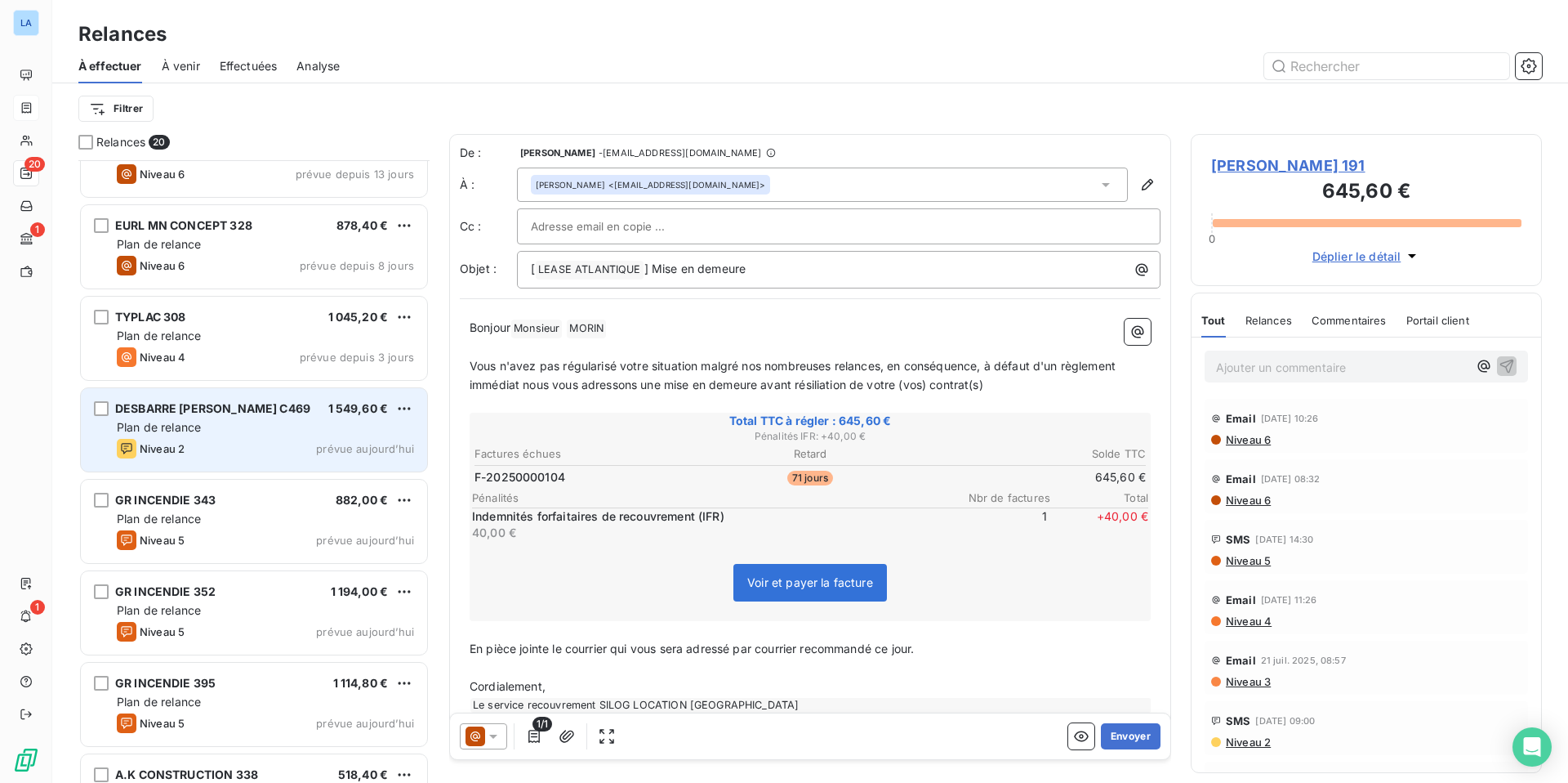
scroll to position [142, 0]
click at [227, 436] on div "DESBARRE [PERSON_NAME] C469 1 549,60 € Plan de relance Niveau 2 prévue [DATE]" at bounding box center [254, 428] width 346 height 83
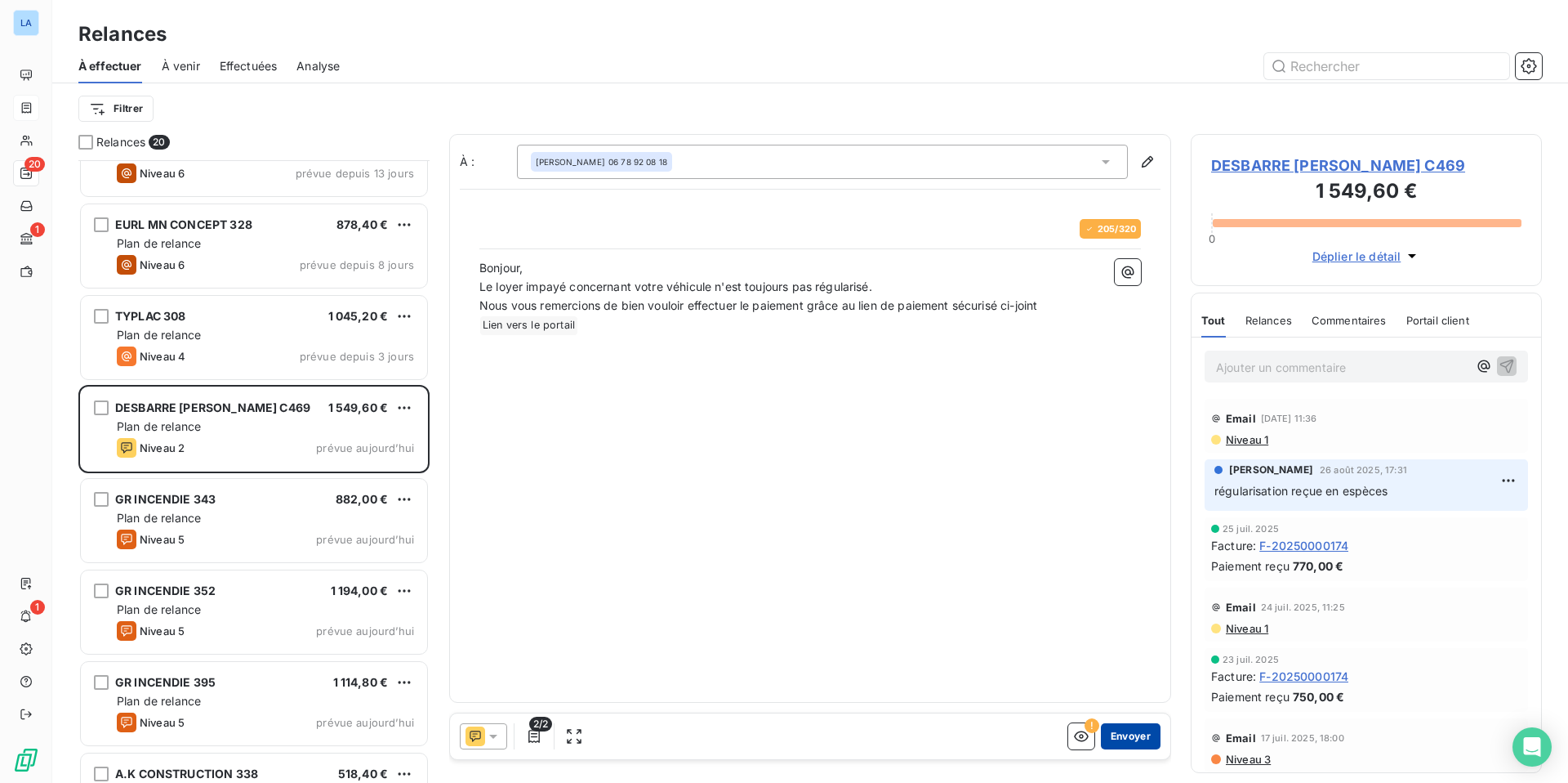
click at [1127, 694] on button "Envoyer" at bounding box center [1131, 736] width 60 height 26
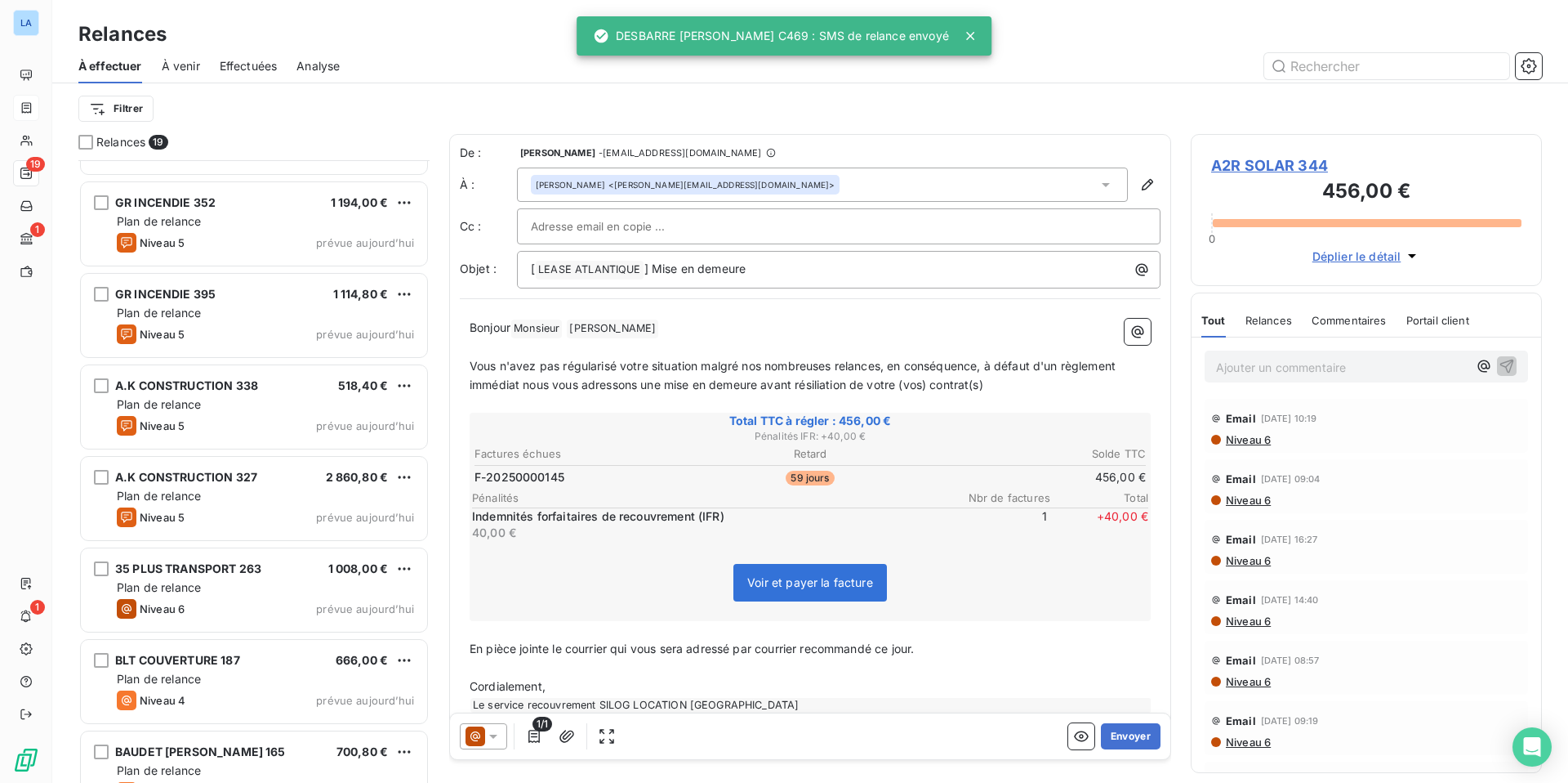
scroll to position [444, 0]
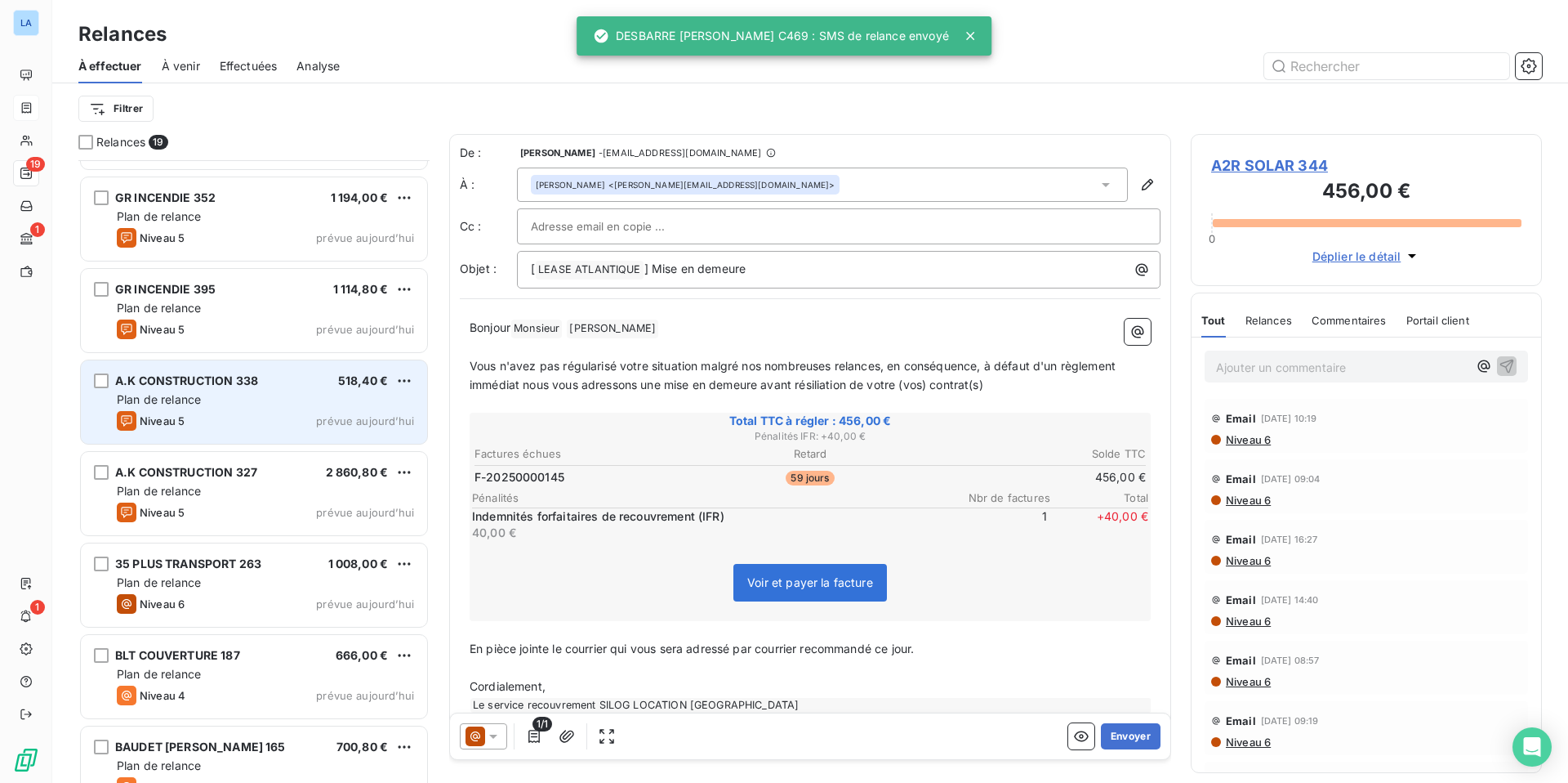
click at [177, 411] on div "Niveau 5" at bounding box center [151, 420] width 68 height 19
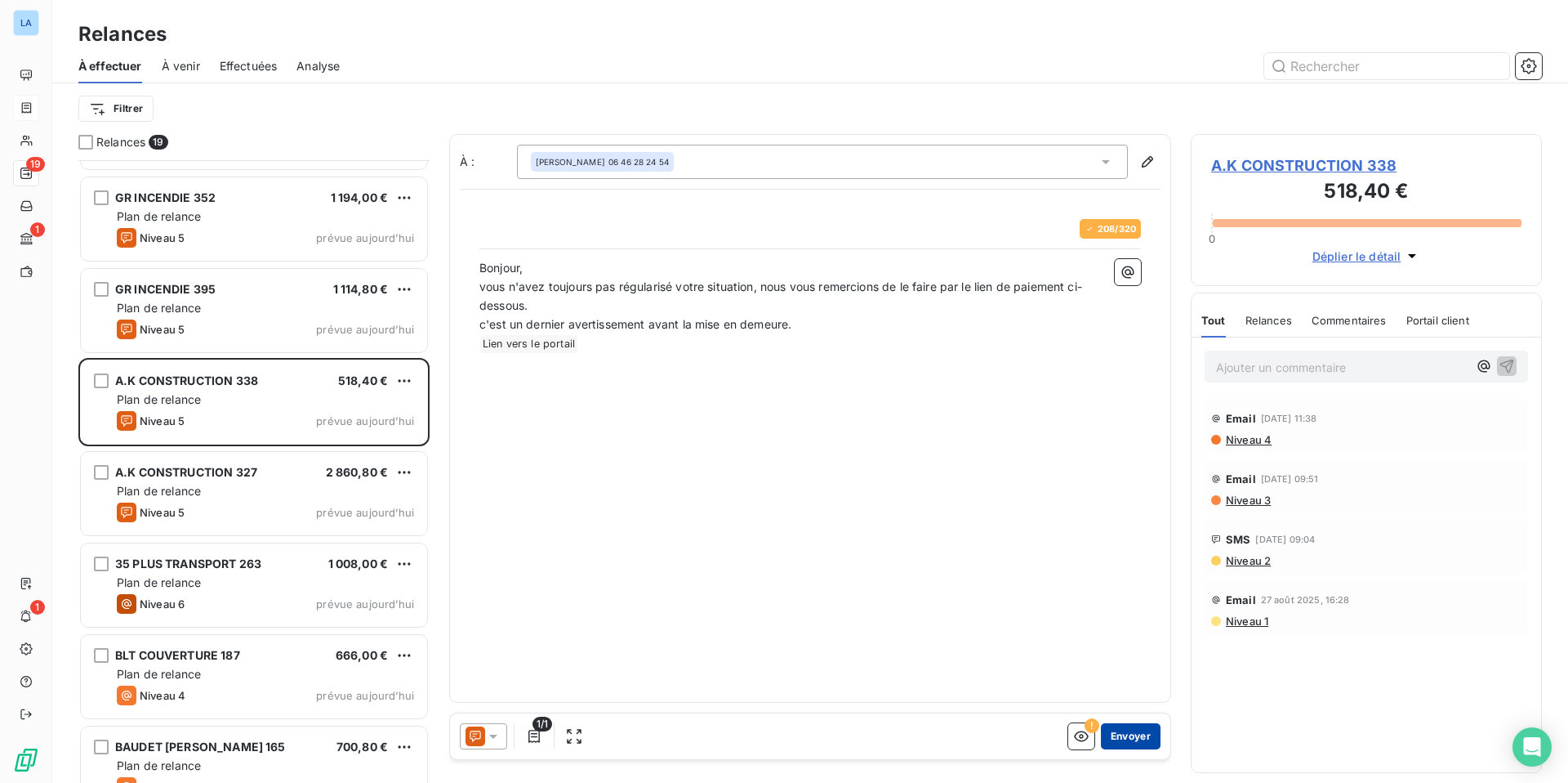
click at [1137, 694] on button "Envoyer" at bounding box center [1131, 736] width 60 height 26
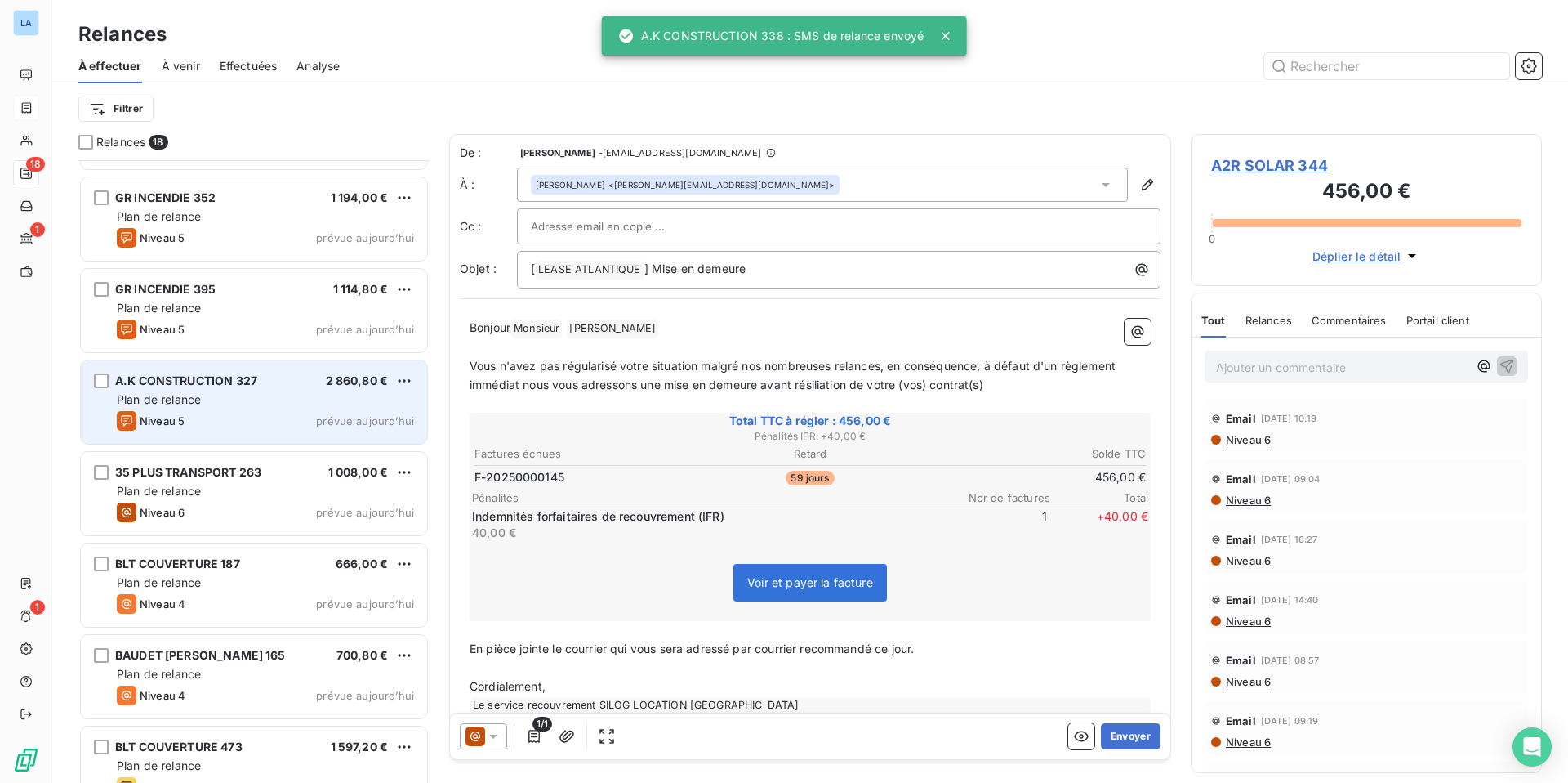
click at [241, 401] on div "Plan de relance" at bounding box center [265, 400] width 297 height 17
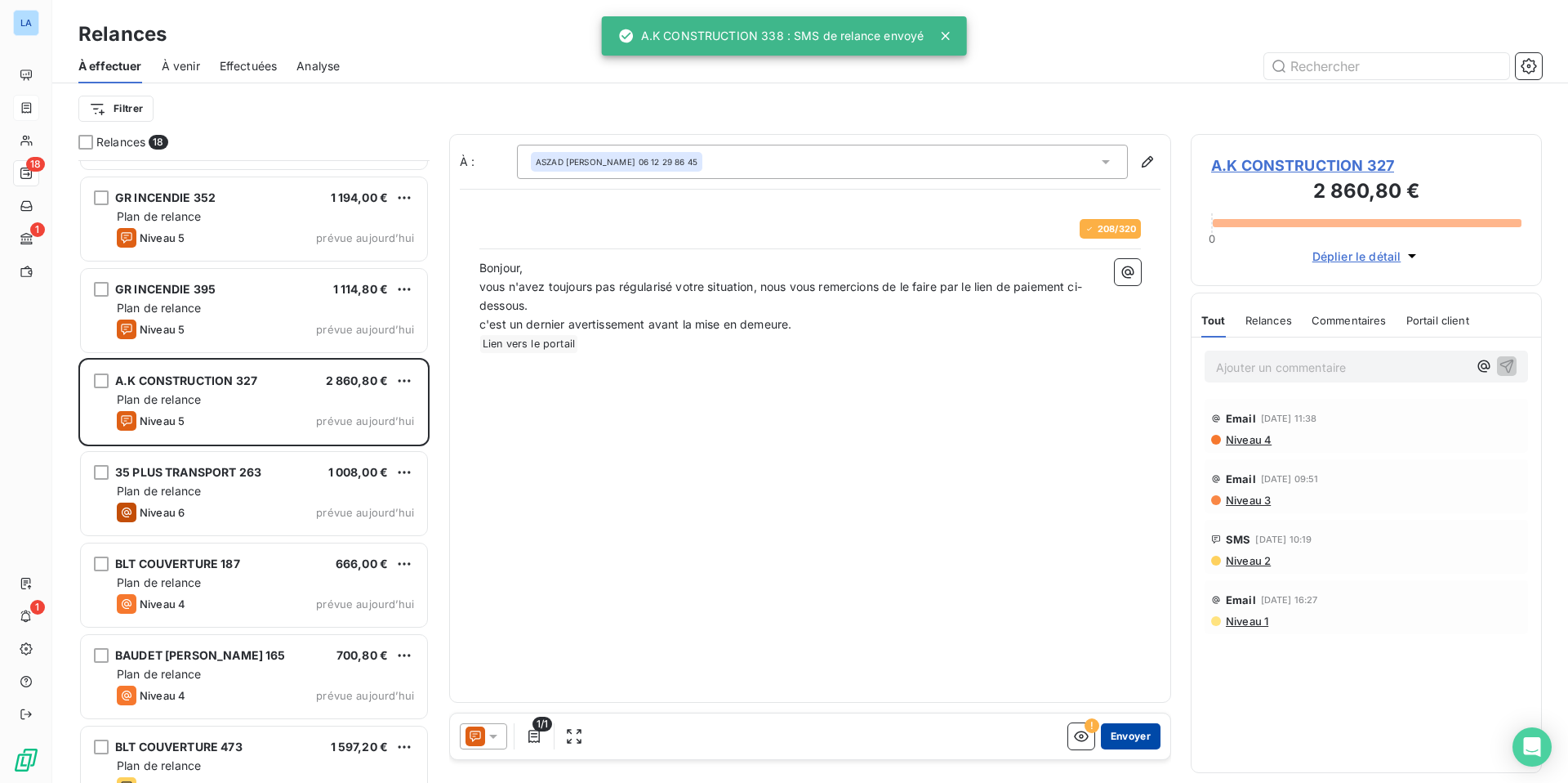
click at [1131, 694] on button "Envoyer" at bounding box center [1131, 736] width 60 height 26
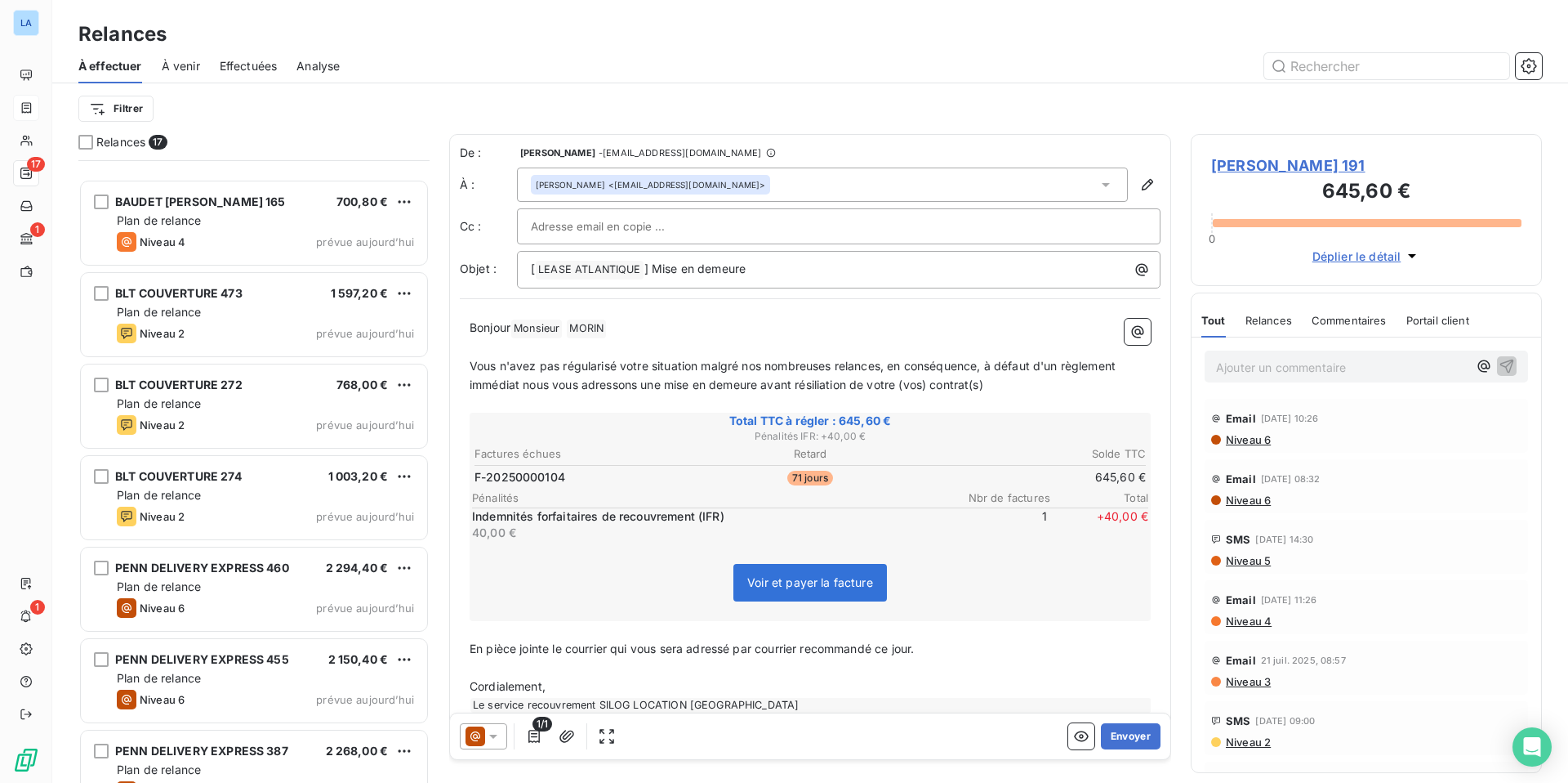
scroll to position [934, 0]
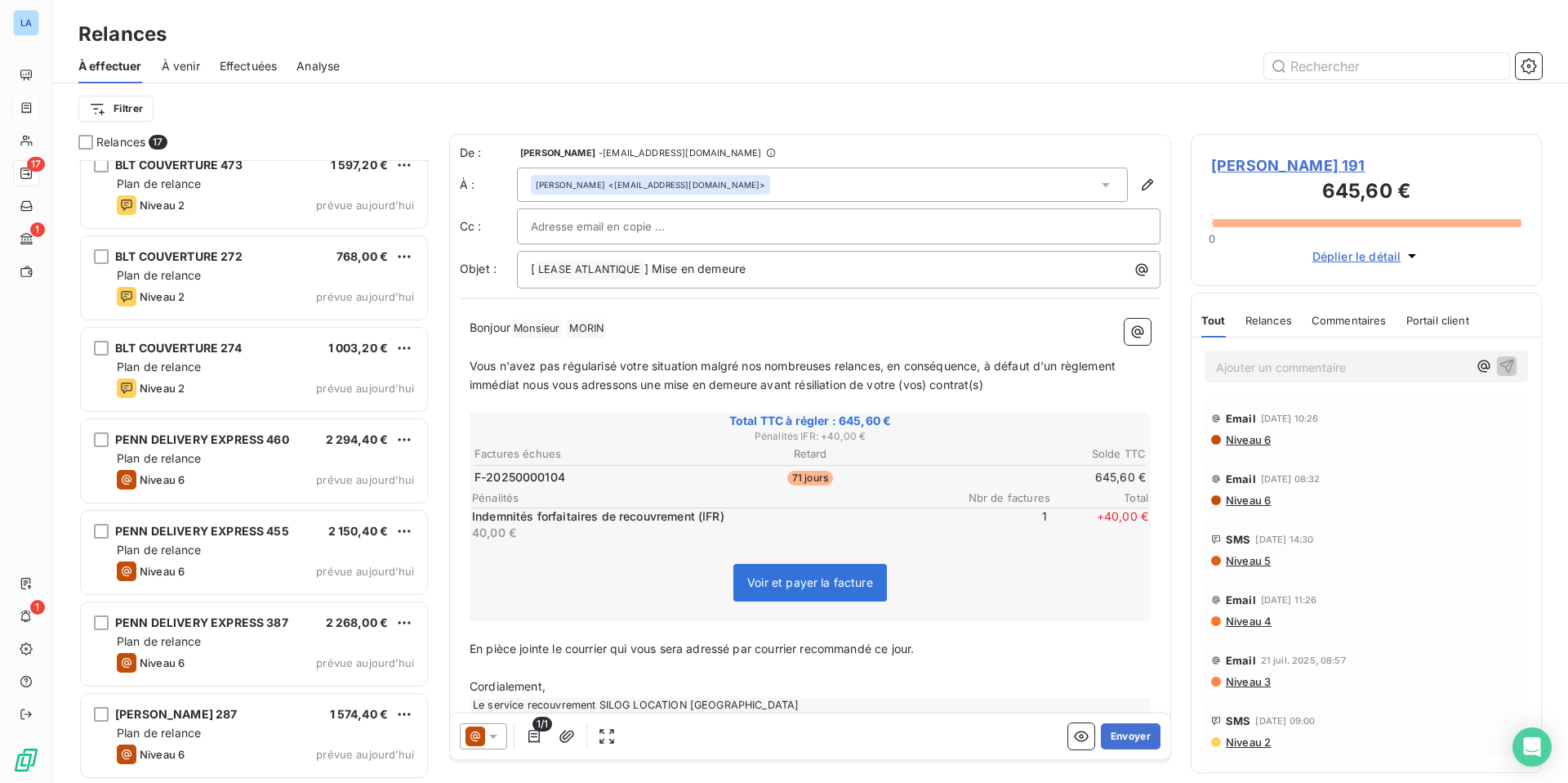
click at [188, 64] on span "À venir" at bounding box center [181, 66] width 39 height 17
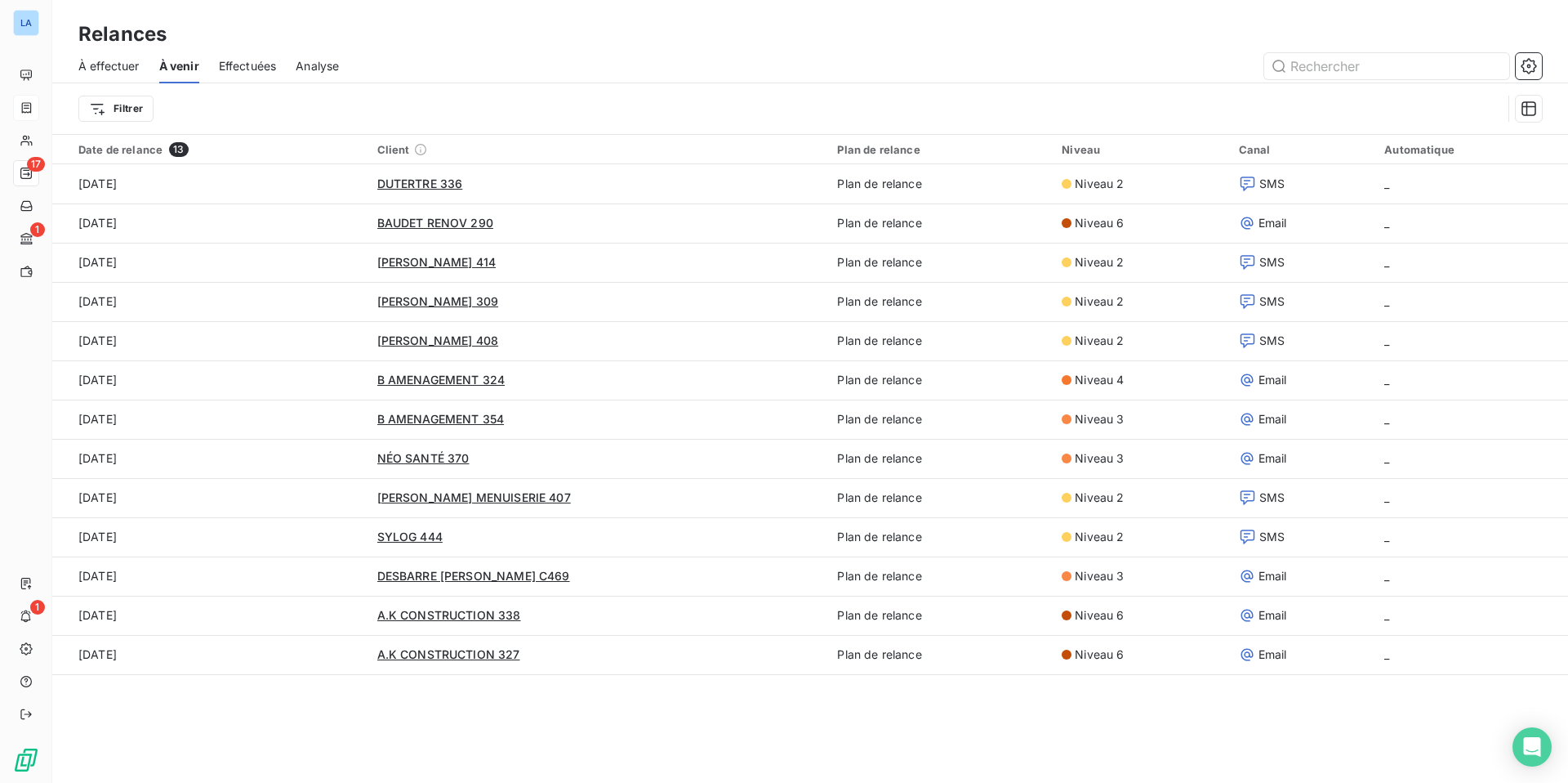
click at [235, 61] on span "Effectuées" at bounding box center [248, 66] width 58 height 17
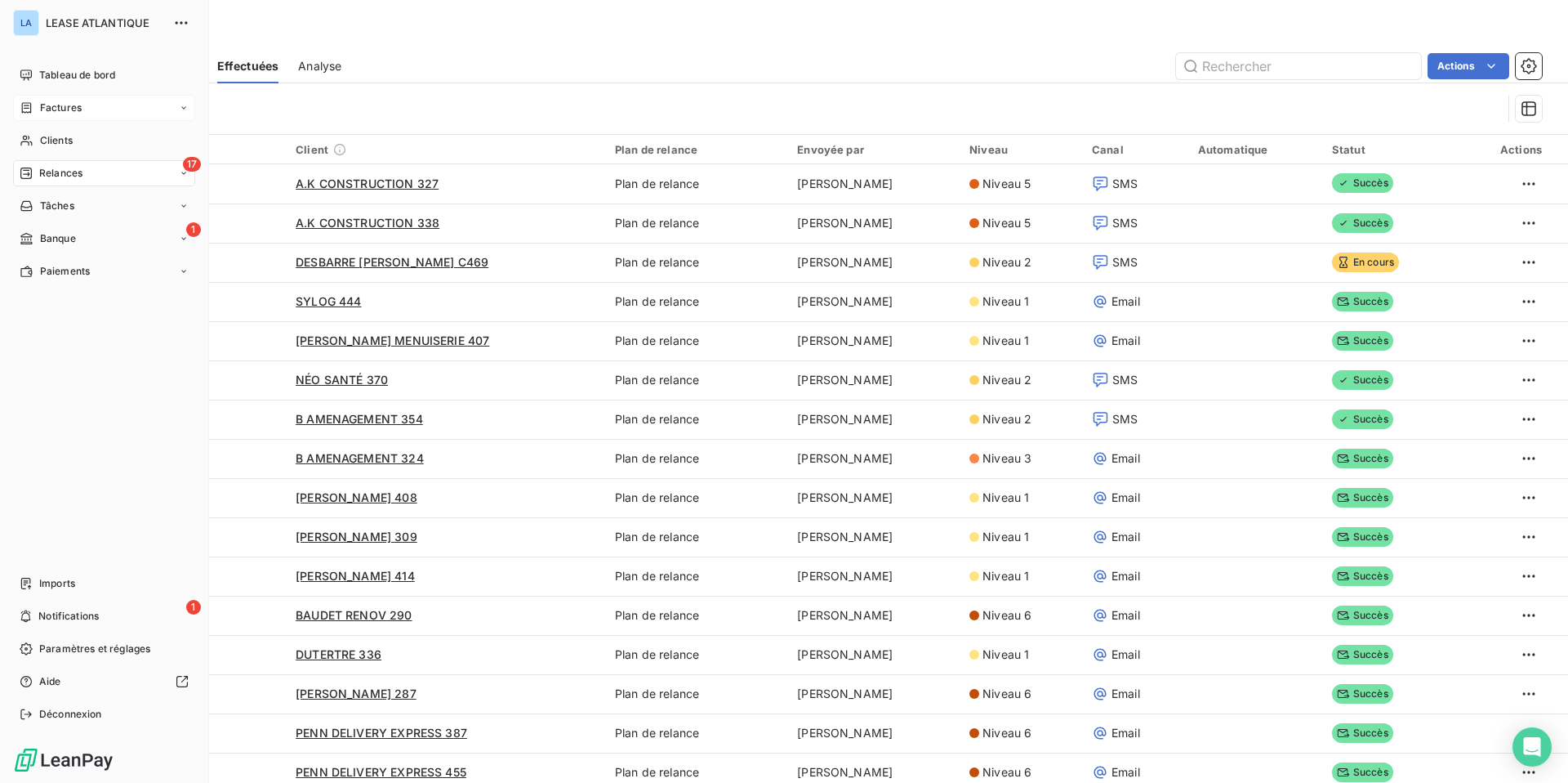
click at [57, 106] on span "Factures" at bounding box center [60, 108] width 41 height 15
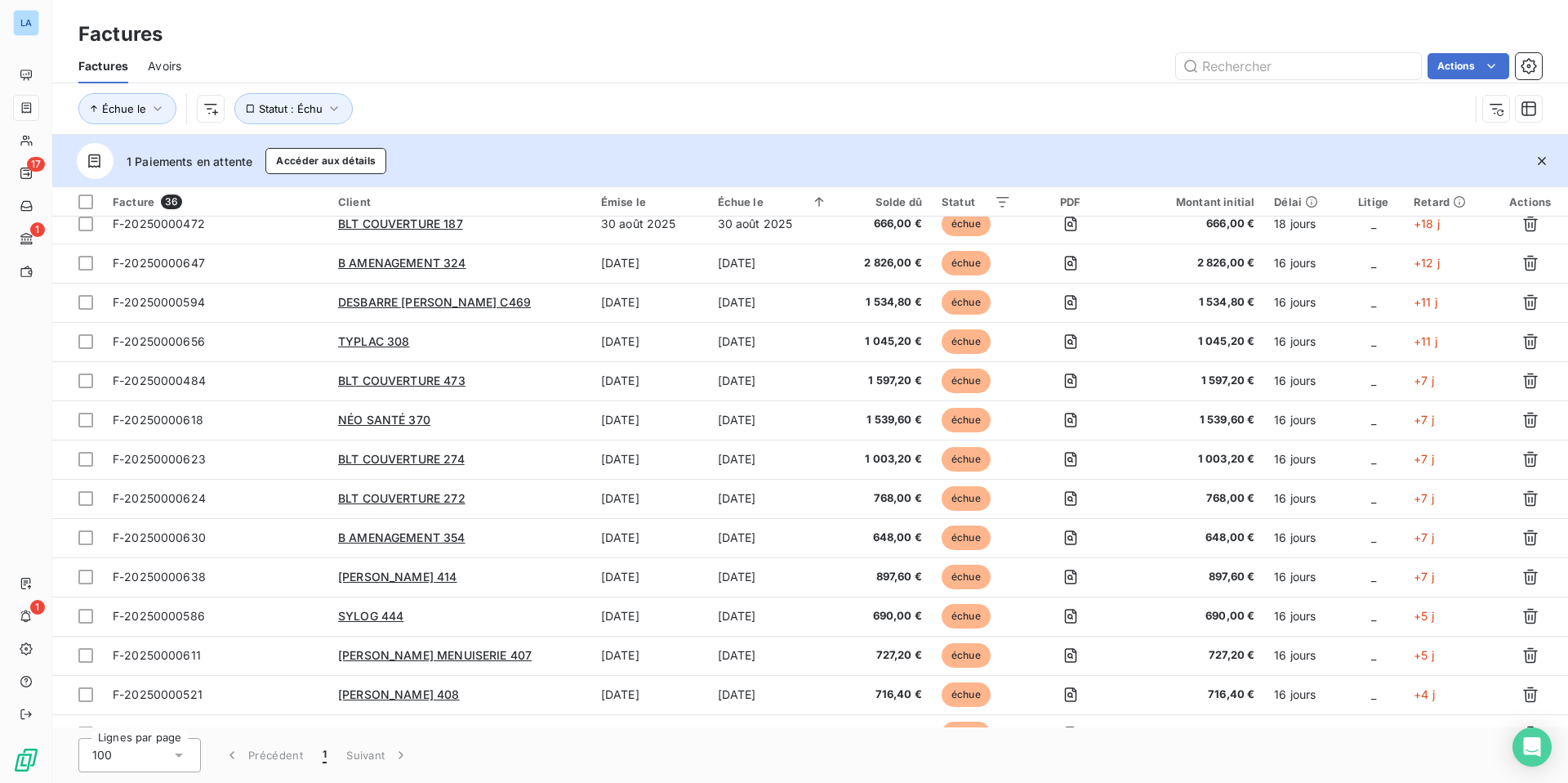
scroll to position [716, 0]
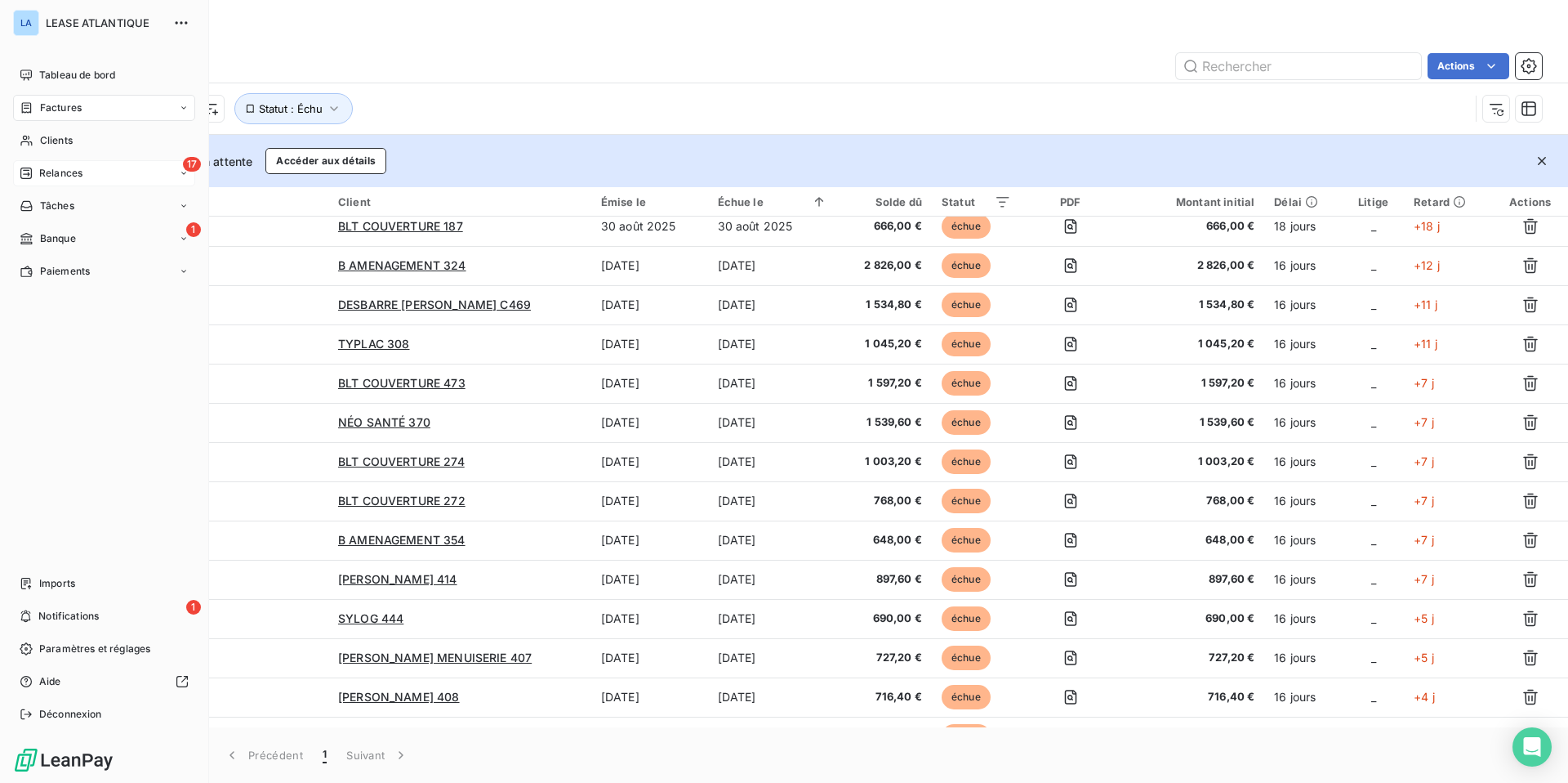
click at [56, 171] on span "Relances" at bounding box center [61, 173] width 43 height 15
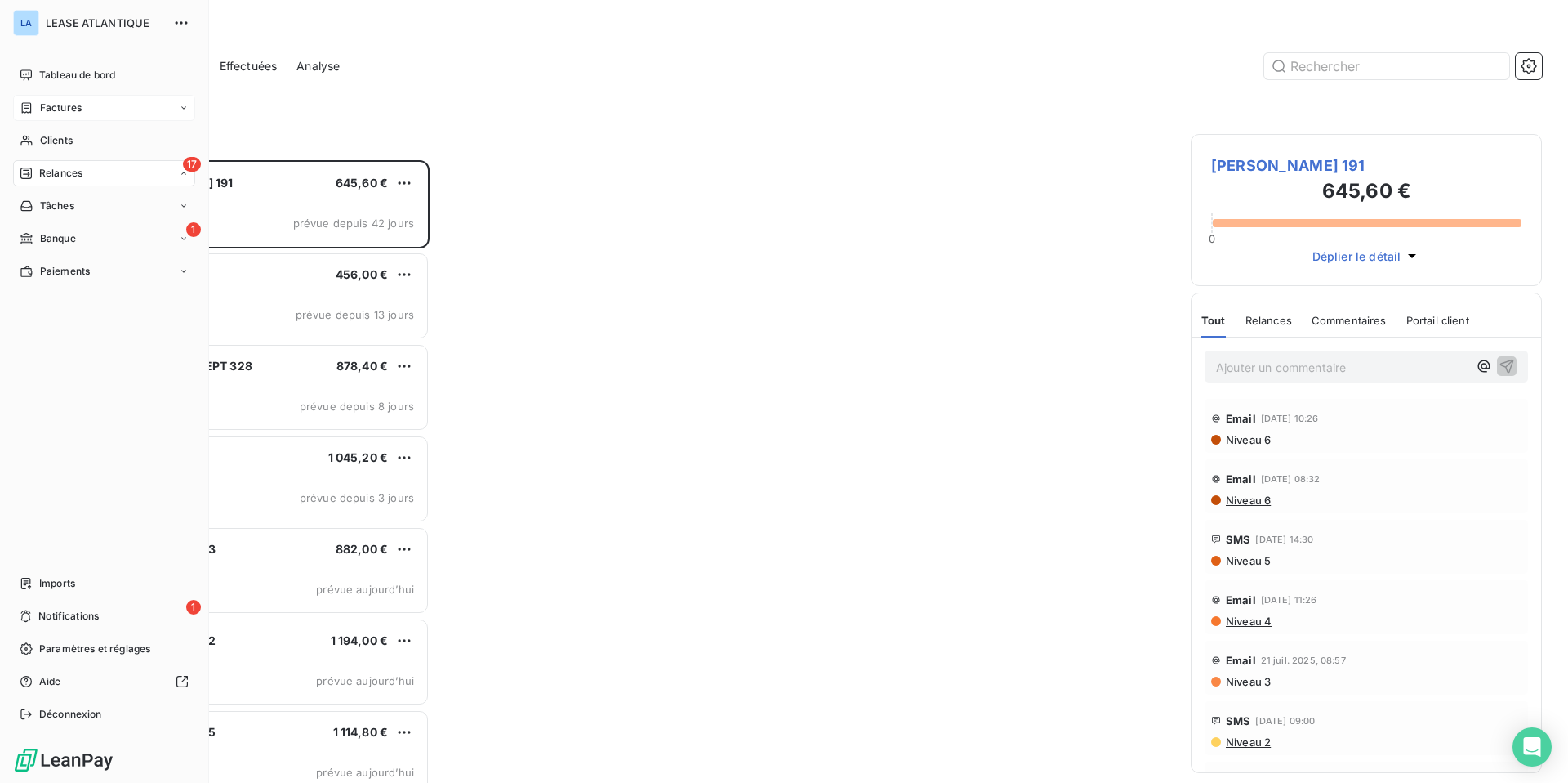
scroll to position [623, 351]
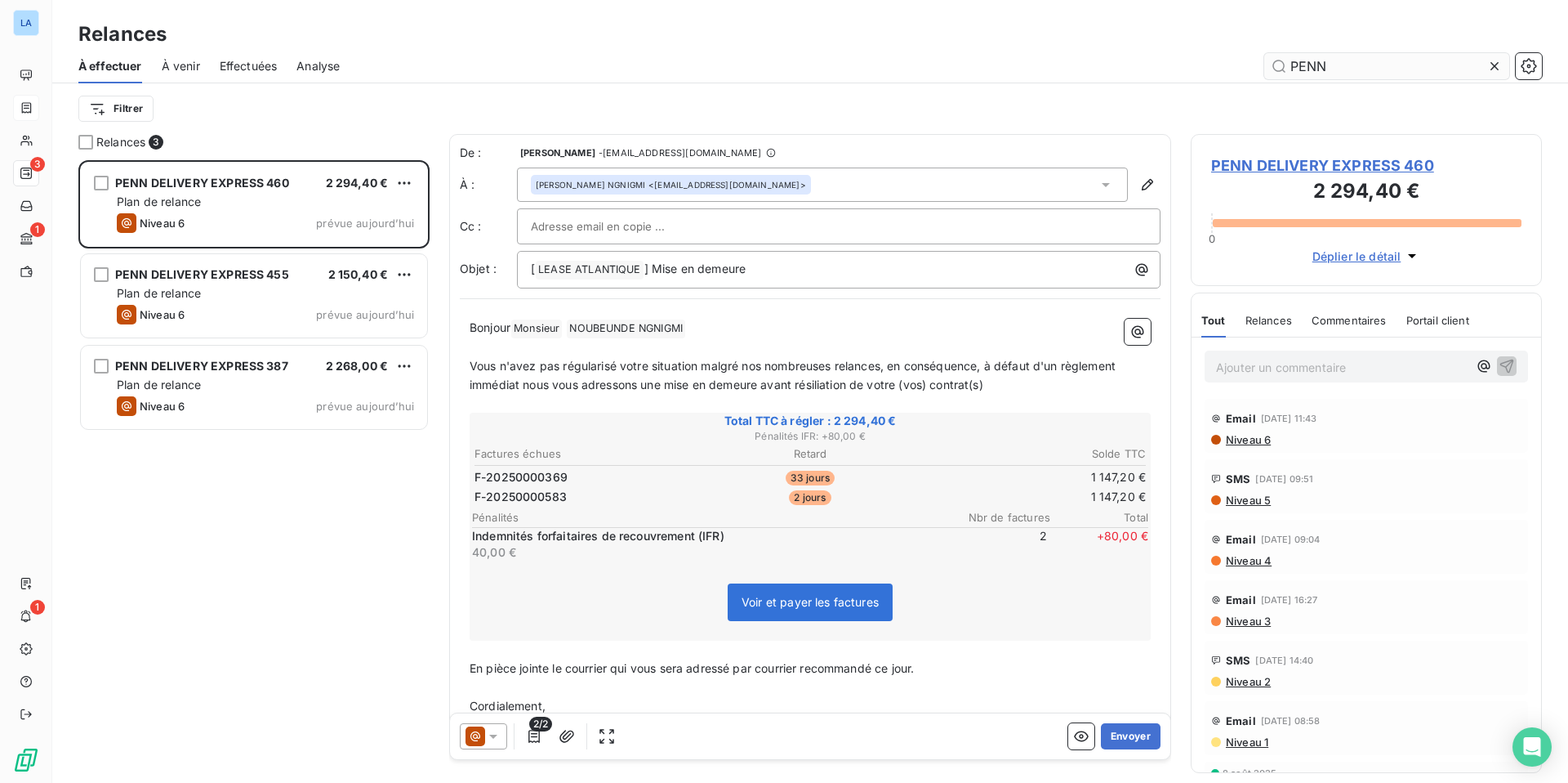
scroll to position [623, 351]
type input "PENN"
click at [1136, 694] on button "Envoyer" at bounding box center [1131, 736] width 60 height 26
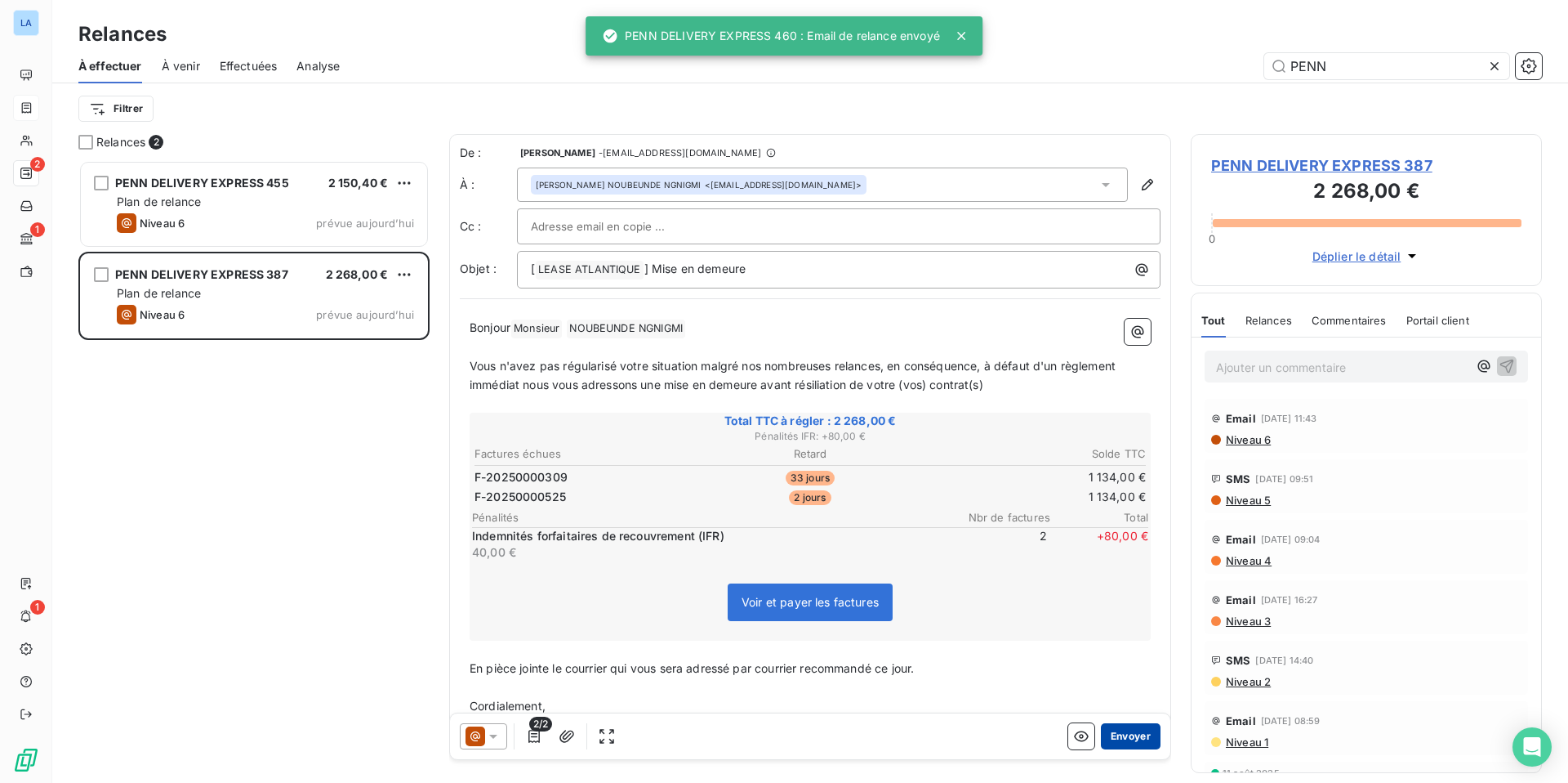
click at [1138, 694] on button "Envoyer" at bounding box center [1131, 736] width 60 height 26
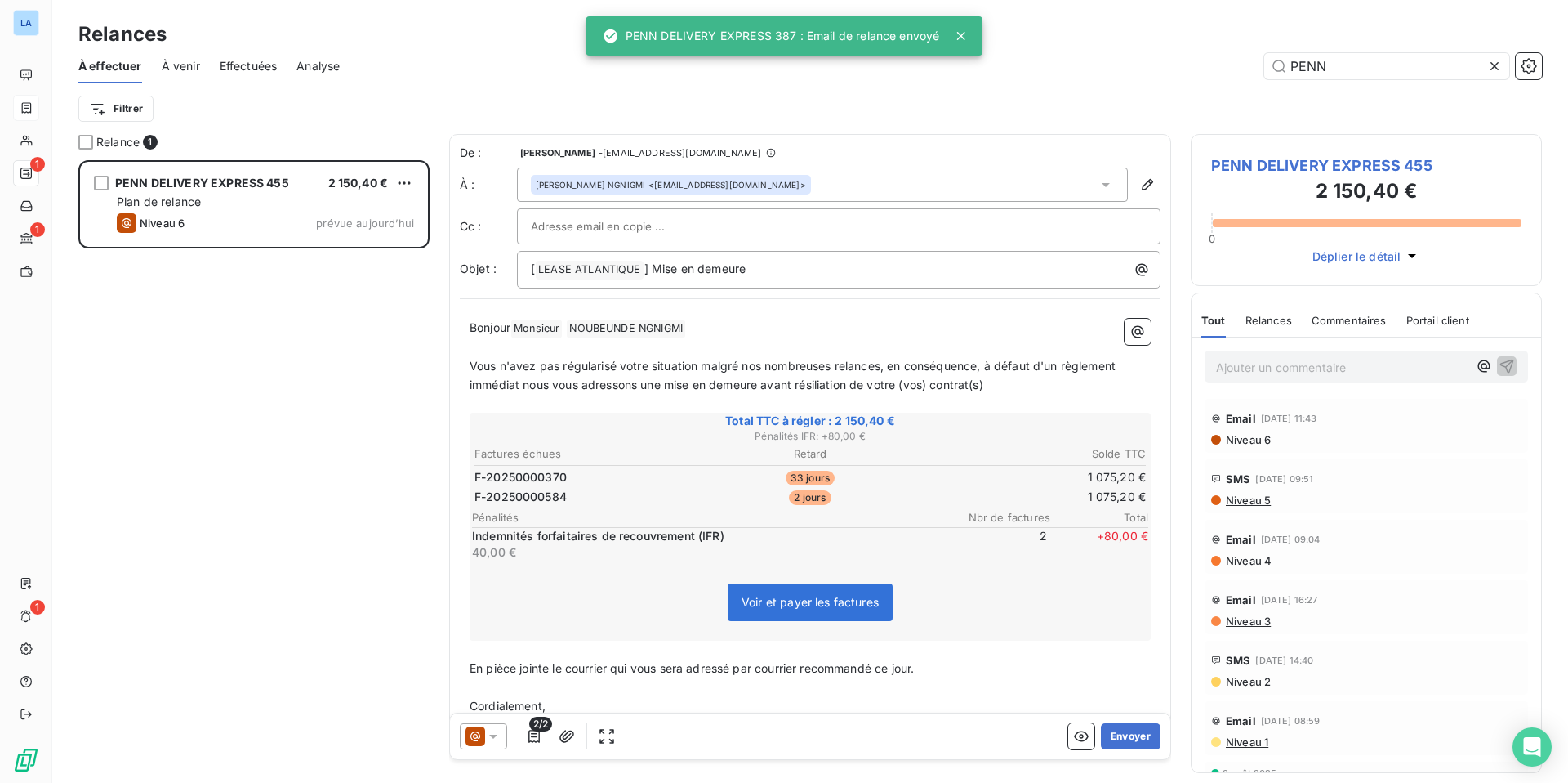
click at [1138, 694] on button "Envoyer" at bounding box center [1131, 736] width 60 height 26
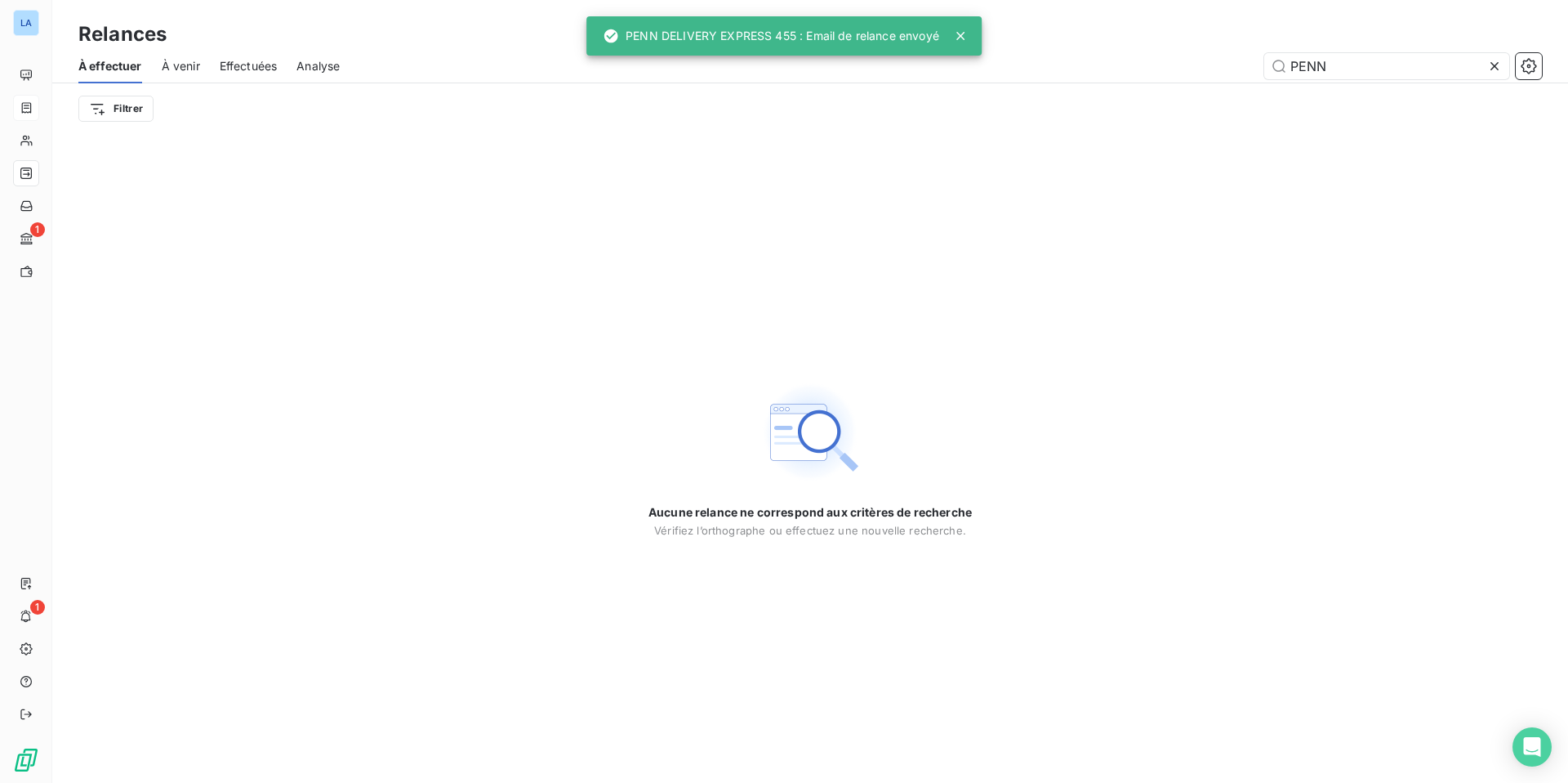
click at [187, 64] on span "À venir" at bounding box center [181, 66] width 39 height 17
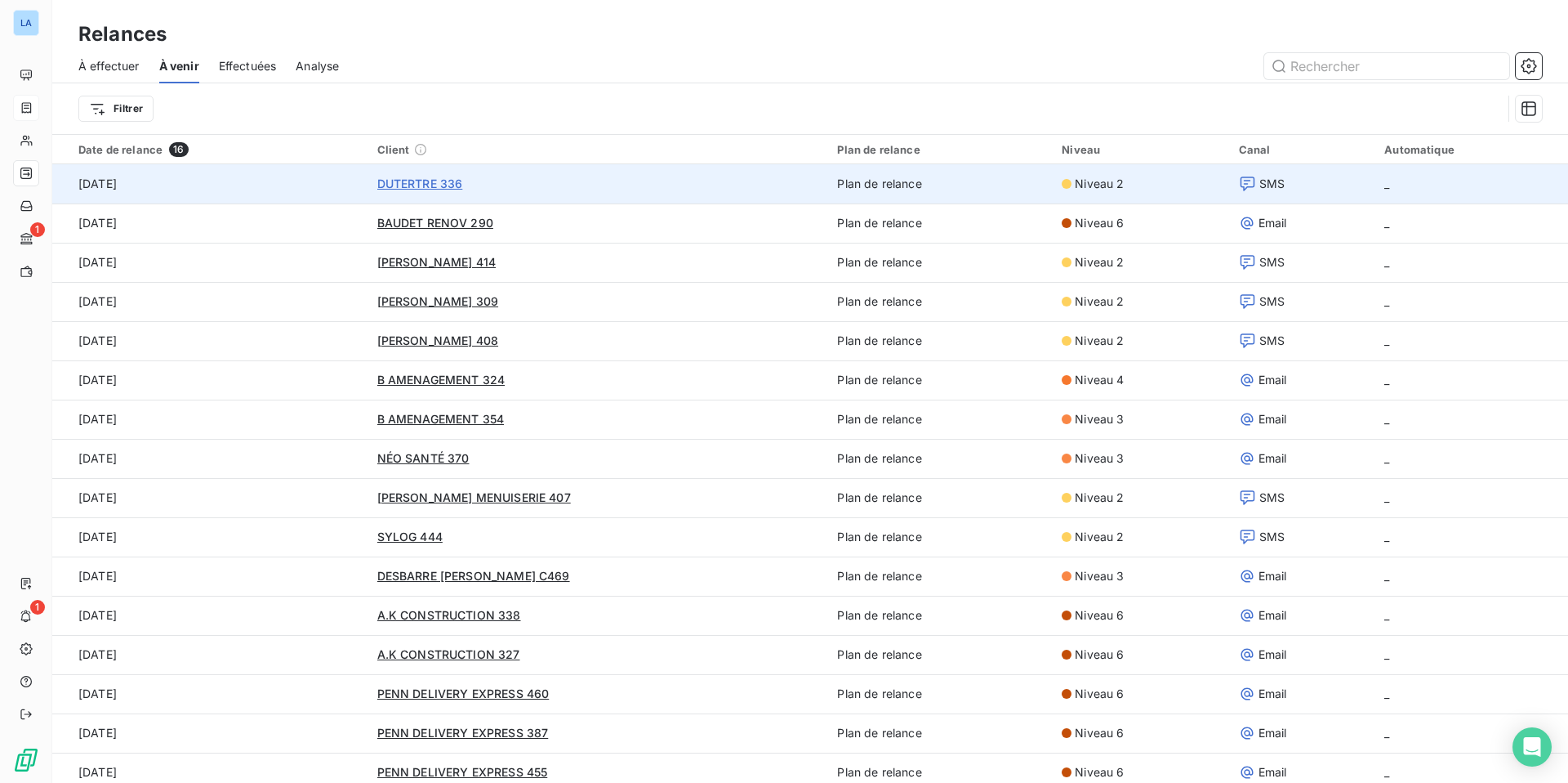
click at [402, 178] on span "DUTERTRE 336" at bounding box center [420, 183] width 86 height 14
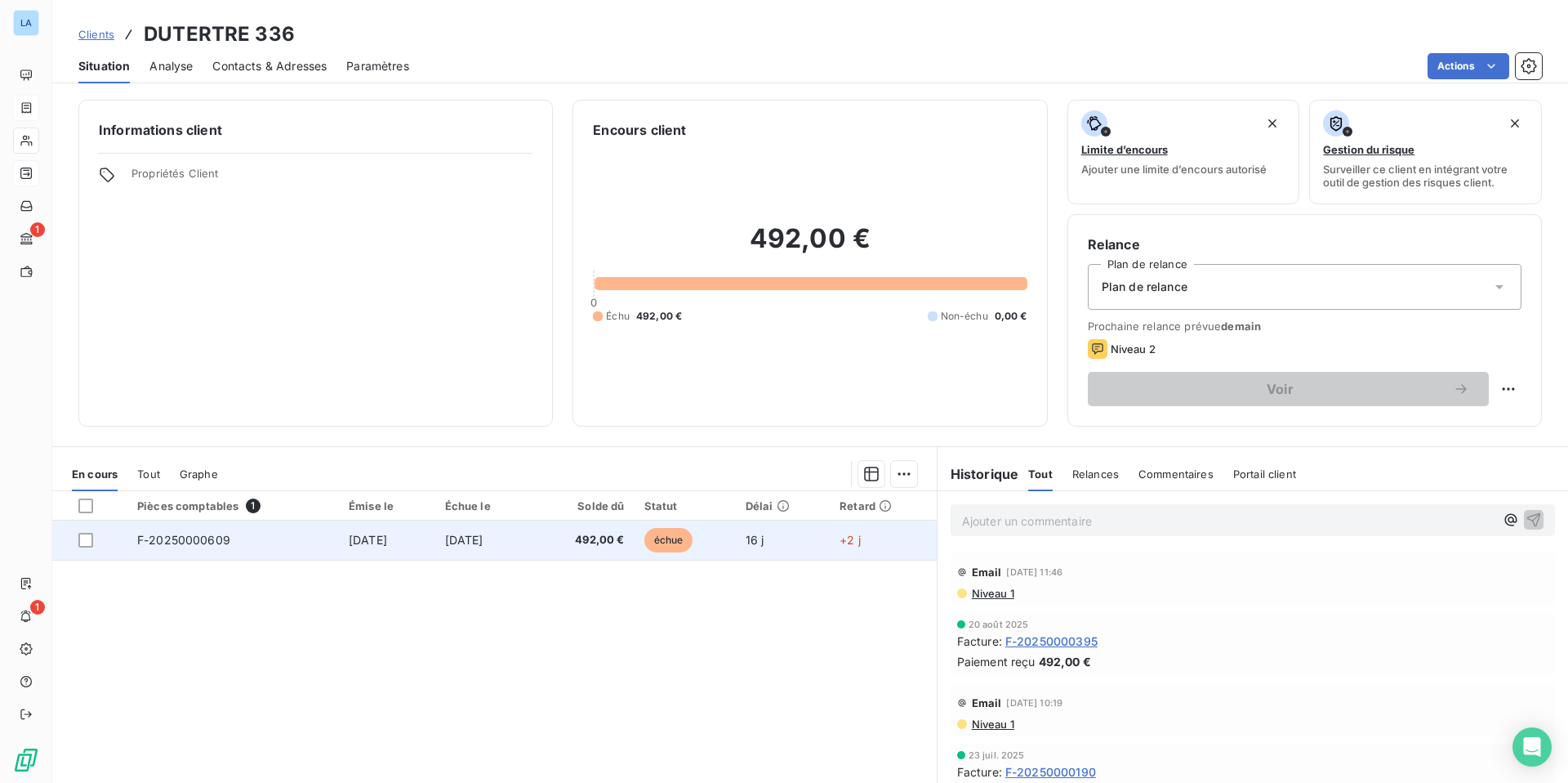
click at [182, 539] on span "F-20250000609" at bounding box center [183, 539] width 93 height 14
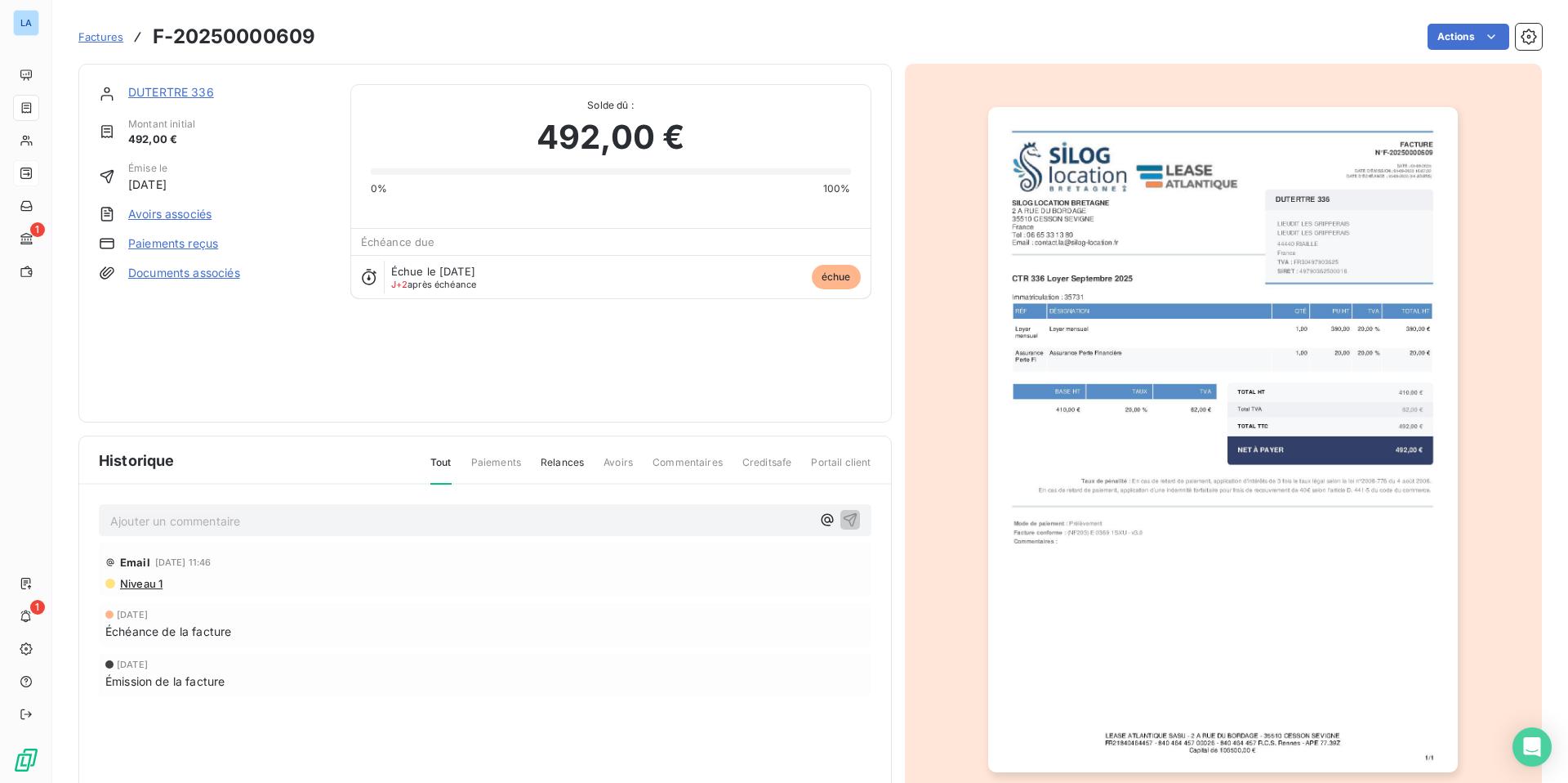
click at [174, 90] on link "DUTERTRE 336" at bounding box center [170, 91] width 86 height 14
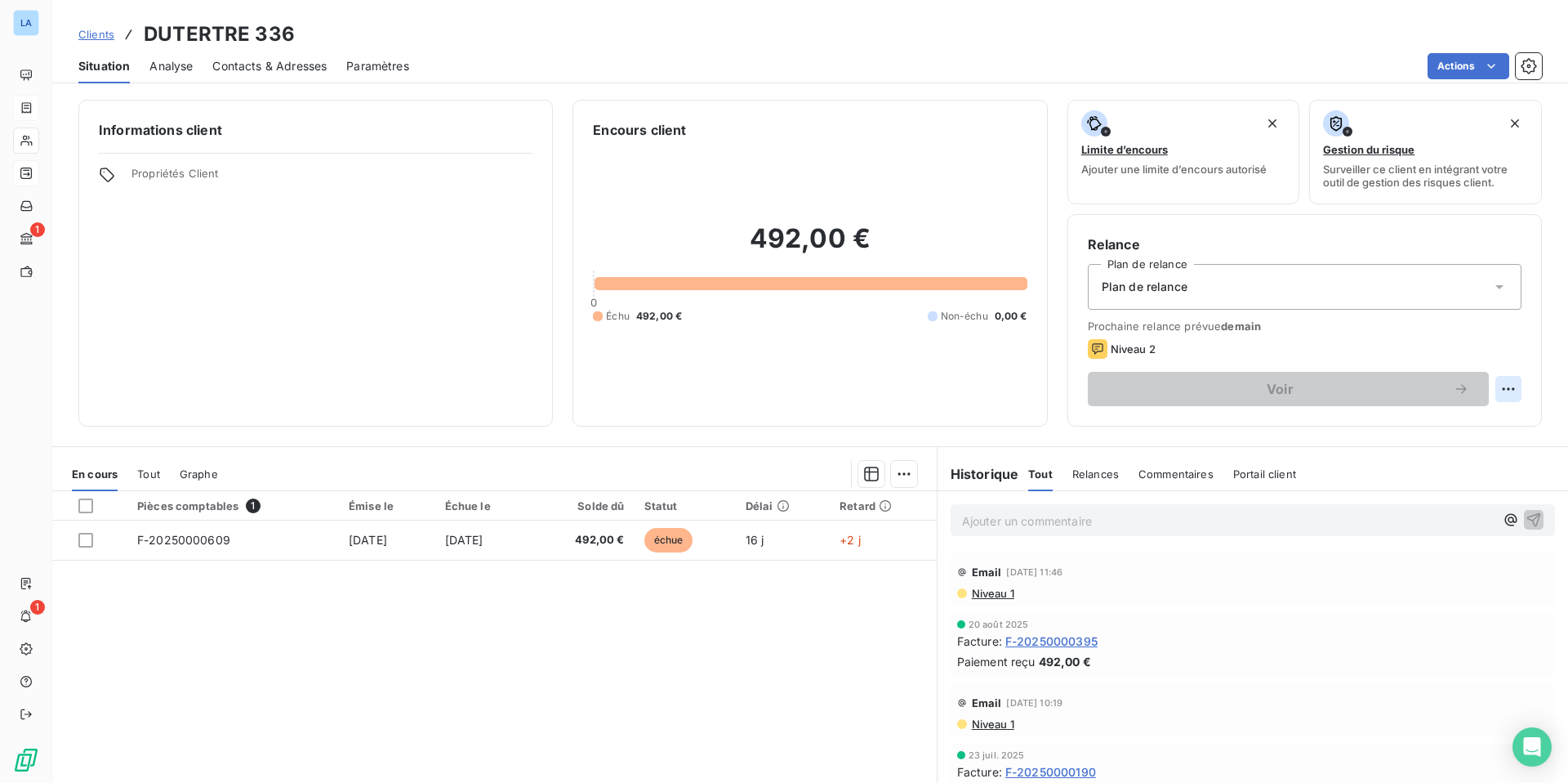
scroll to position [2, 0]
click at [1506, 387] on html "LA 1 1 Clients DUTERTRE 336 Situation Analyse Contacts & Adresses Paramètres Ac…" at bounding box center [784, 392] width 1568 height 783
click at [1465, 426] on div "Replanifier cette action" at bounding box center [1441, 423] width 146 height 26
select select "8"
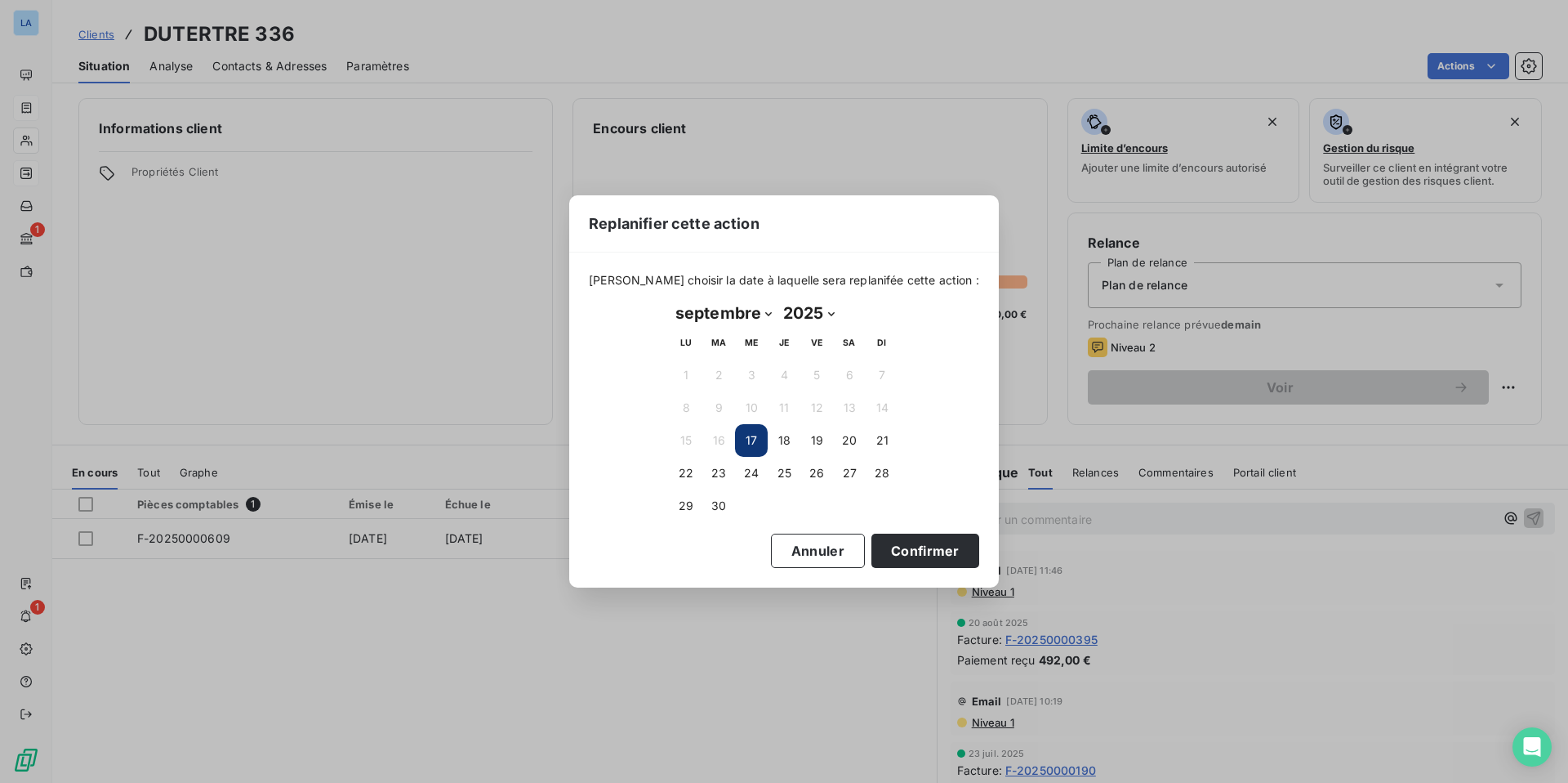
click at [742, 440] on button "17" at bounding box center [750, 439] width 32 height 32
click at [901, 552] on button "Confirmer" at bounding box center [924, 550] width 108 height 34
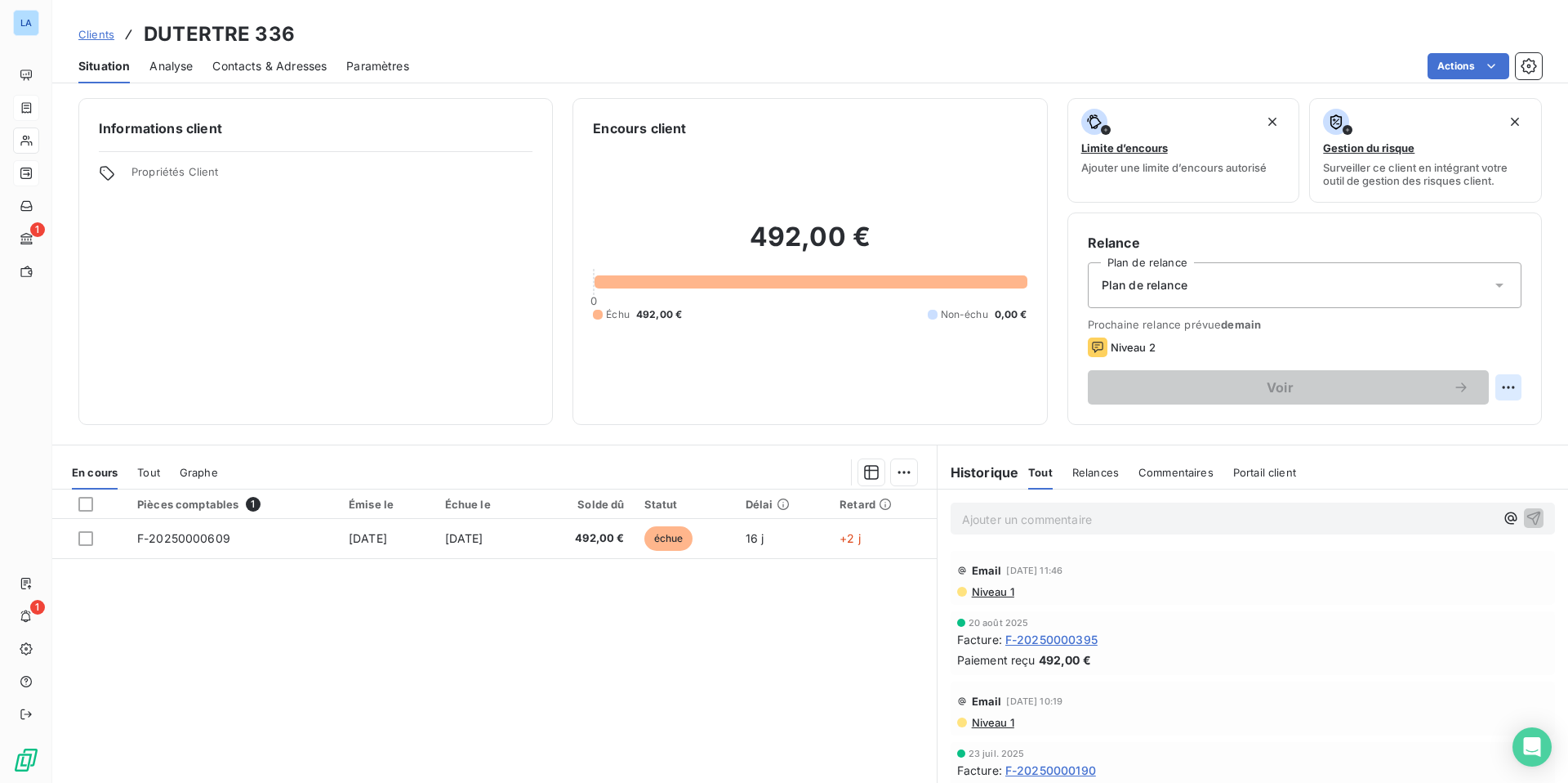
click at [1499, 384] on html "LA 1 1 Clients DUTERTRE 336 Situation Analyse Contacts & Adresses Paramètres Ac…" at bounding box center [784, 392] width 1568 height 783
click at [1473, 421] on div "Replanifier cette action" at bounding box center [1441, 423] width 146 height 26
select select "8"
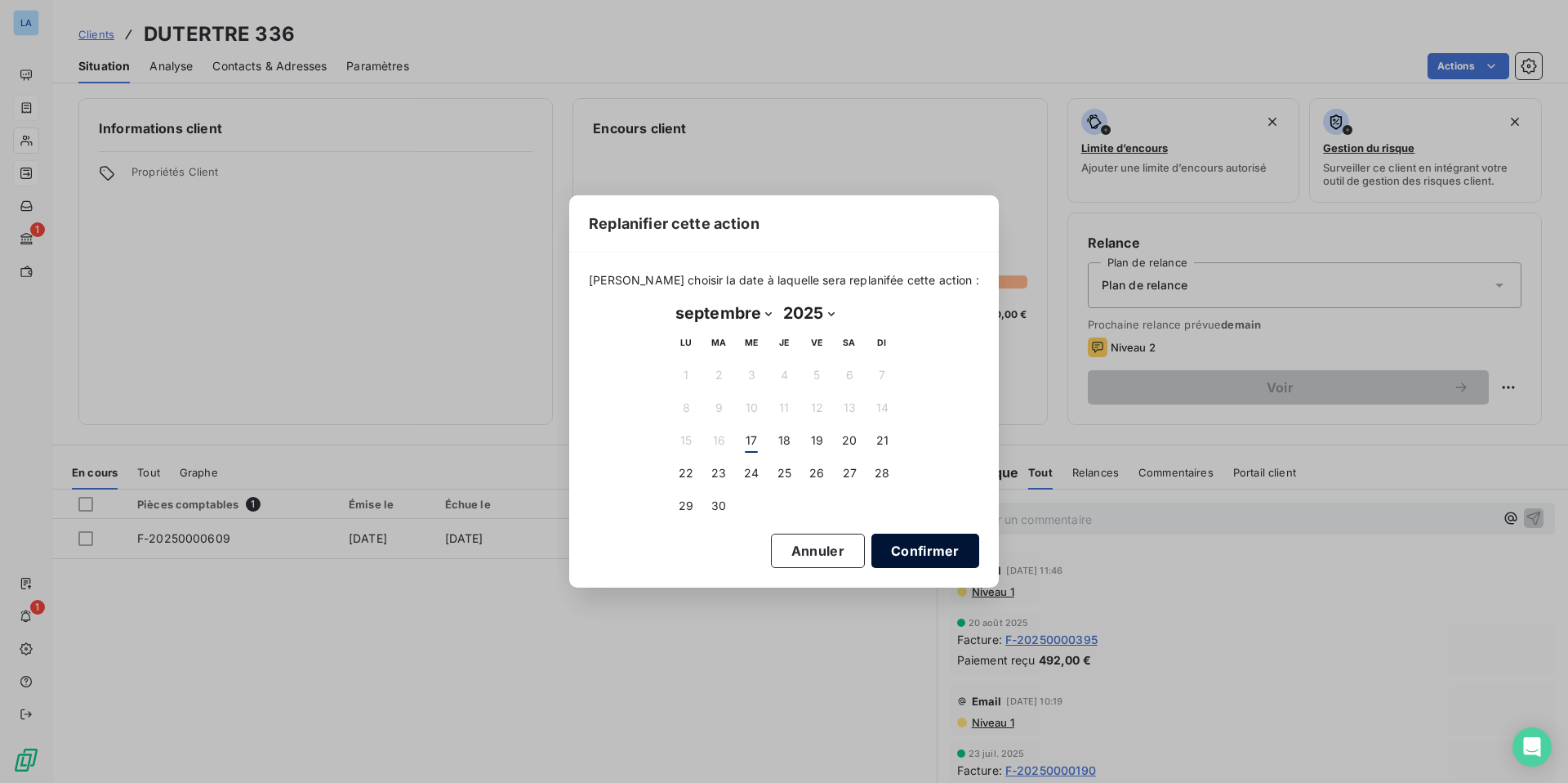
click at [889, 547] on button "Confirmer" at bounding box center [924, 550] width 108 height 34
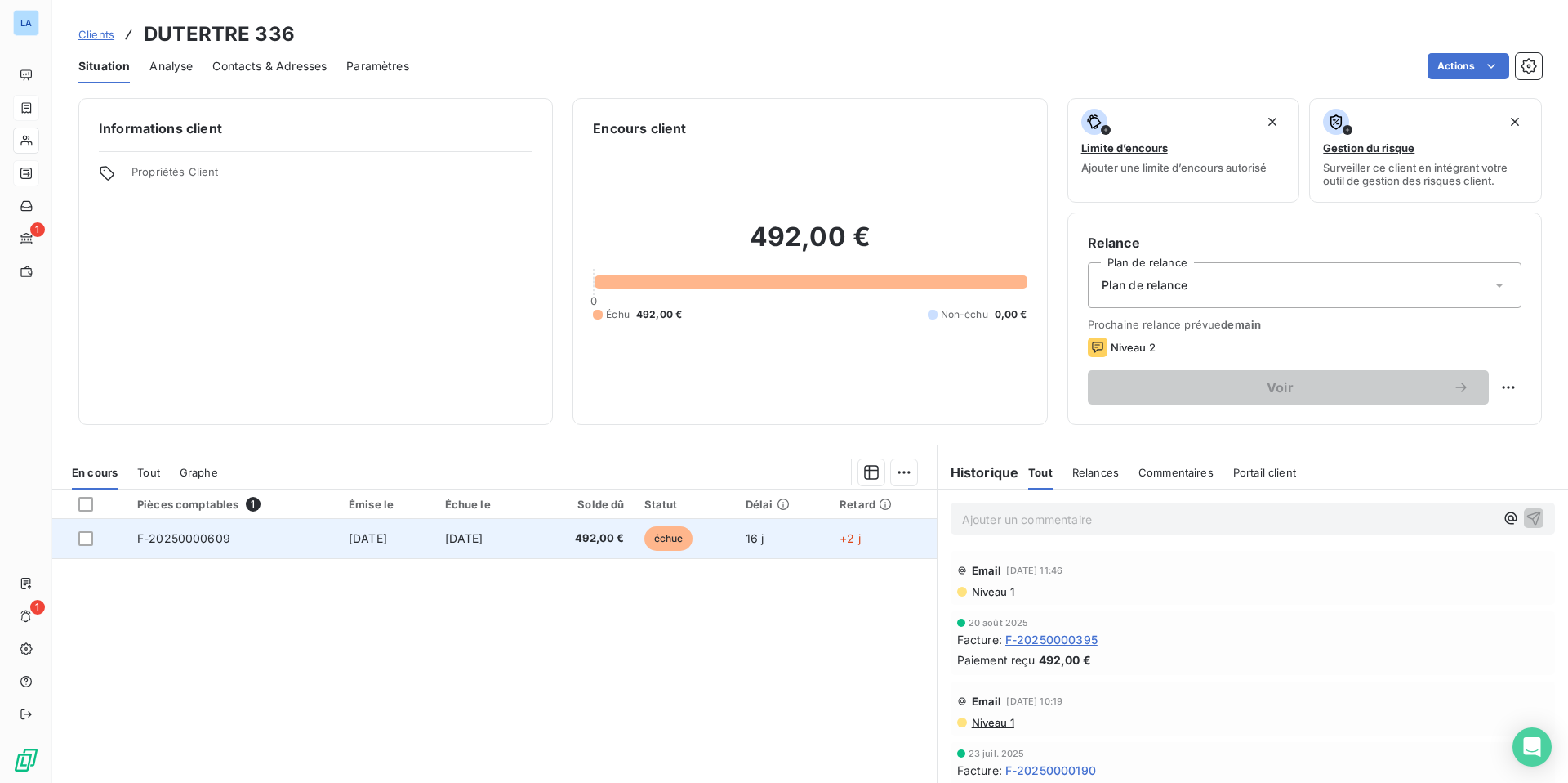
click at [401, 545] on td "[DATE]" at bounding box center [387, 538] width 97 height 40
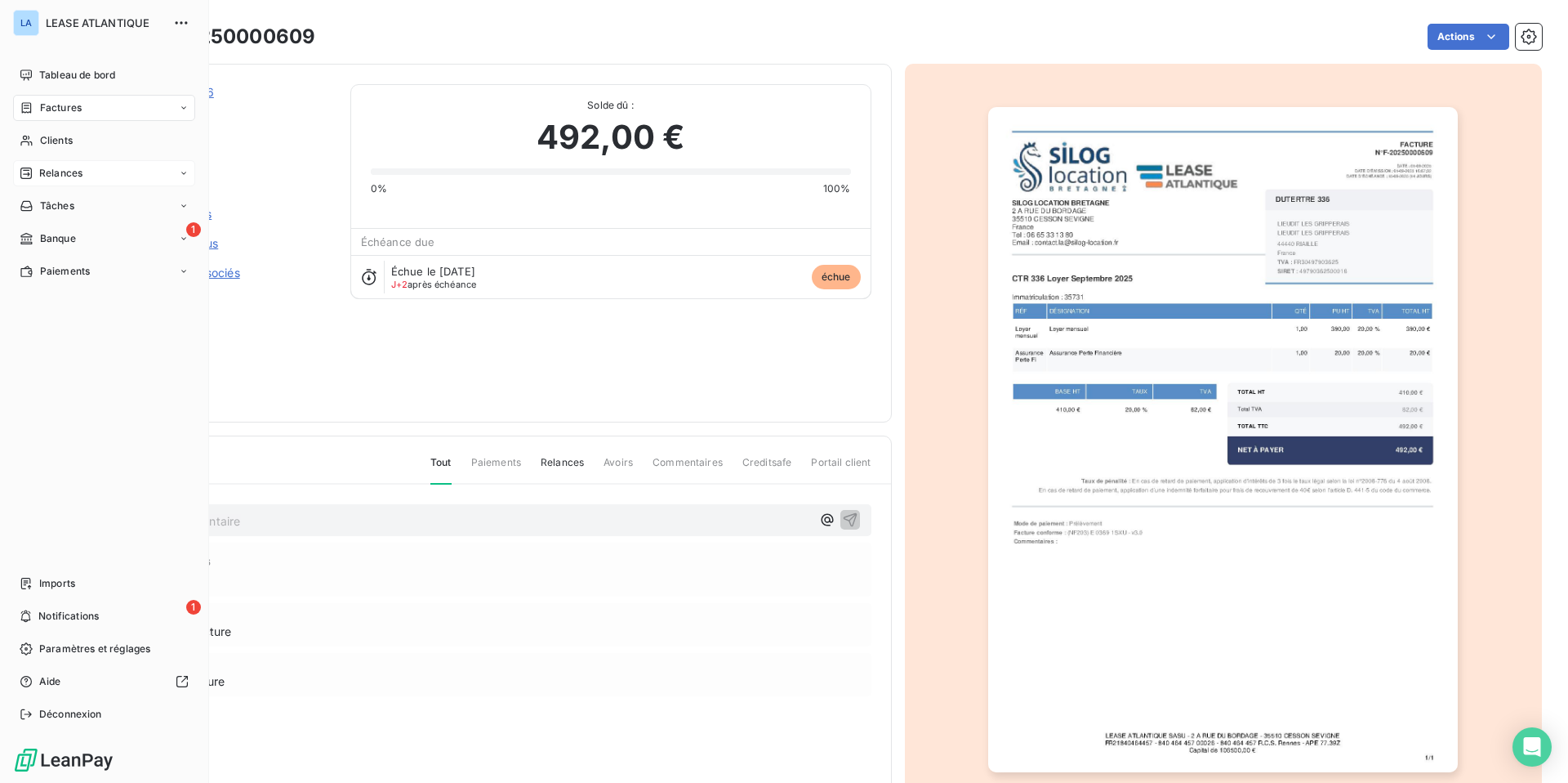
click at [63, 169] on span "Relances" at bounding box center [61, 173] width 43 height 15
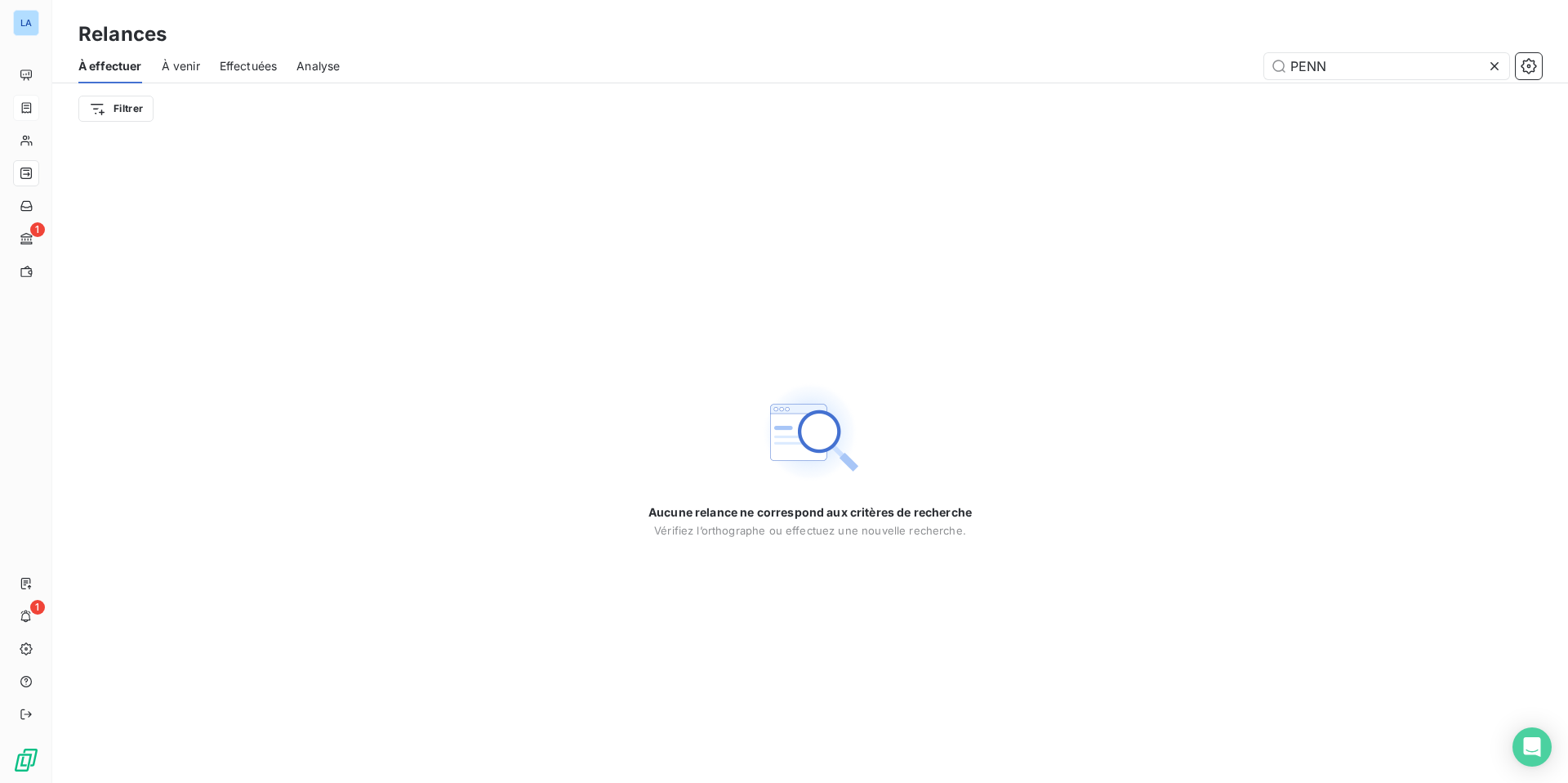
click at [184, 64] on span "À venir" at bounding box center [181, 66] width 39 height 17
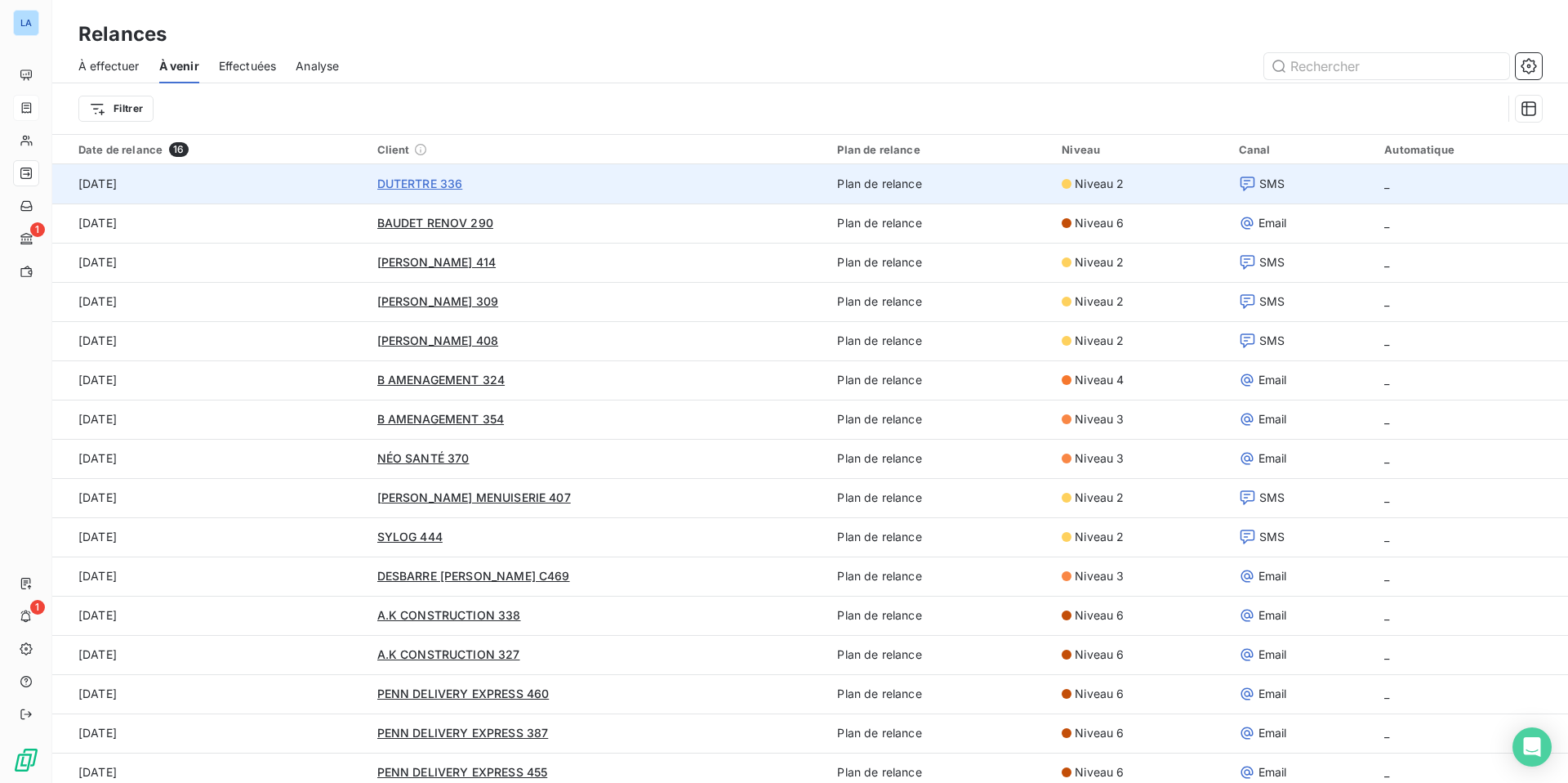
click at [425, 181] on span "DUTERTRE 336" at bounding box center [420, 183] width 86 height 14
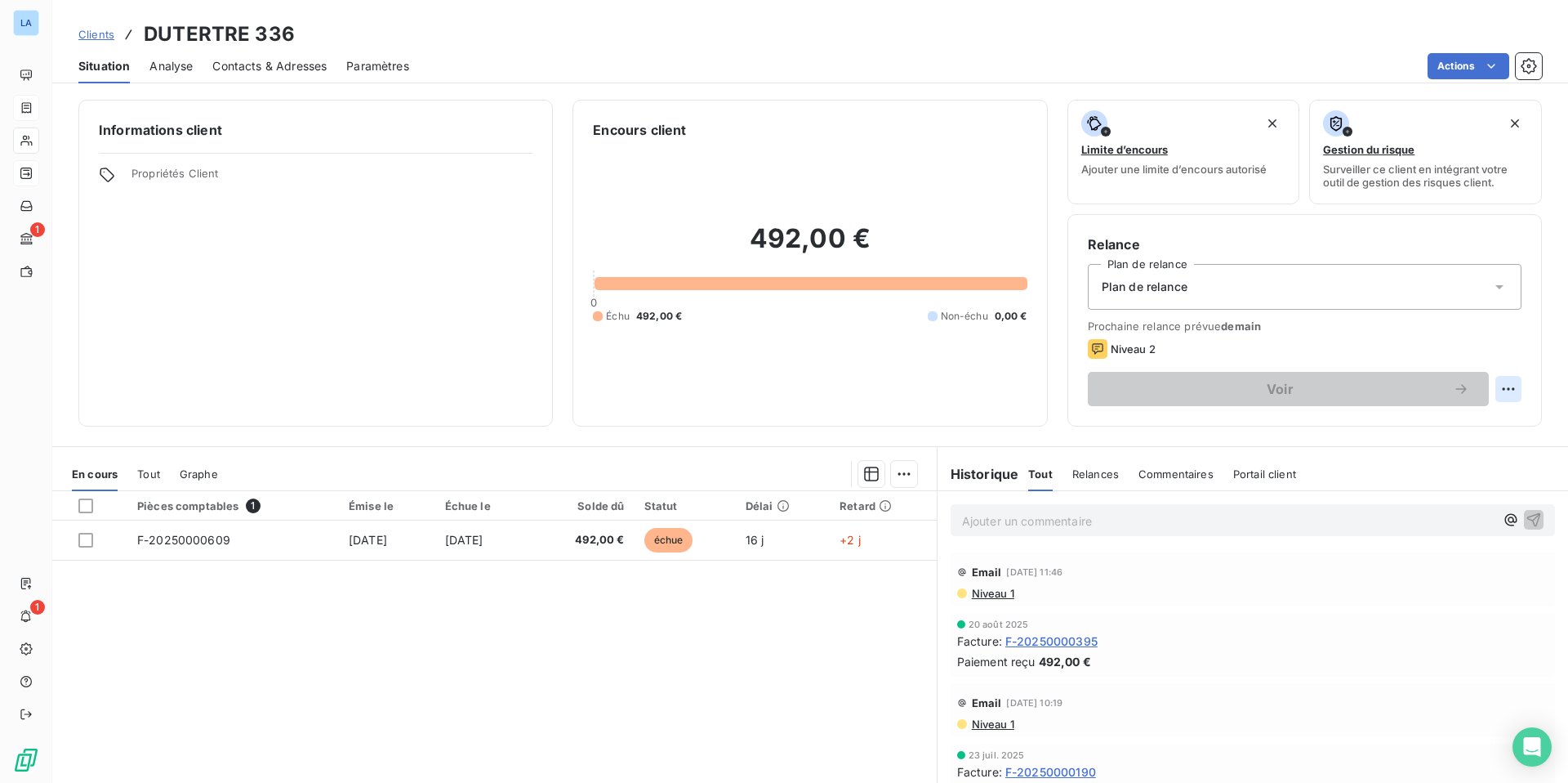
click at [1514, 390] on html "LA 1 1 Clients DUTERTRE 336 Situation Analyse Contacts & Adresses Paramètres Ac…" at bounding box center [784, 392] width 1568 height 783
click at [1500, 431] on div "Replanifier cette action" at bounding box center [1441, 425] width 146 height 26
select select "8"
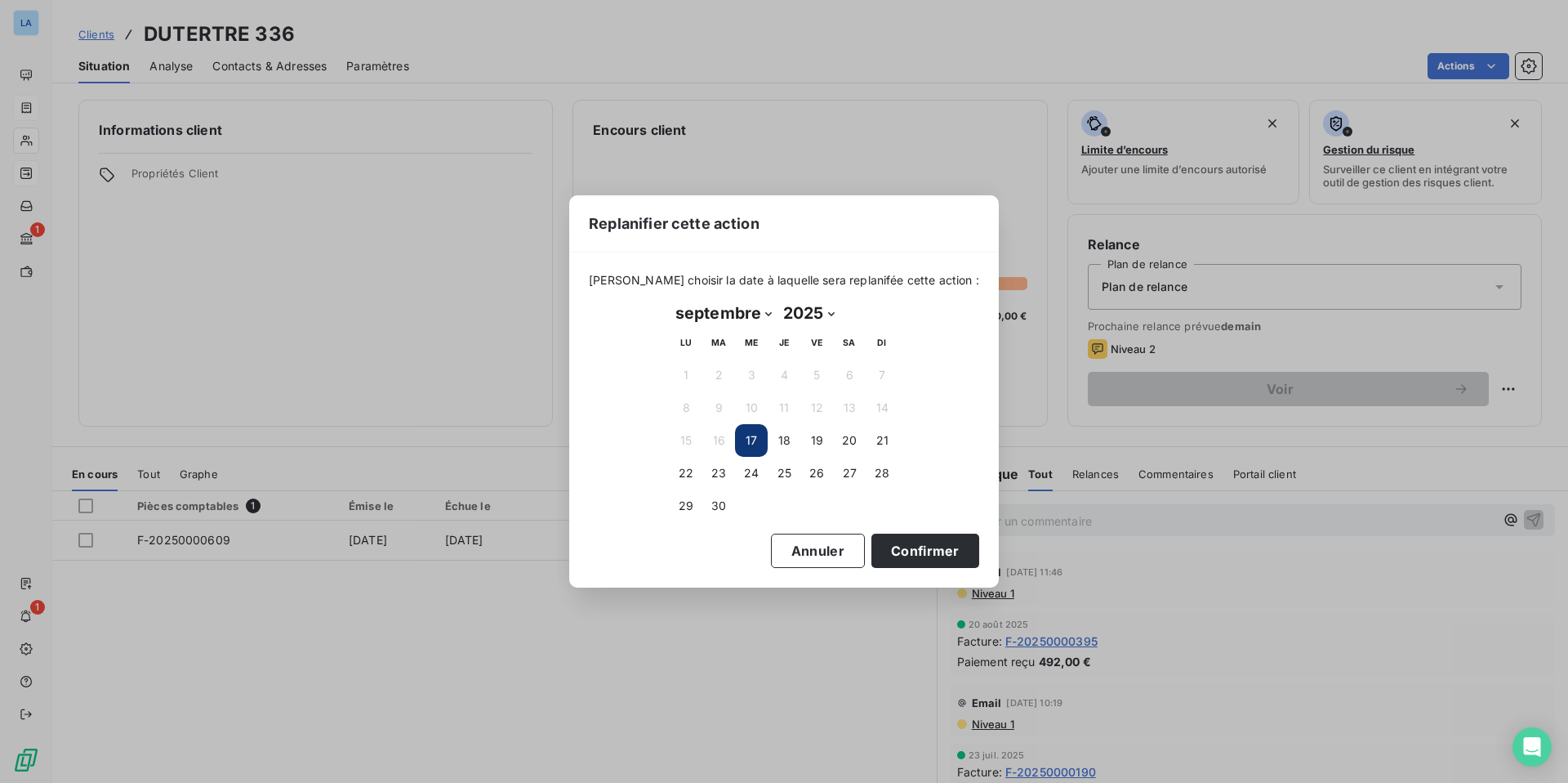
click at [741, 434] on button "17" at bounding box center [750, 439] width 32 height 32
click at [750, 442] on button "17" at bounding box center [750, 439] width 32 height 32
click at [890, 545] on button "Confirmer" at bounding box center [924, 550] width 108 height 34
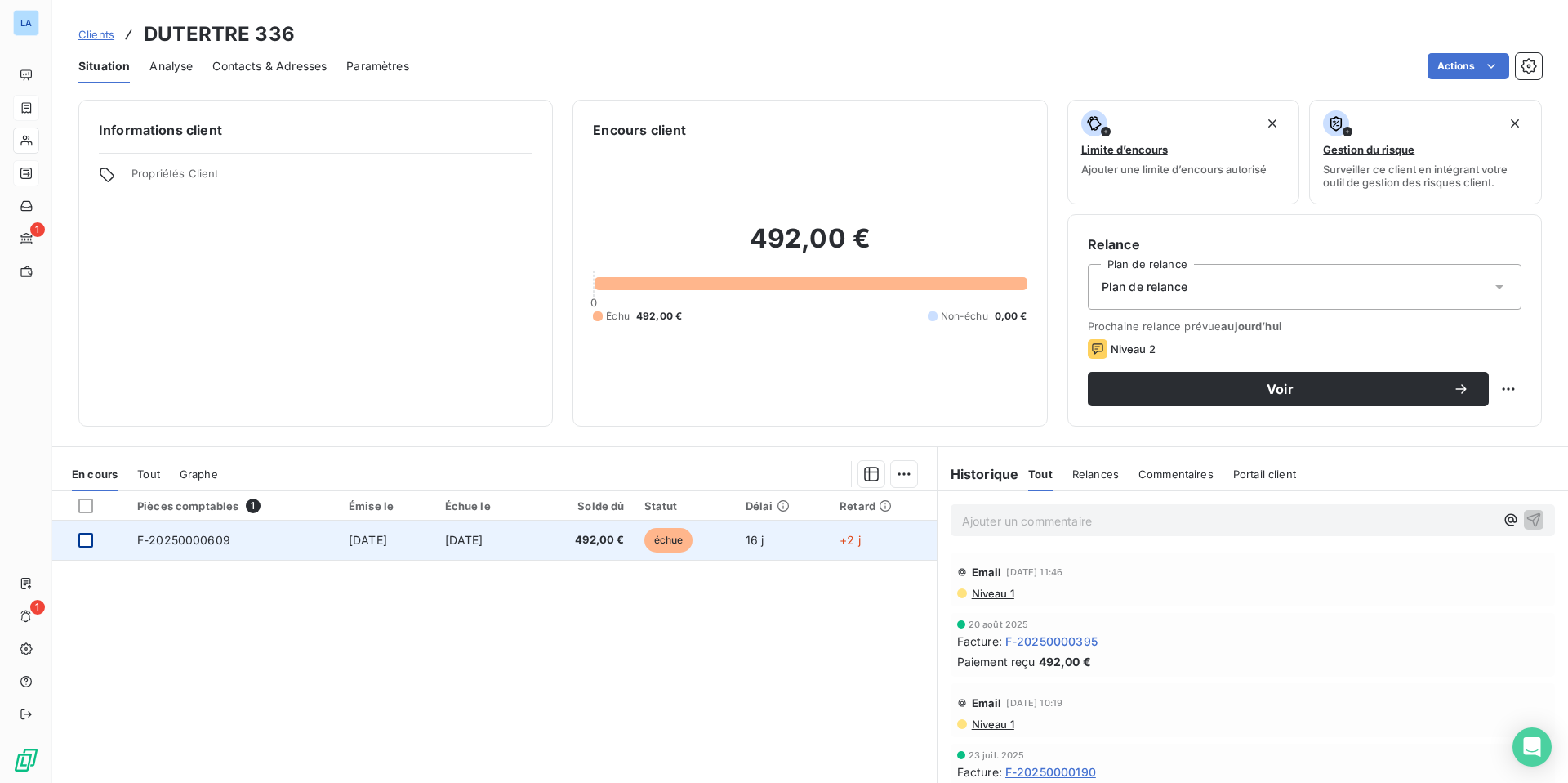
click at [85, 543] on div at bounding box center [86, 540] width 15 height 15
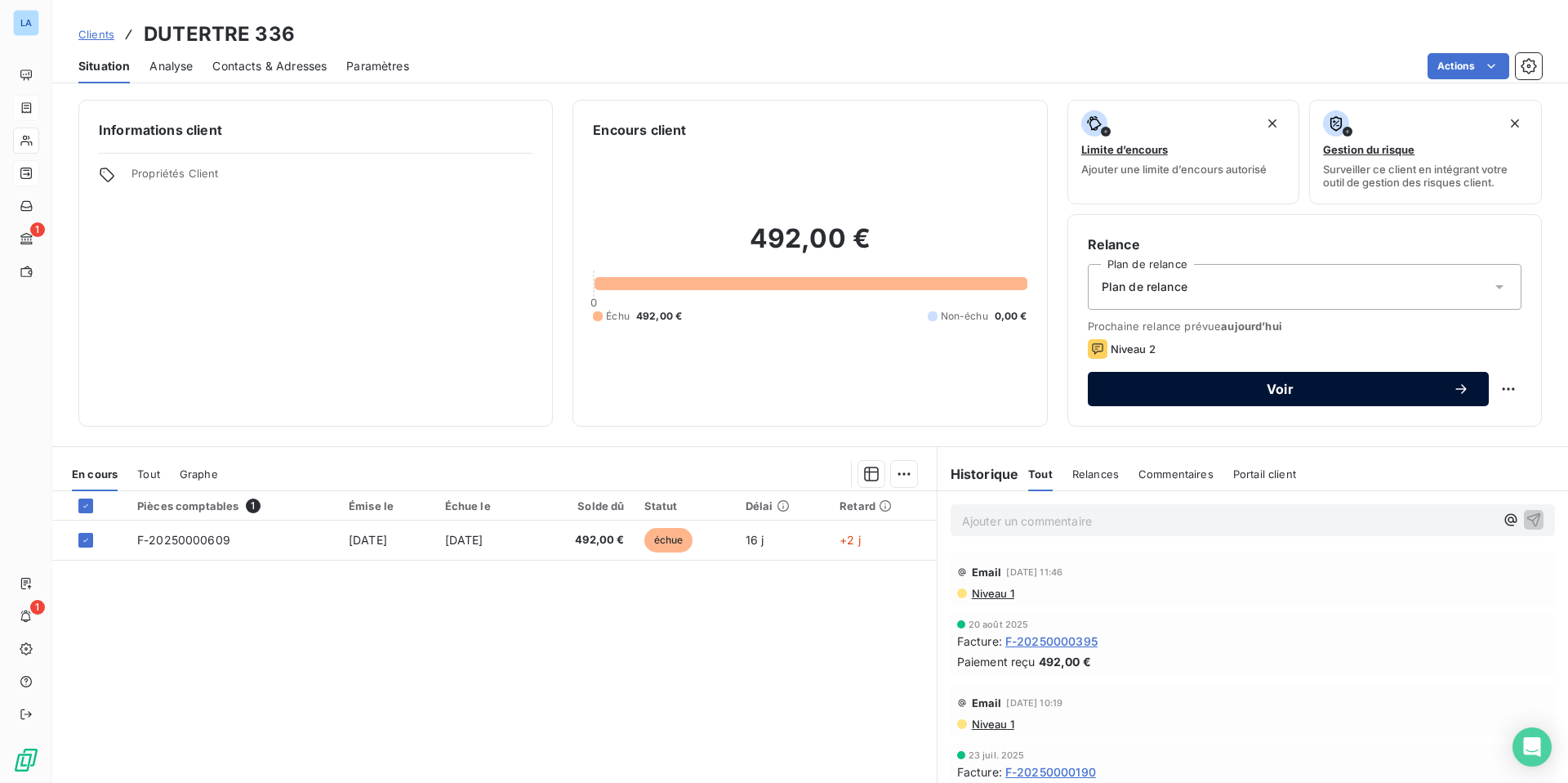
click at [1257, 385] on span "Voir" at bounding box center [1280, 389] width 345 height 13
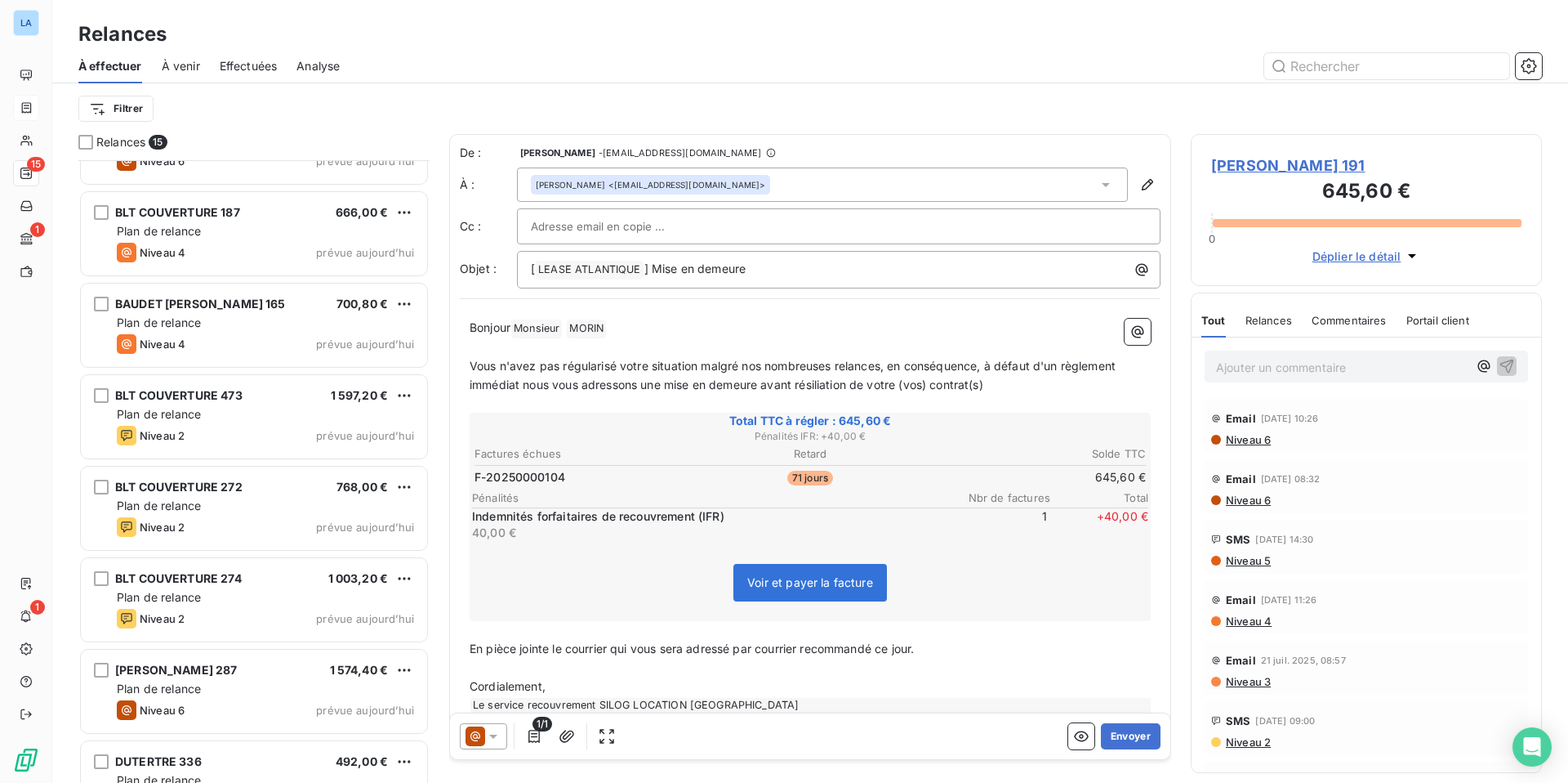
scroll to position [751, 0]
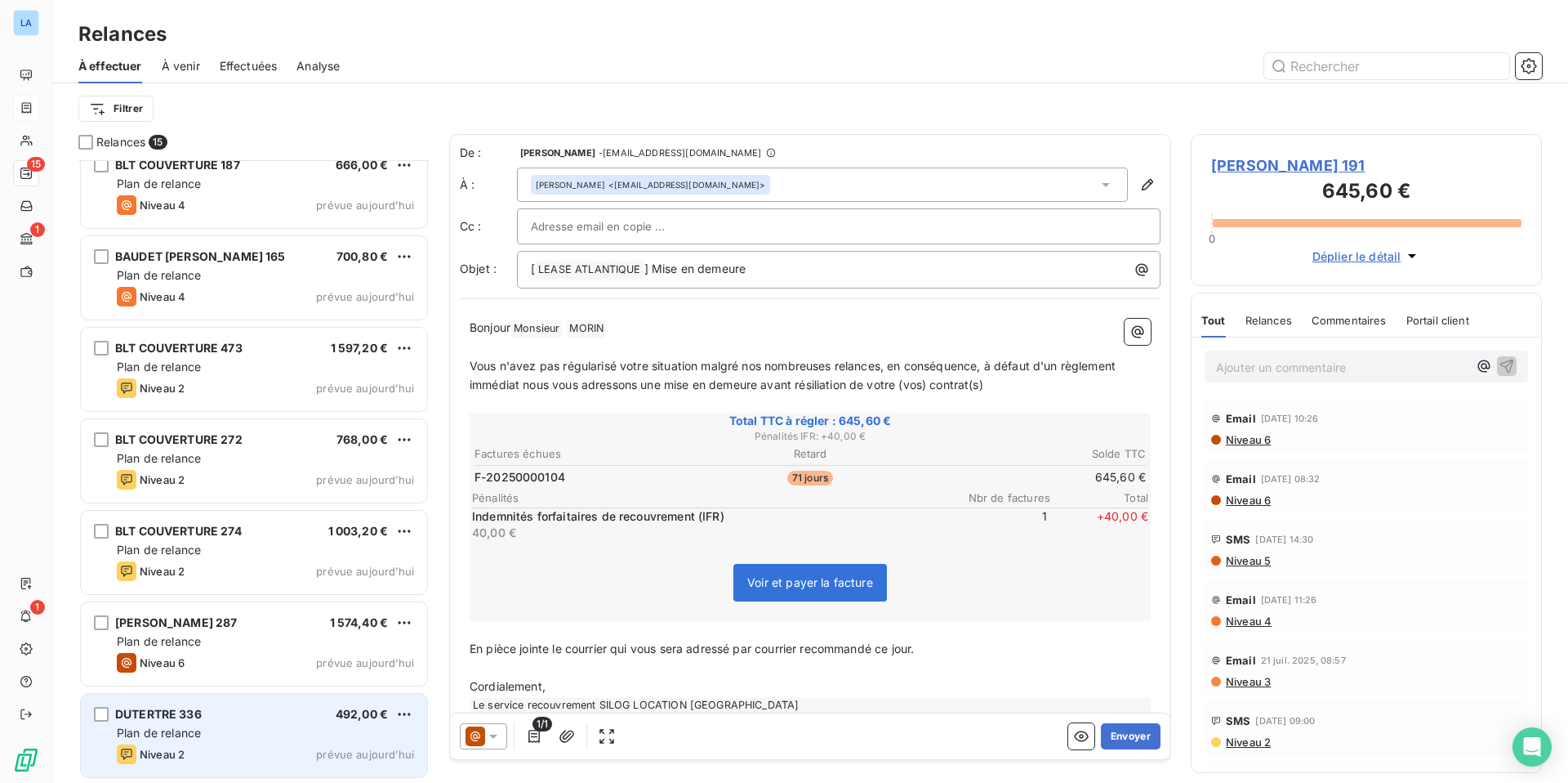
click at [204, 694] on div "Plan de relance" at bounding box center [265, 733] width 297 height 17
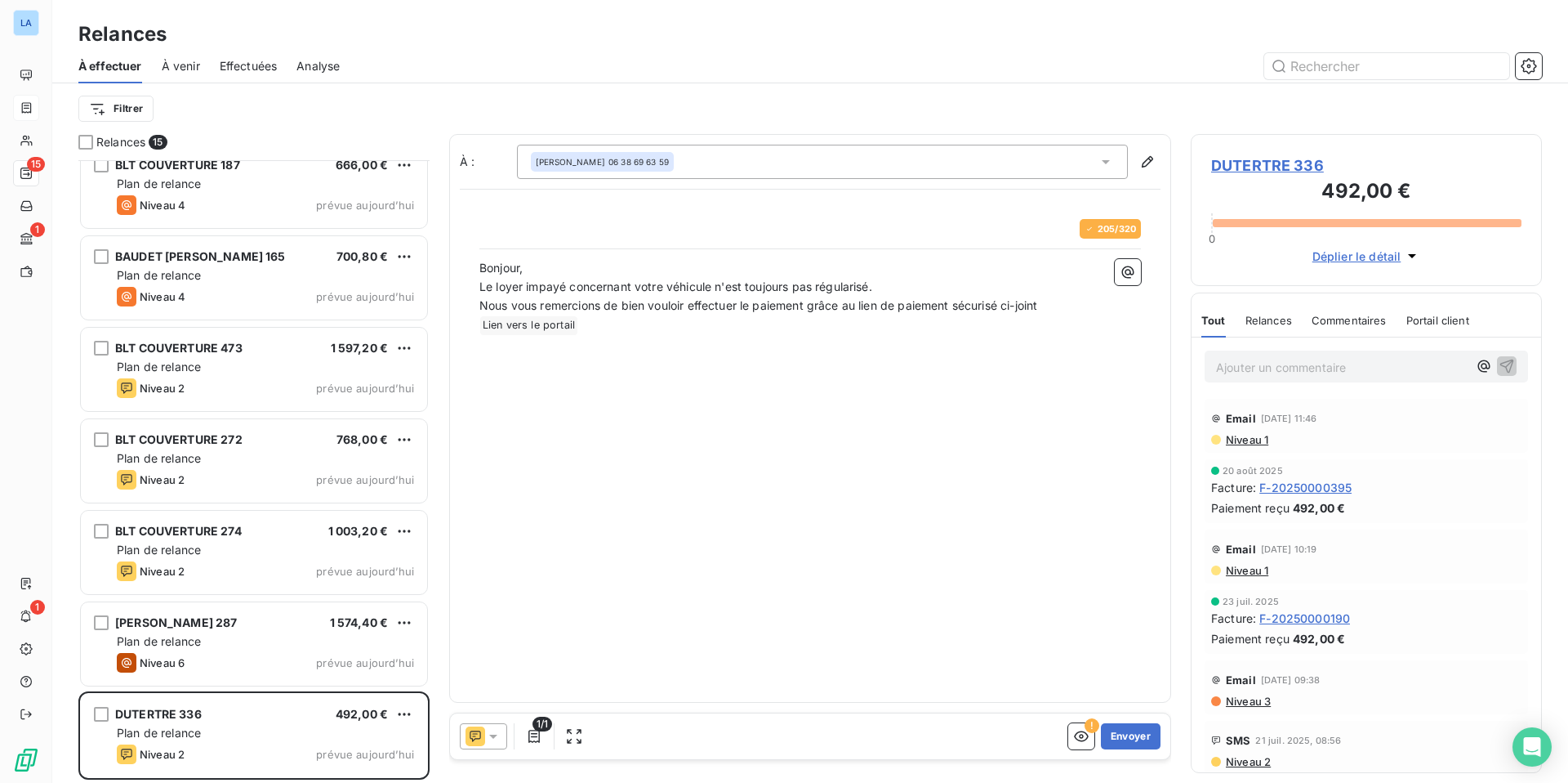
click at [492, 694] on icon at bounding box center [493, 736] width 8 height 4
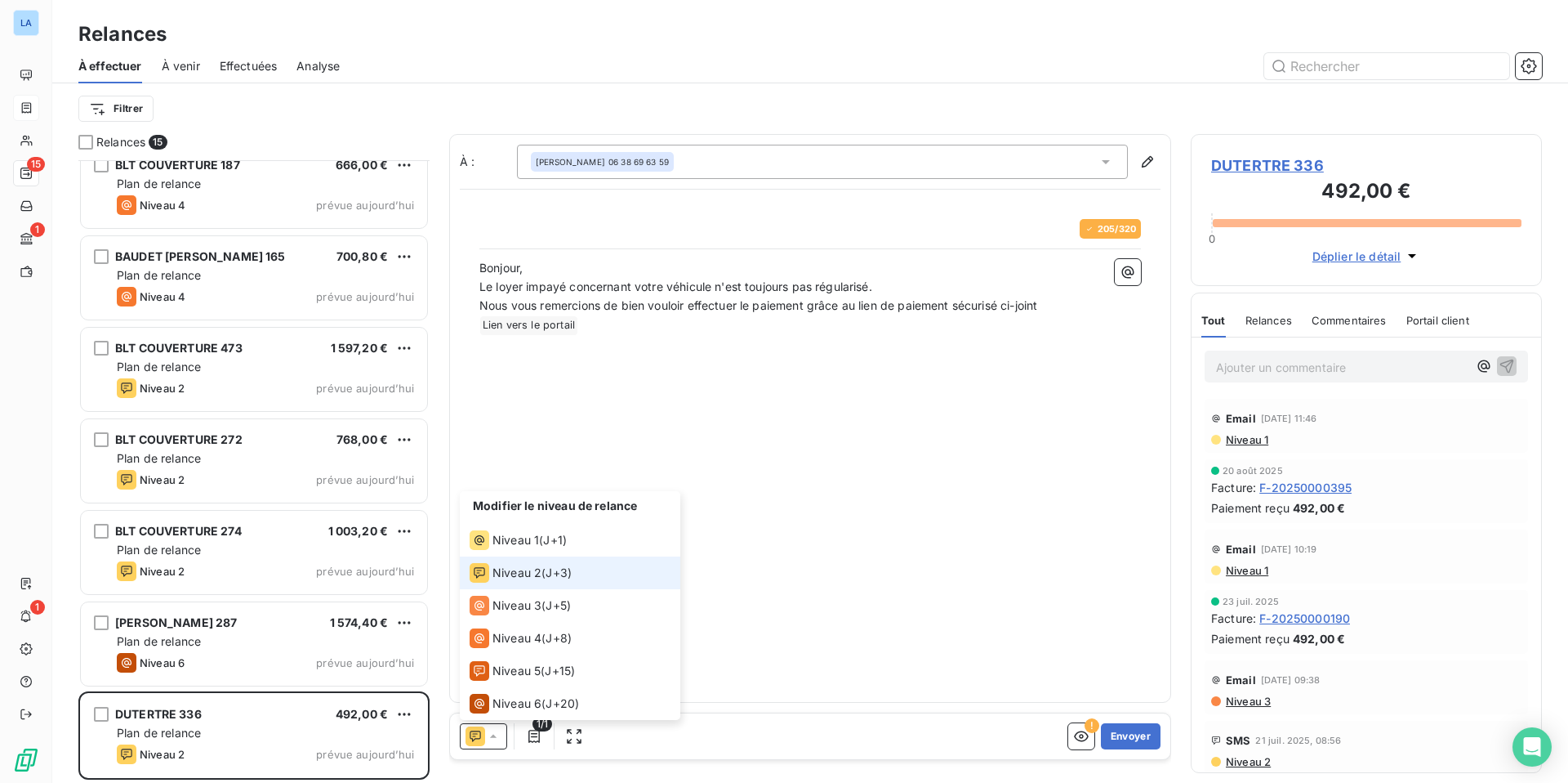
click at [520, 566] on span "Niveau 2" at bounding box center [517, 573] width 49 height 17
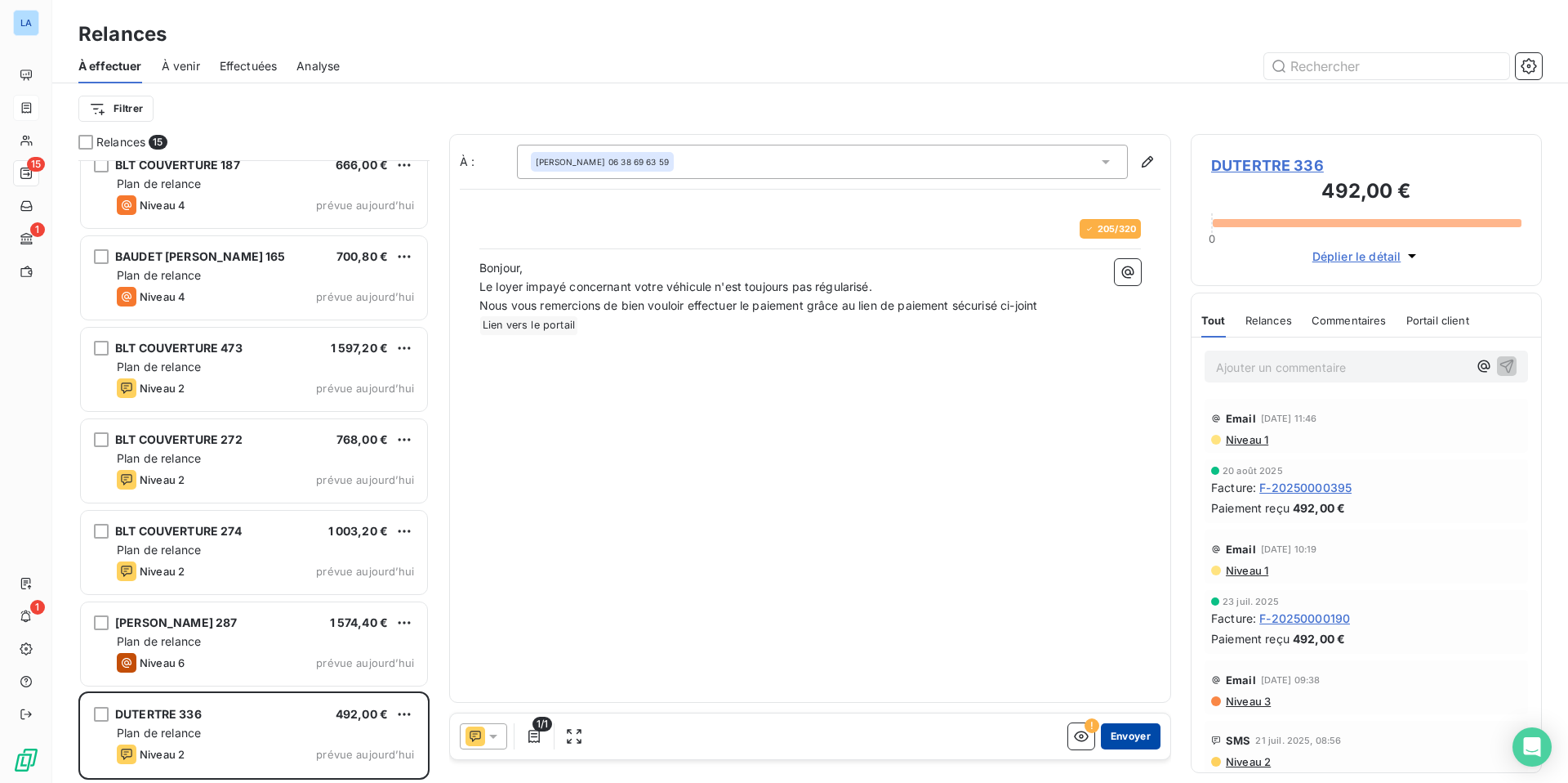
click at [1129, 694] on button "Envoyer" at bounding box center [1131, 736] width 60 height 26
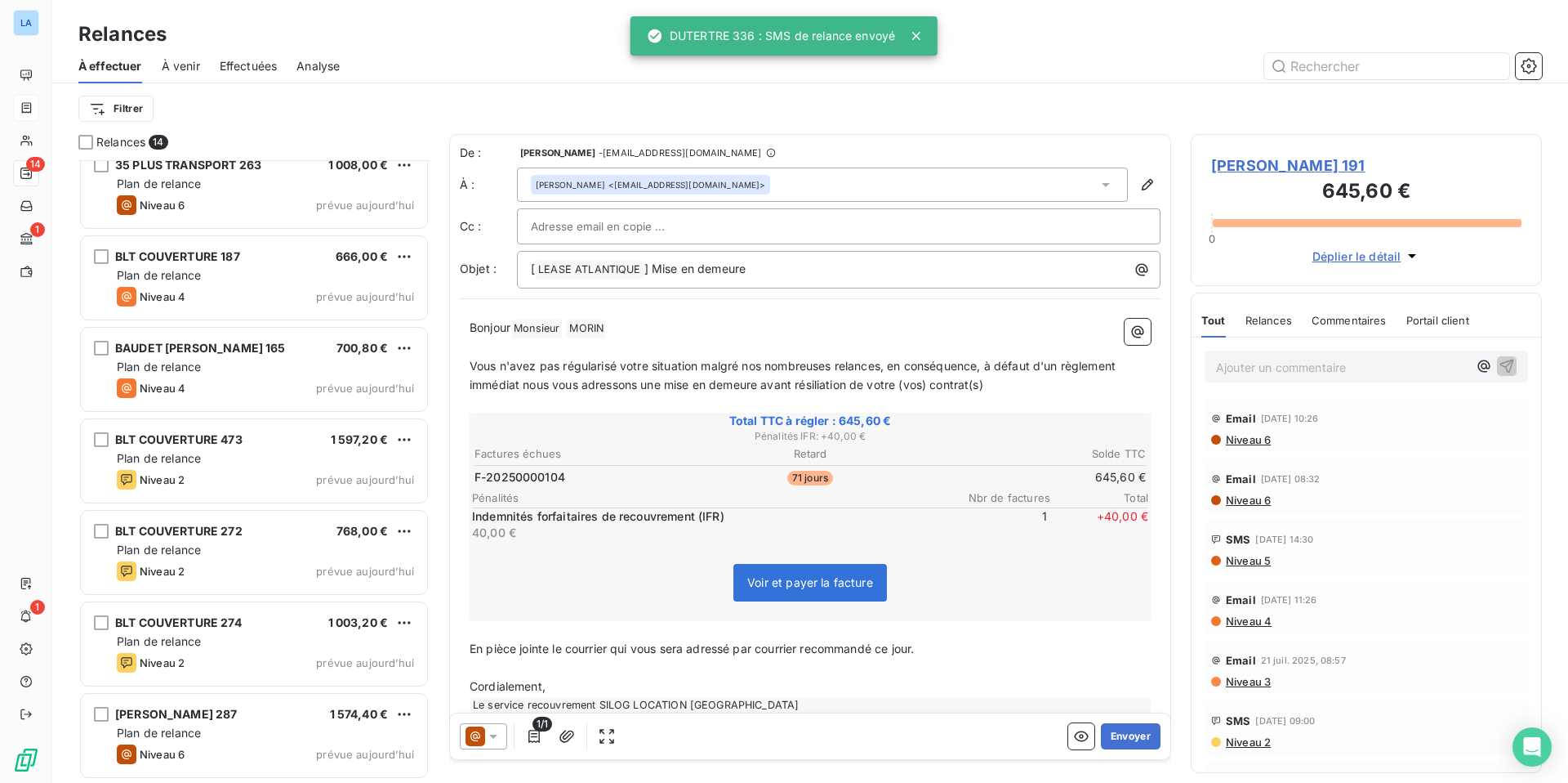
scroll to position [659, 0]
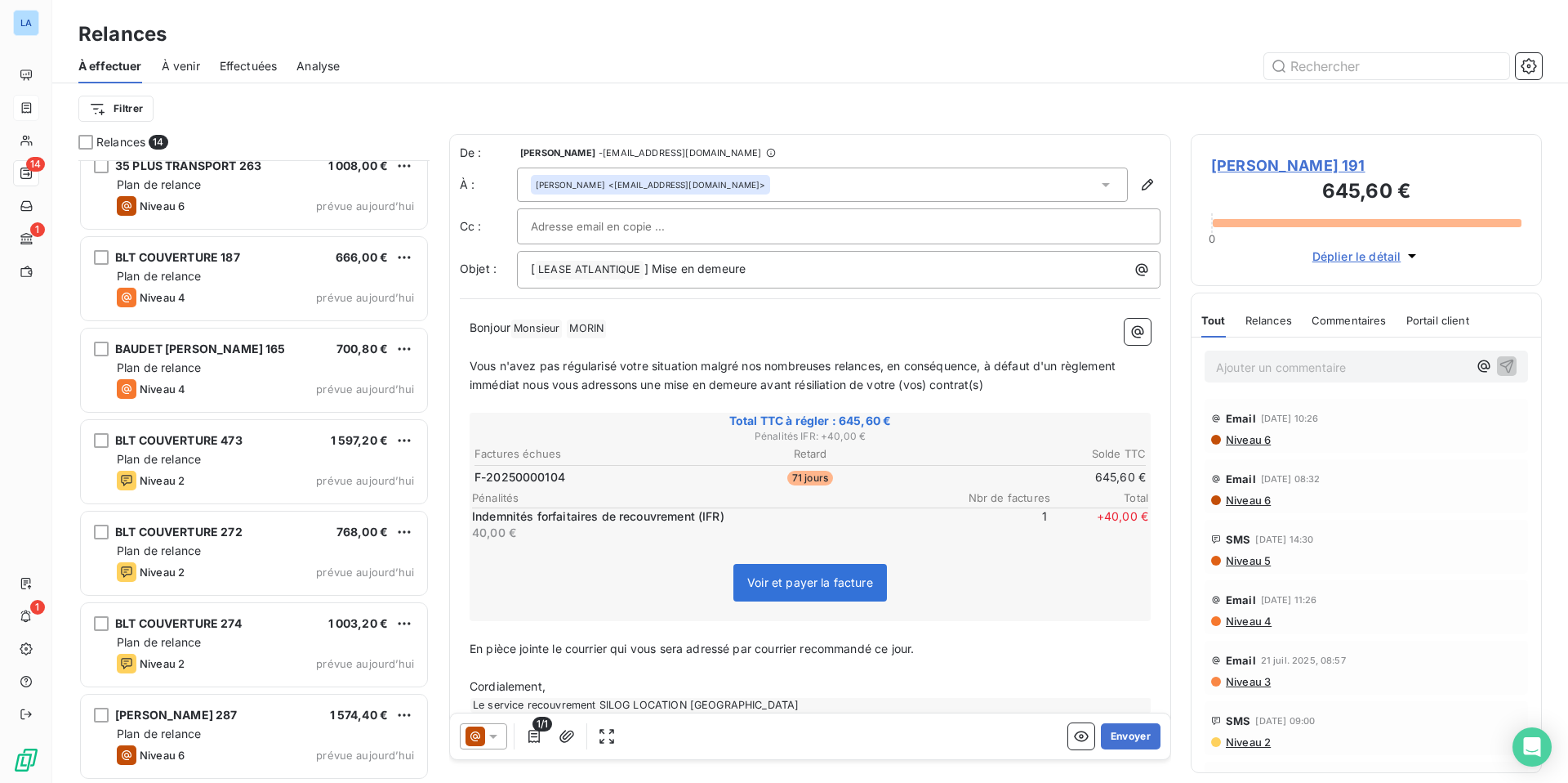
click at [175, 62] on span "À venir" at bounding box center [181, 66] width 39 height 17
